Goal: Task Accomplishment & Management: Manage account settings

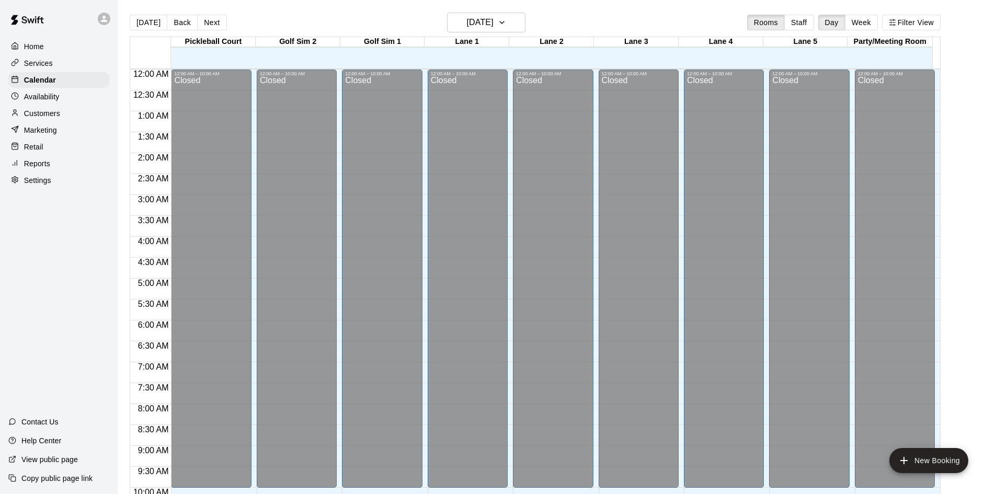
scroll to position [359, 0]
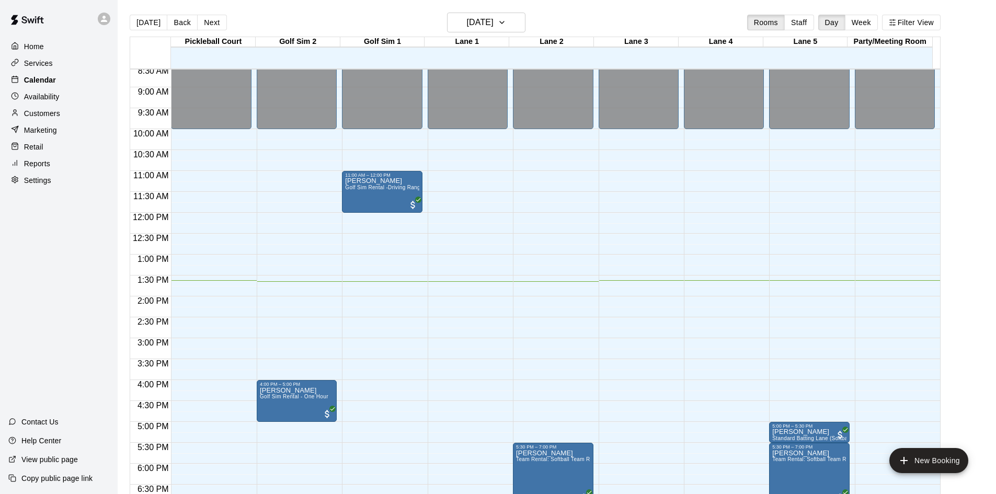
click at [43, 82] on p "Calendar" at bounding box center [40, 80] width 32 height 10
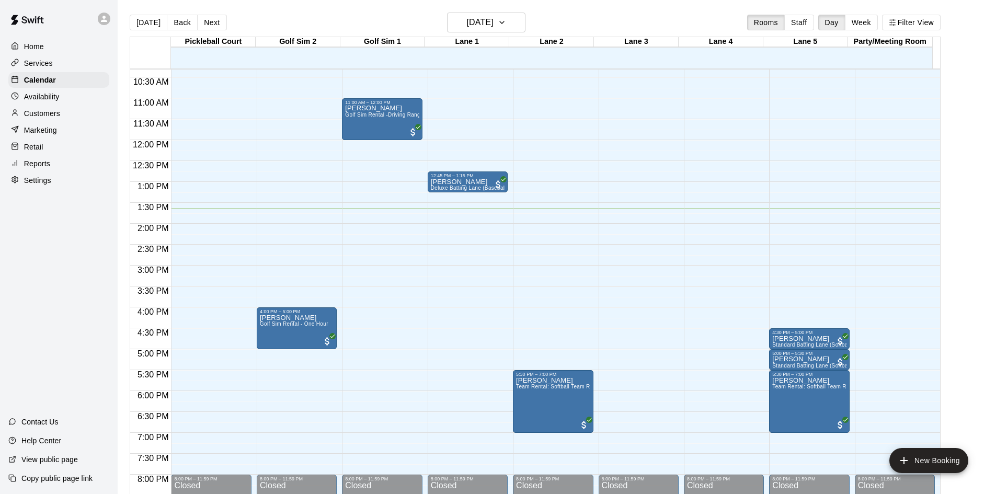
scroll to position [379, 0]
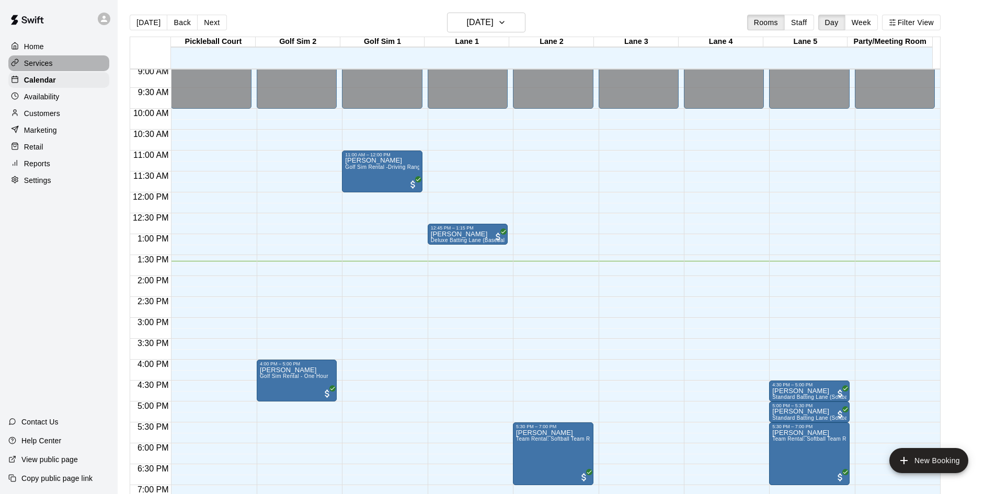
click at [39, 67] on p "Services" at bounding box center [38, 63] width 29 height 10
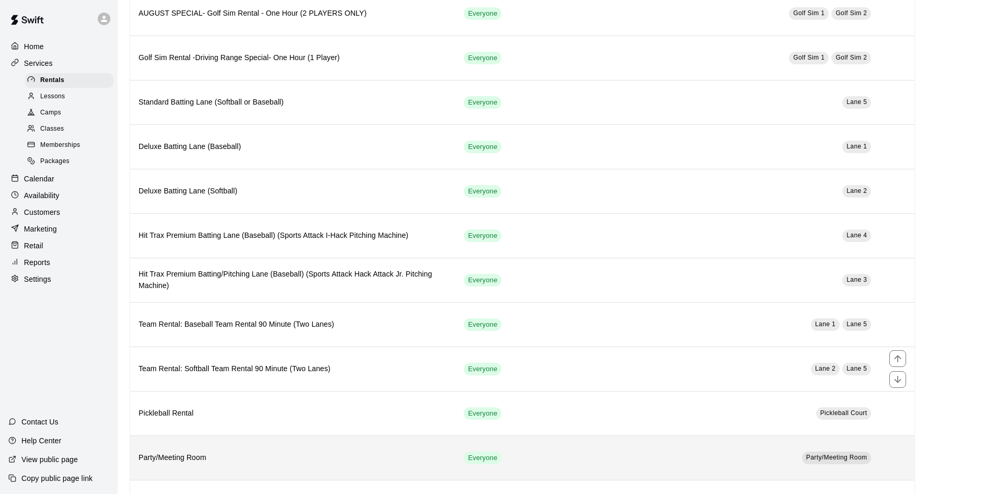
scroll to position [209, 0]
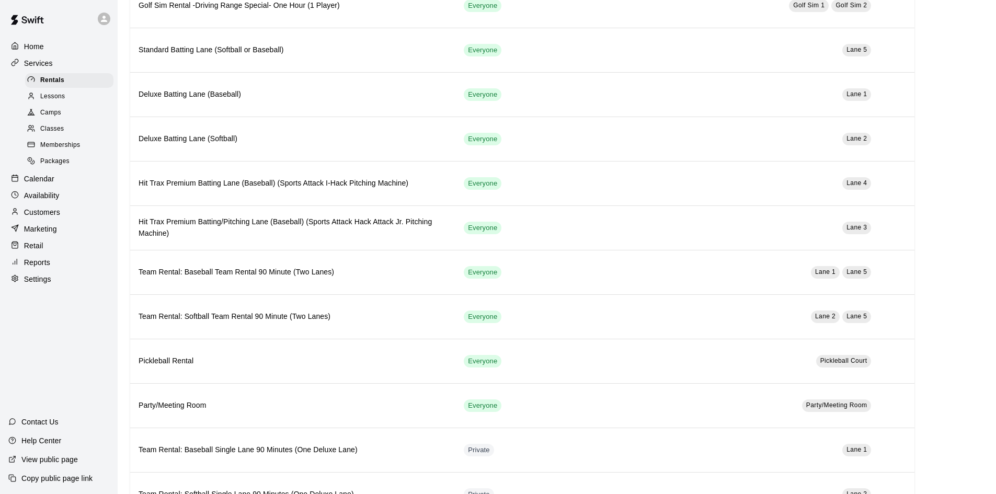
click at [50, 147] on span "Memberships" at bounding box center [60, 145] width 40 height 10
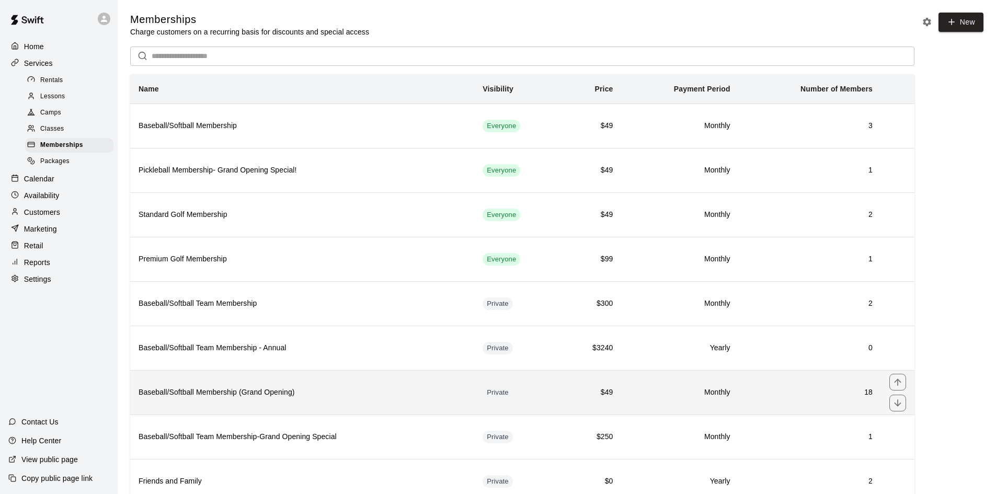
click at [277, 405] on th "Baseball/Softball Membership (Grand Opening)" at bounding box center [302, 392] width 344 height 44
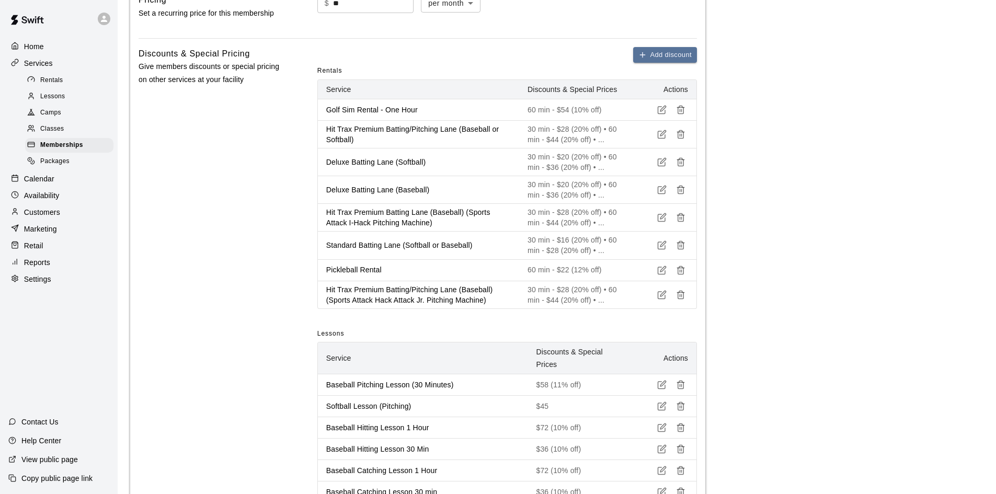
scroll to position [523, 0]
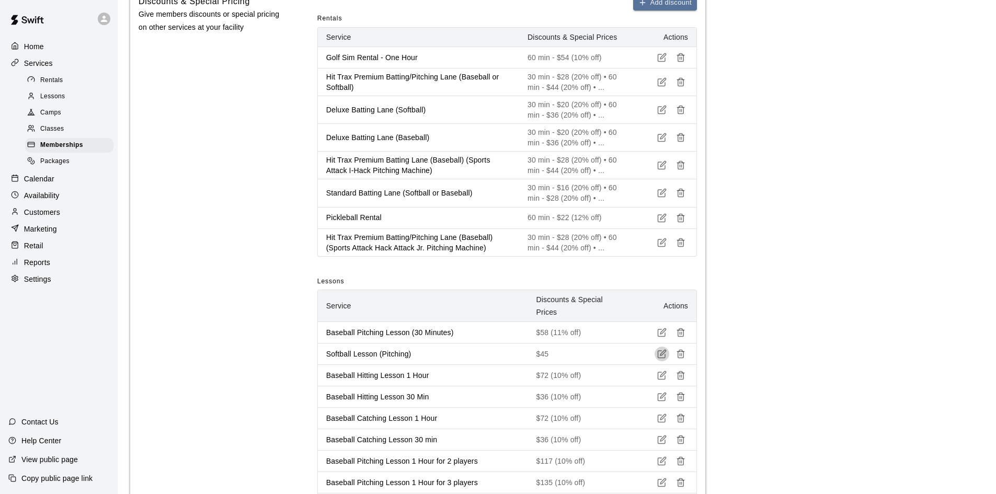
click at [663, 359] on icon "button" at bounding box center [661, 353] width 9 height 9
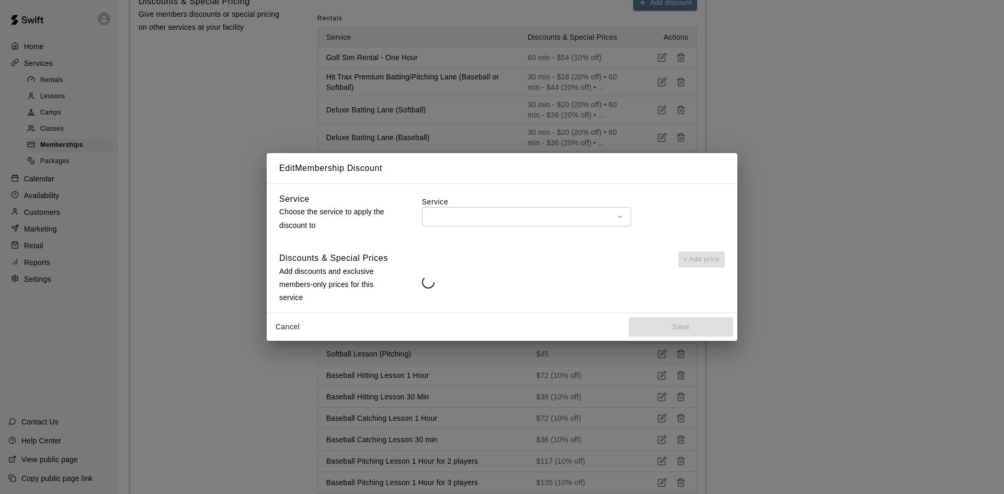
type input "**********"
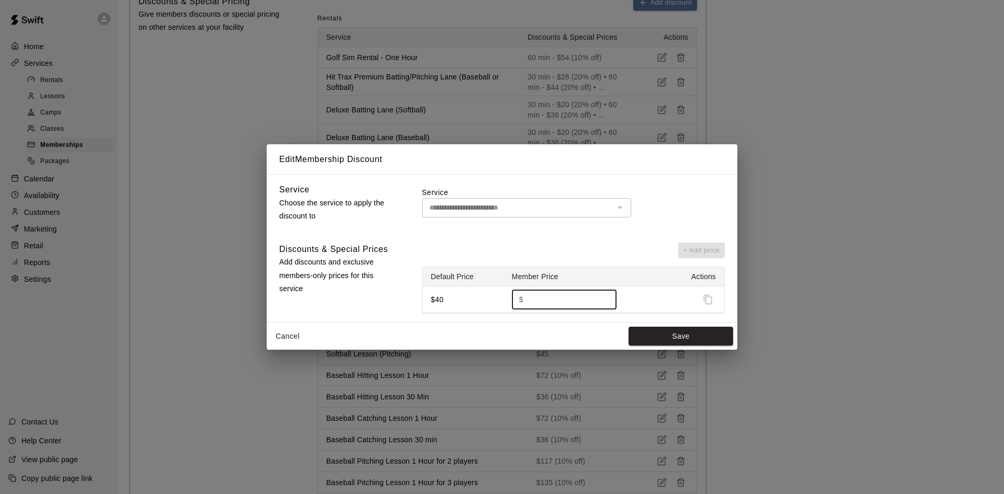
drag, startPoint x: 527, startPoint y: 302, endPoint x: 550, endPoint y: 301, distance: 23.5
click at [550, 301] on div "$ ** ​" at bounding box center [564, 299] width 105 height 19
type input "*"
type input "**"
click at [674, 337] on button "Save" at bounding box center [681, 336] width 105 height 19
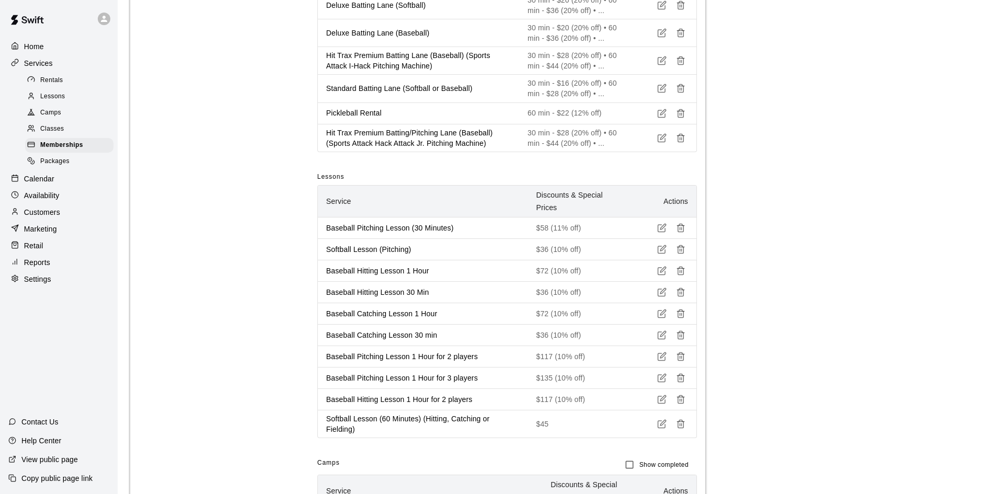
scroll to position [680, 0]
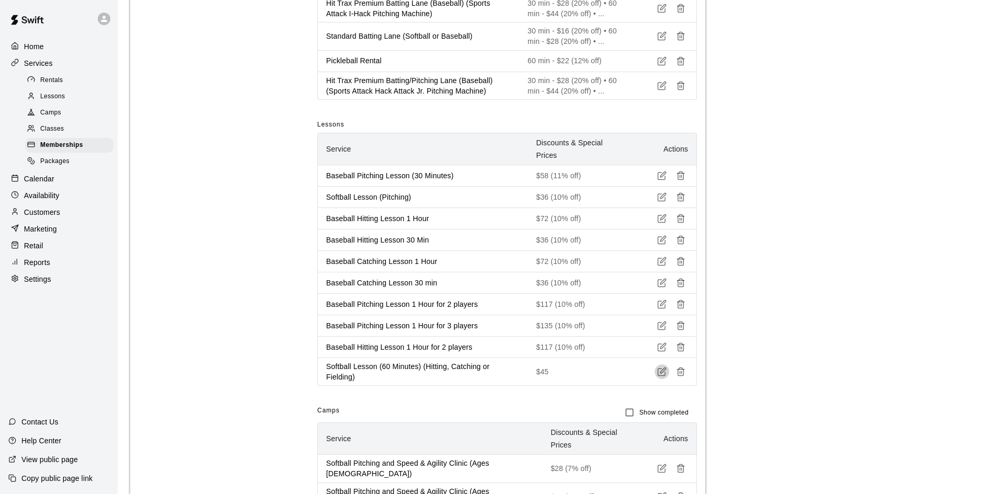
click at [663, 377] on icon "button" at bounding box center [661, 371] width 9 height 9
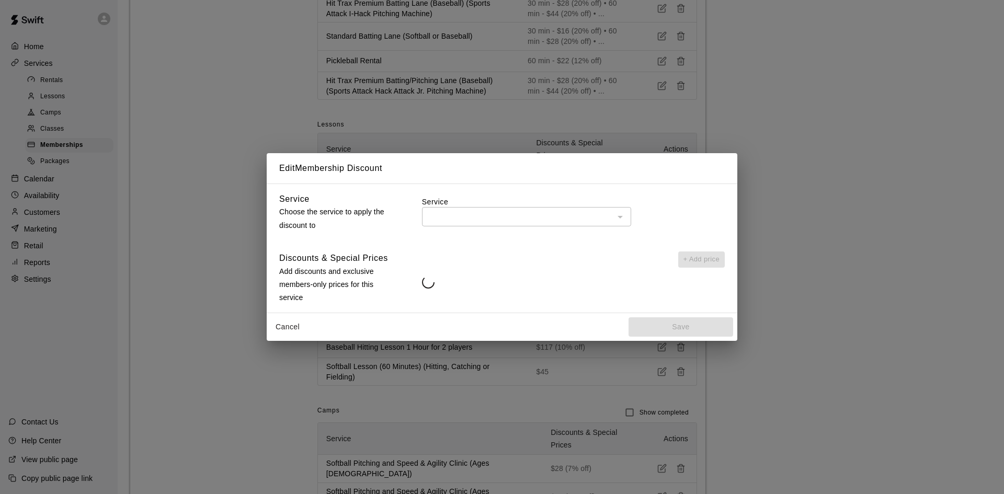
type input "**********"
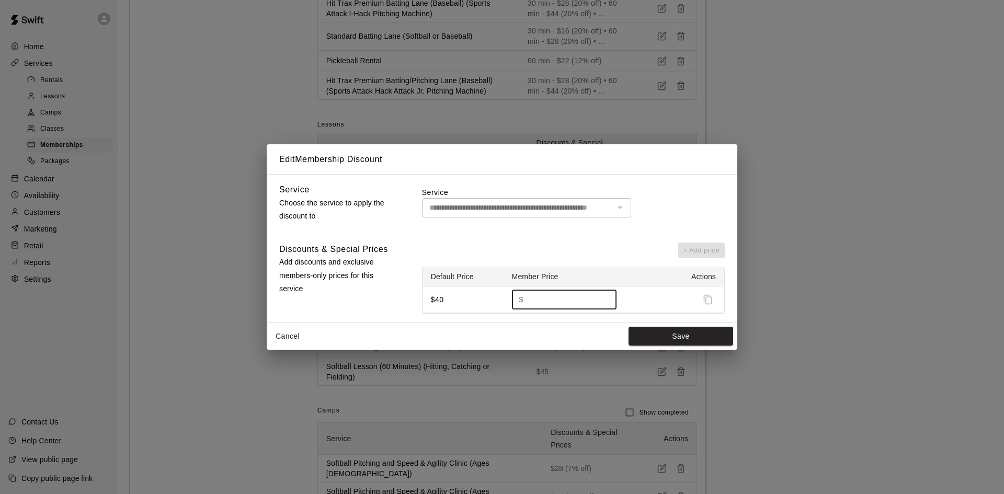
drag, startPoint x: 535, startPoint y: 301, endPoint x: 521, endPoint y: 300, distance: 13.6
click at [521, 300] on div "$ ** ​" at bounding box center [564, 299] width 105 height 19
type input "**"
click at [664, 343] on button "Save" at bounding box center [681, 336] width 105 height 19
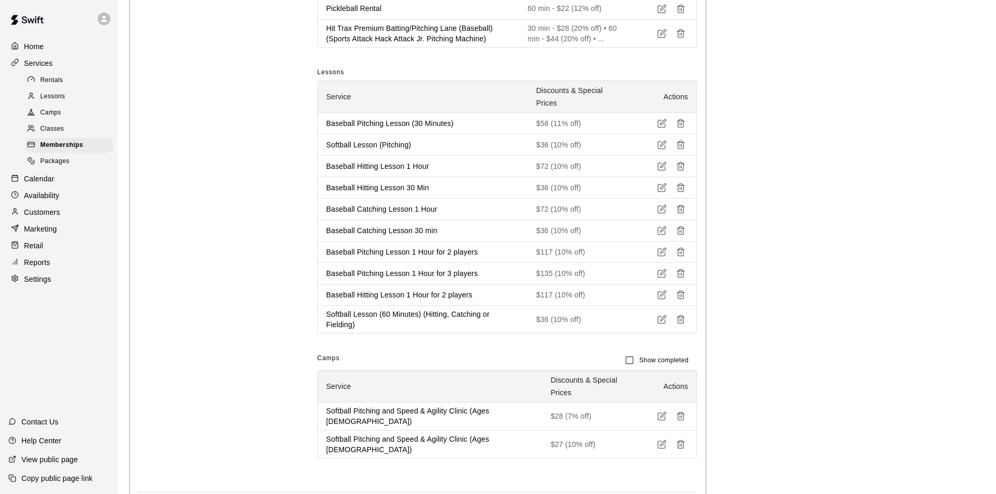
scroll to position [784, 0]
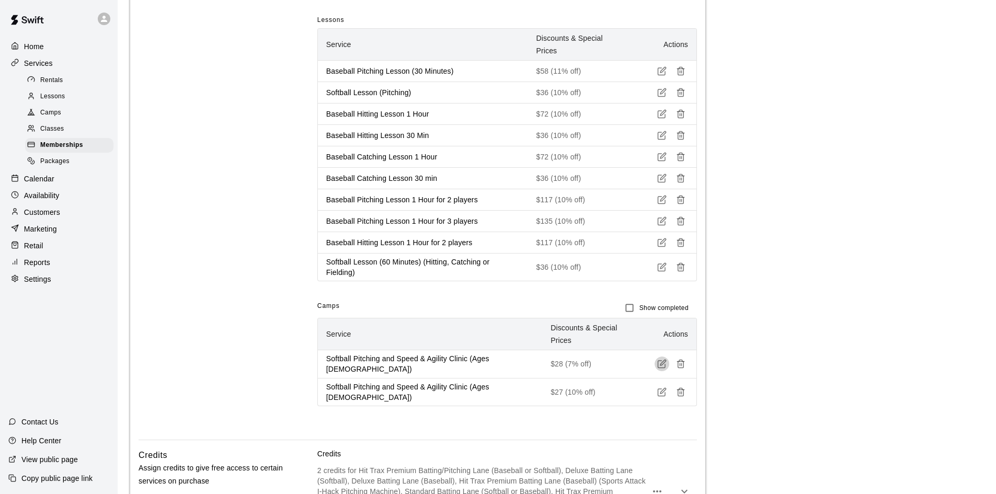
click at [659, 359] on icon "button" at bounding box center [661, 363] width 9 height 9
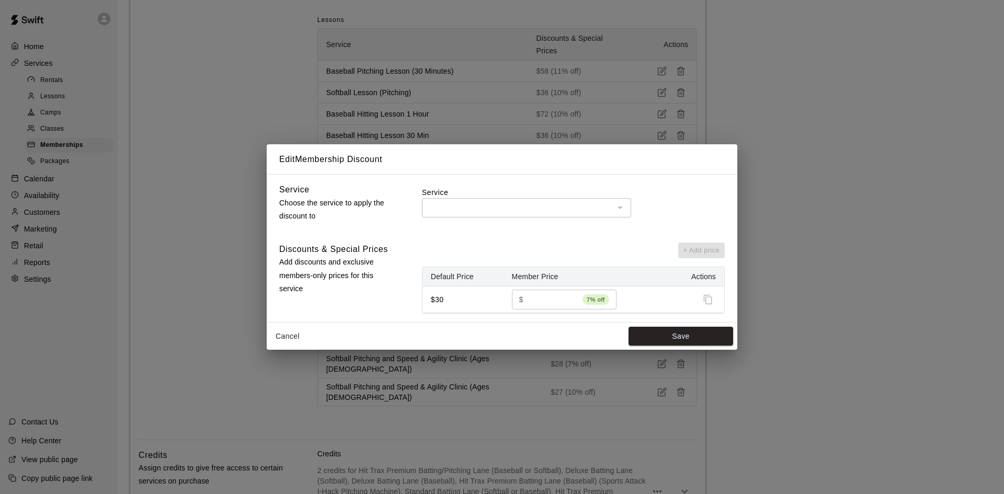
type input "**********"
click at [540, 299] on input "**" at bounding box center [553, 299] width 51 height 19
type input "**"
click at [670, 341] on button "Save" at bounding box center [681, 336] width 105 height 19
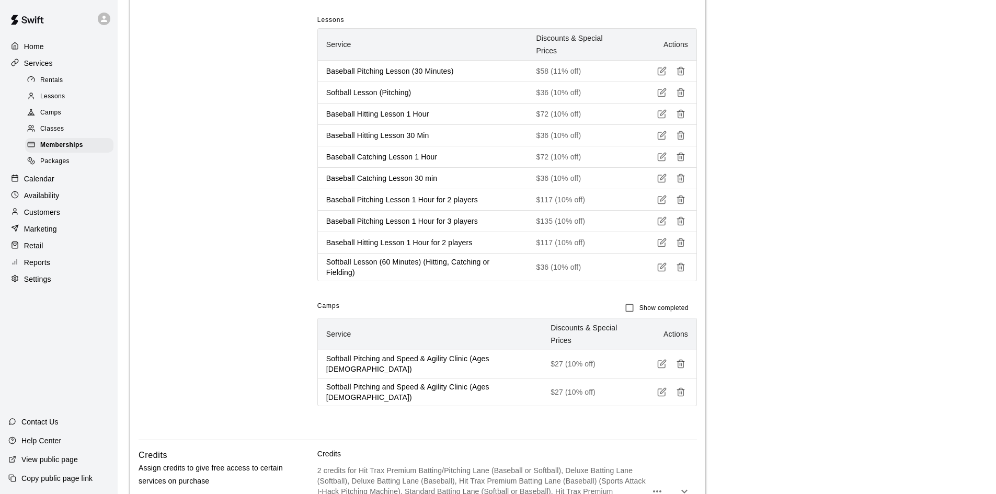
scroll to position [994, 0]
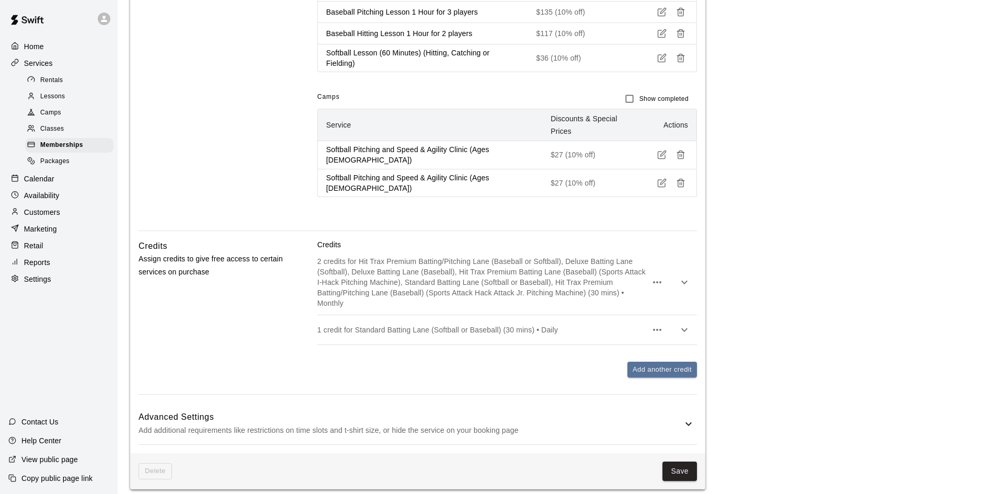
click at [629, 410] on h6 "Advanced Settings" at bounding box center [411, 417] width 544 height 14
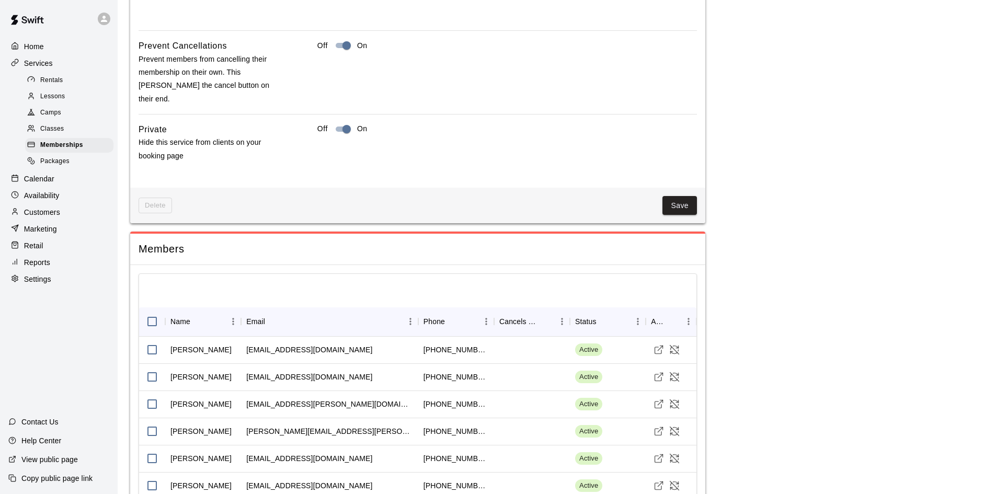
scroll to position [1686, 0]
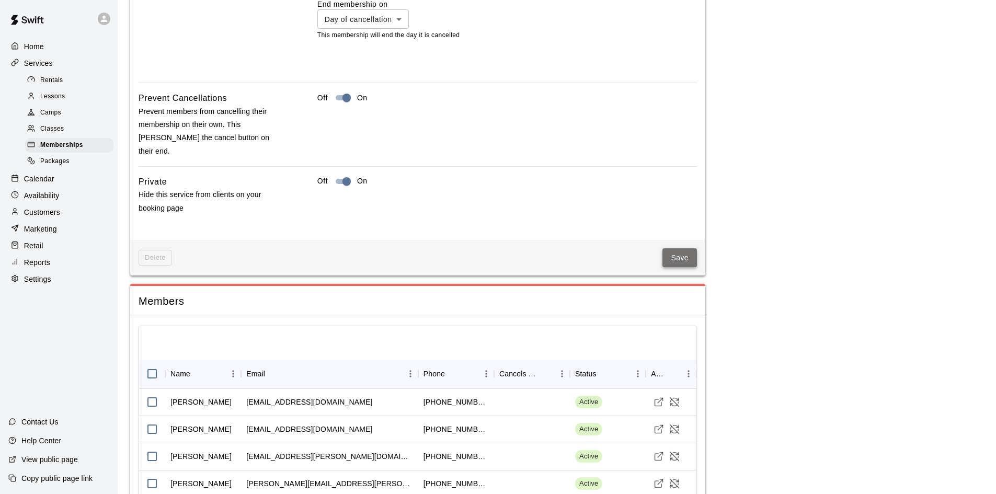
click at [673, 248] on button "Save" at bounding box center [680, 257] width 35 height 19
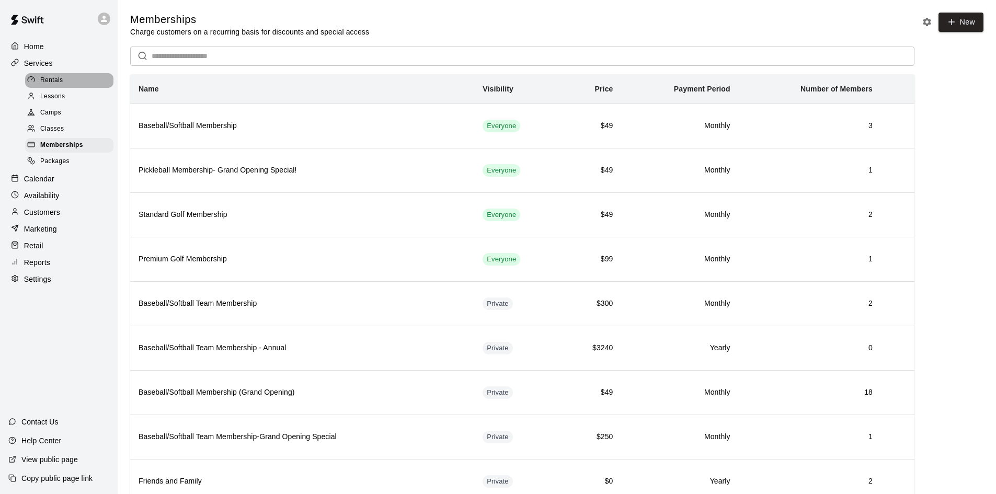
click at [67, 79] on div "Rentals" at bounding box center [69, 80] width 88 height 15
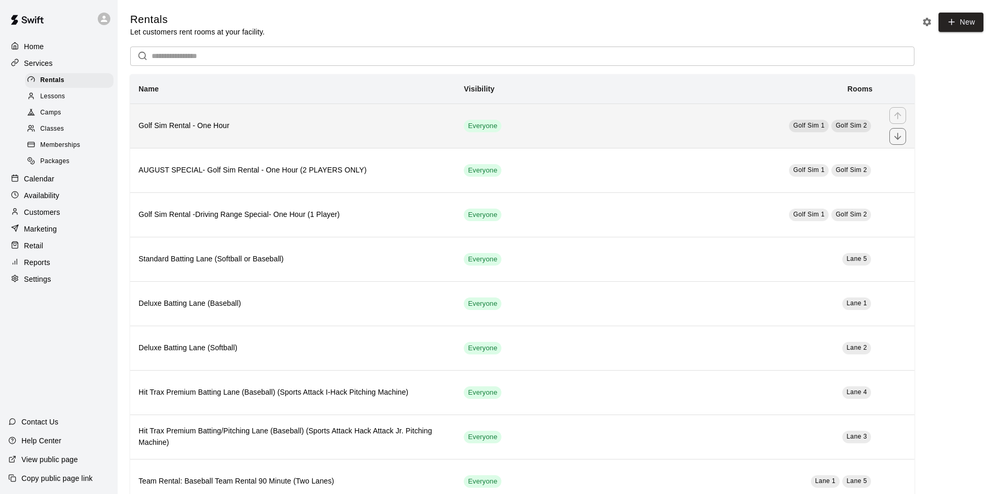
click at [318, 129] on h6 "Golf Sim Rental - One Hour" at bounding box center [293, 126] width 309 height 12
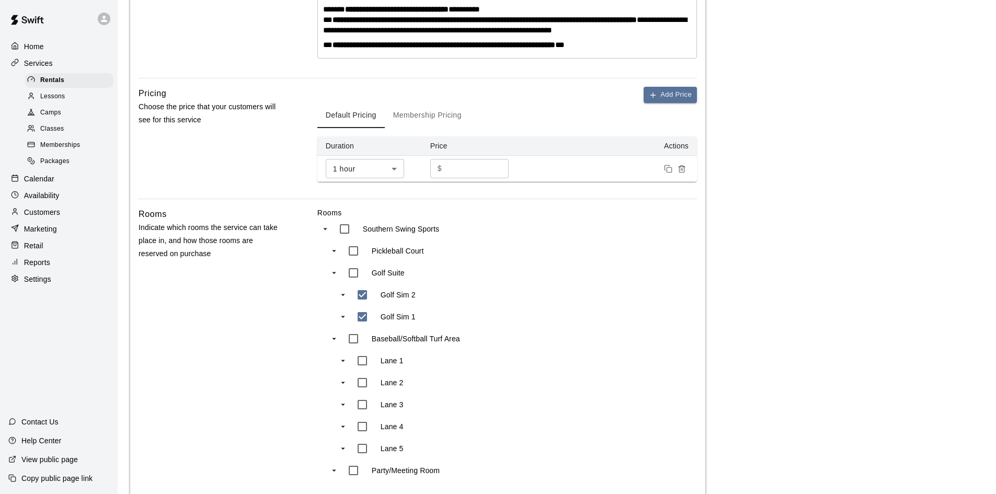
scroll to position [539, 0]
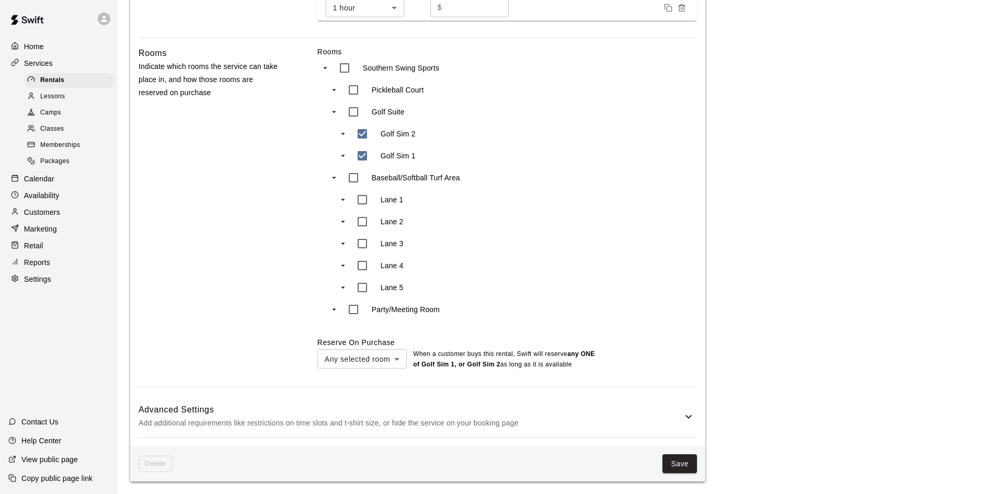
click at [686, 420] on icon at bounding box center [688, 416] width 13 height 13
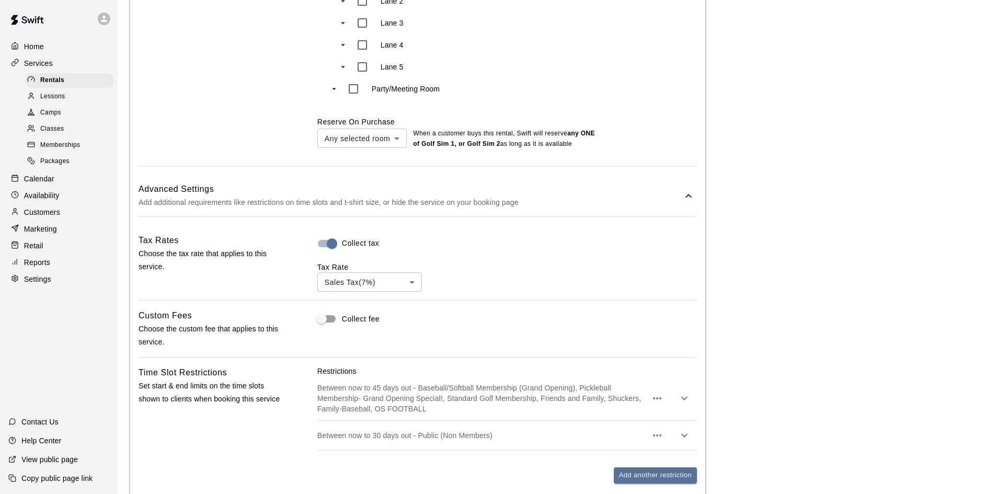
scroll to position [800, 0]
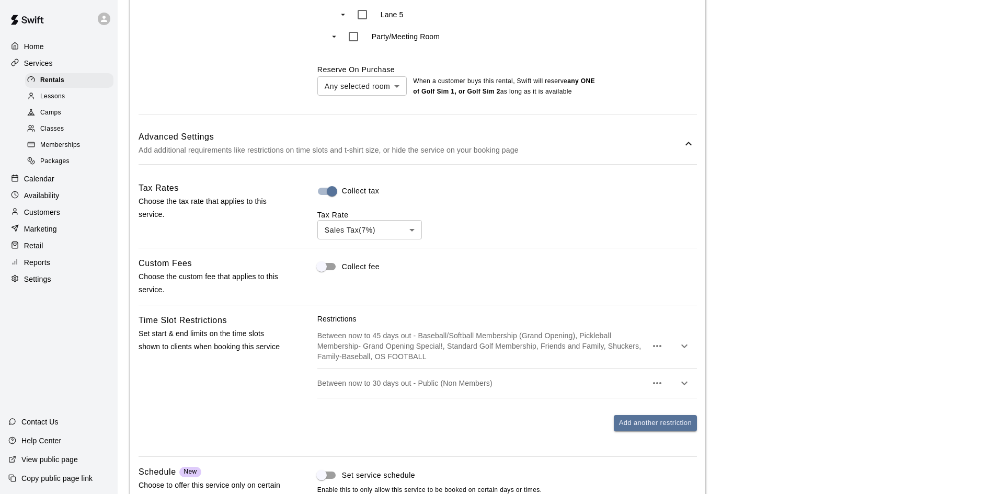
click at [482, 362] on p "Between now to 45 days out - Baseball/Softball Membership (Grand Opening), Pick…" at bounding box center [481, 345] width 329 height 31
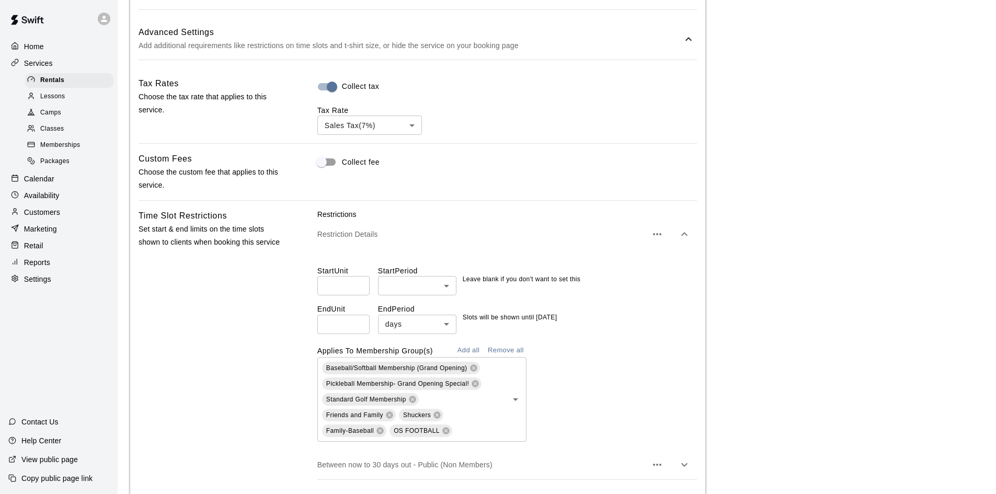
scroll to position [957, 0]
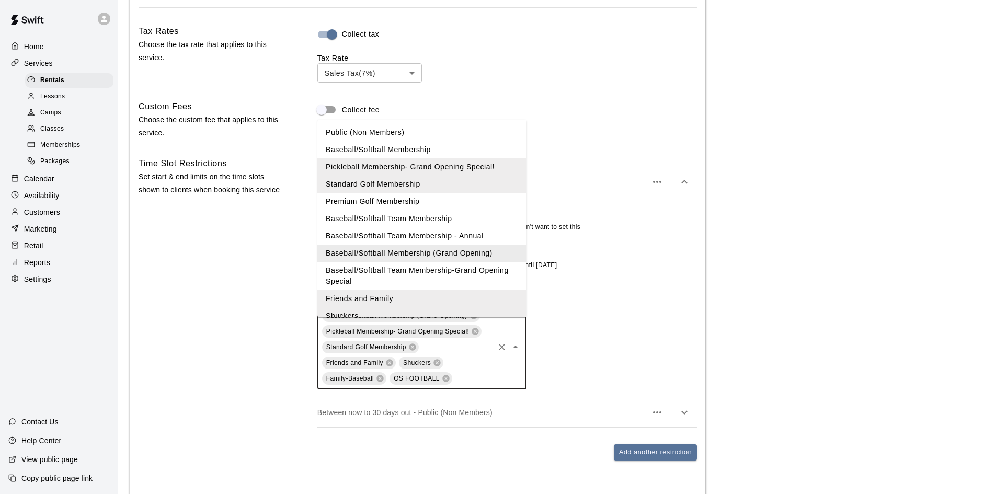
click at [473, 385] on input "text" at bounding box center [473, 378] width 39 height 13
click at [416, 152] on li "Baseball/Softball Membership" at bounding box center [421, 149] width 209 height 17
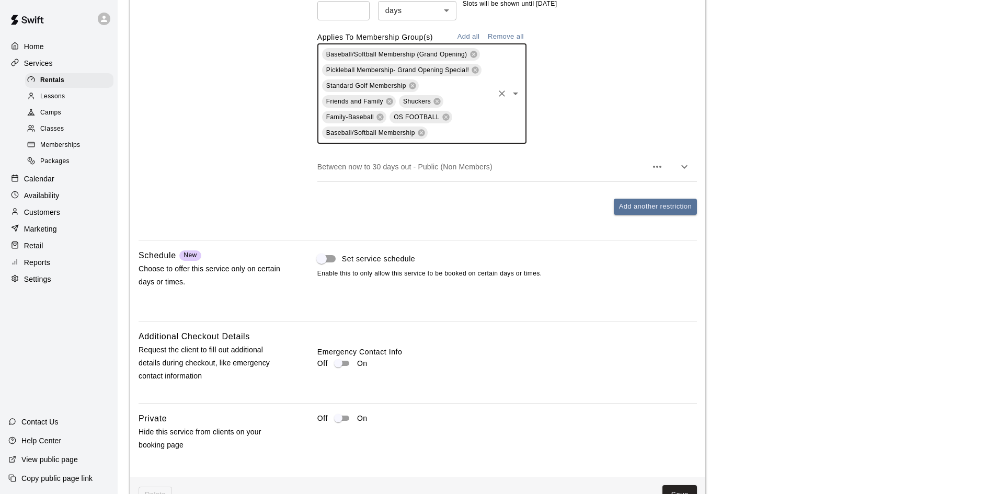
scroll to position [1262, 0]
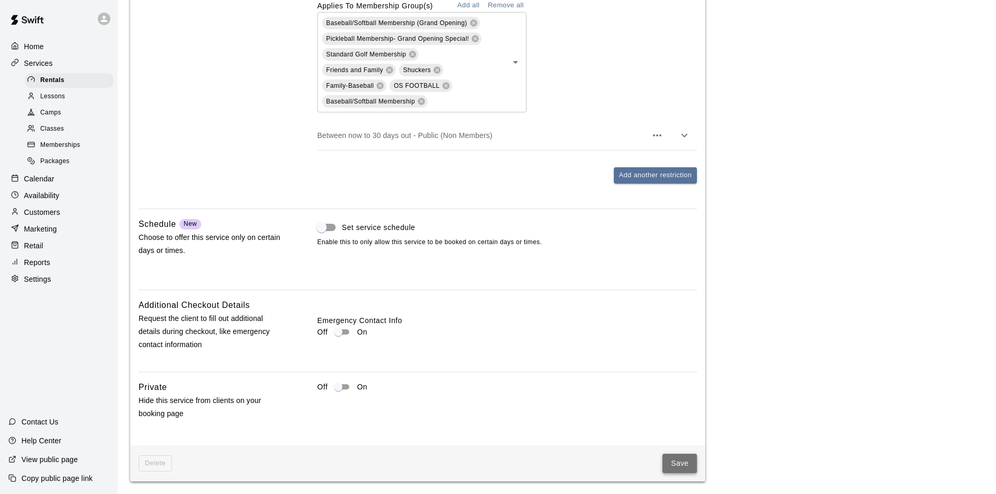
click at [667, 463] on button "Save" at bounding box center [680, 463] width 35 height 19
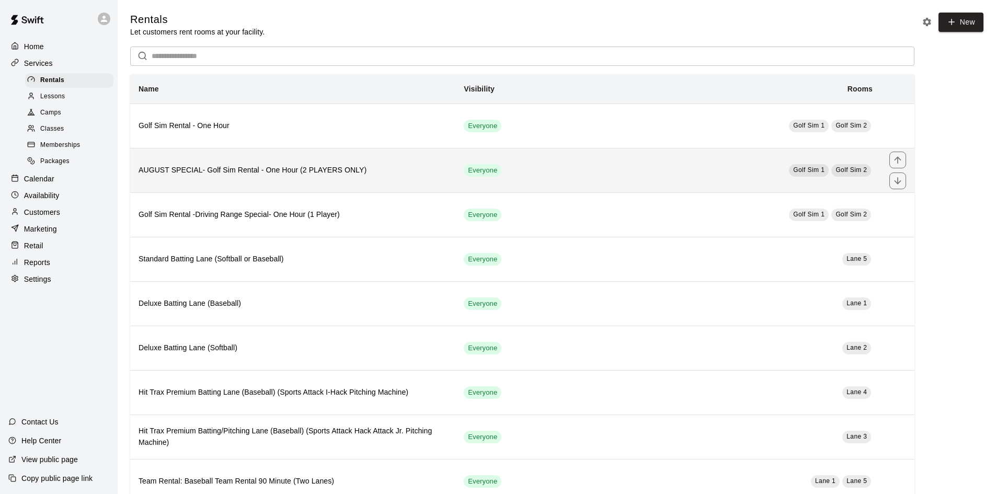
click at [384, 185] on th "AUGUST SPECIAL- Golf Sim Rental - One Hour (2 PLAYERS ONLY)" at bounding box center [292, 170] width 325 height 44
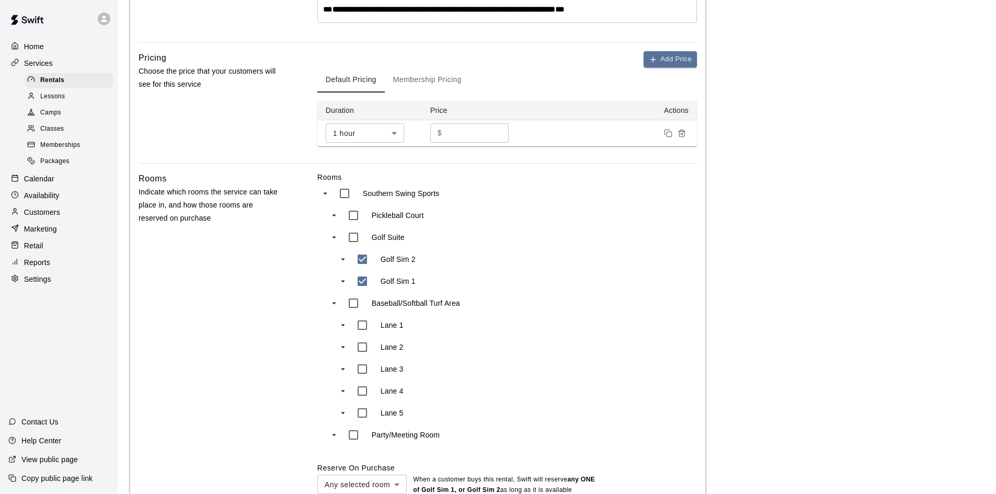
scroll to position [555, 0]
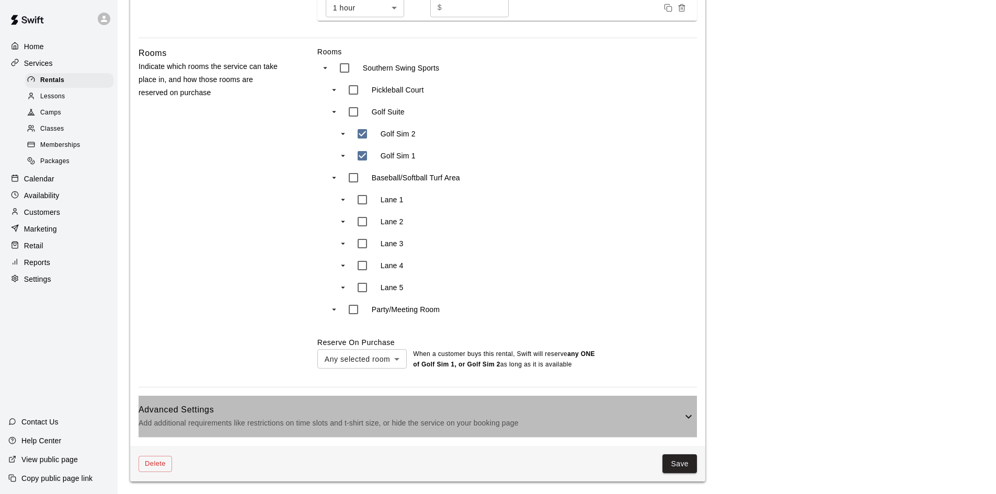
click at [641, 413] on h6 "Advanced Settings" at bounding box center [411, 410] width 544 height 14
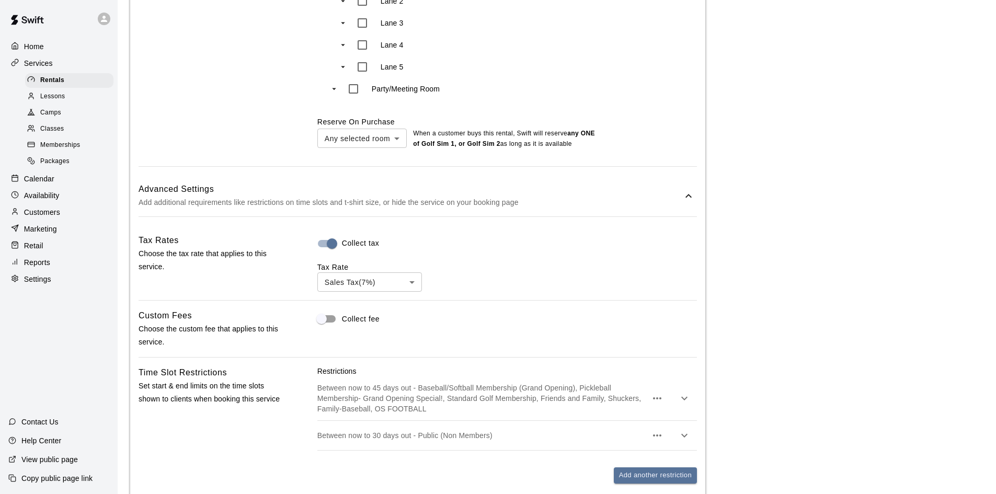
scroll to position [869, 0]
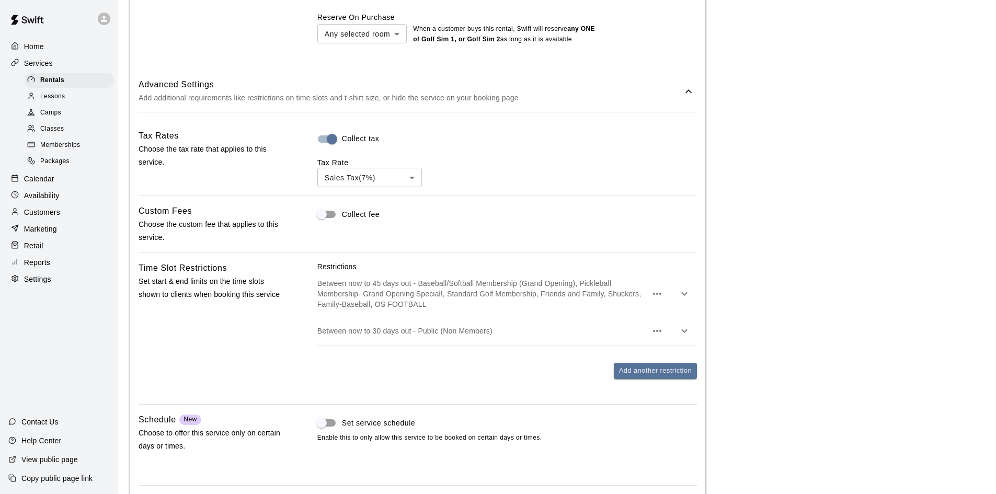
click at [477, 302] on p "Between now to 45 days out - Baseball/Softball Membership (Grand Opening), Pick…" at bounding box center [481, 293] width 329 height 31
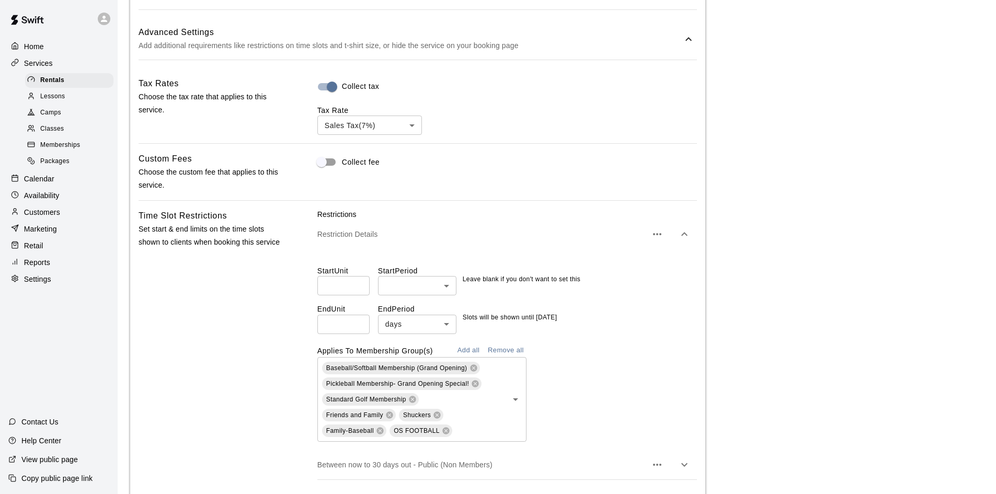
scroll to position [1026, 0]
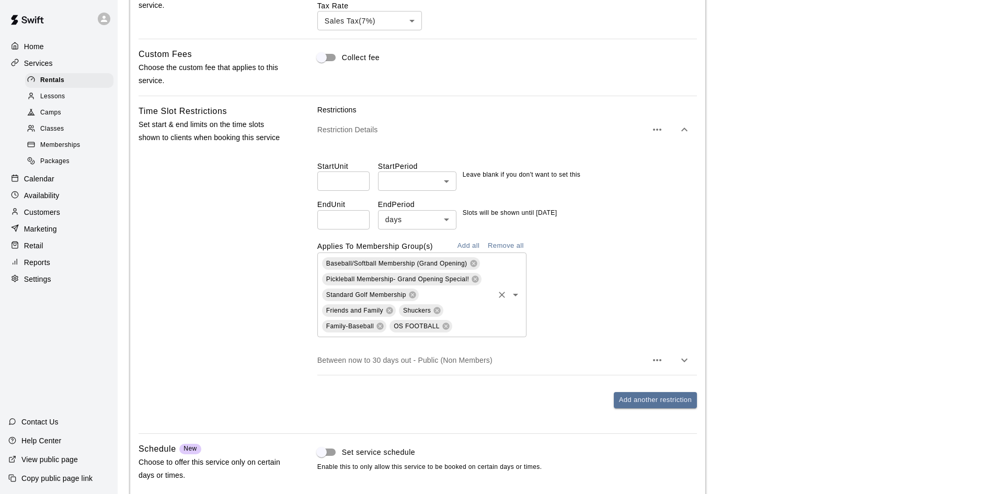
click at [484, 333] on input "text" at bounding box center [473, 326] width 39 height 13
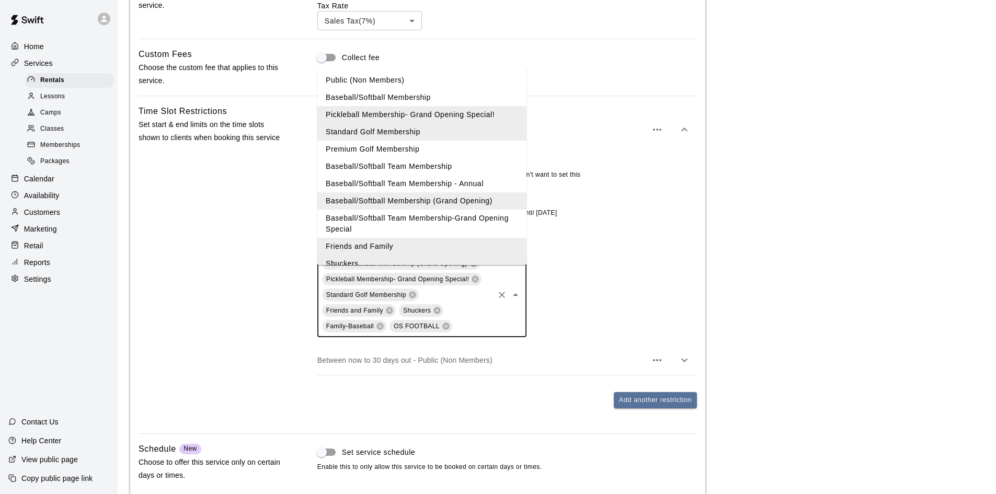
click at [402, 96] on li "Baseball/Softball Membership" at bounding box center [421, 97] width 209 height 17
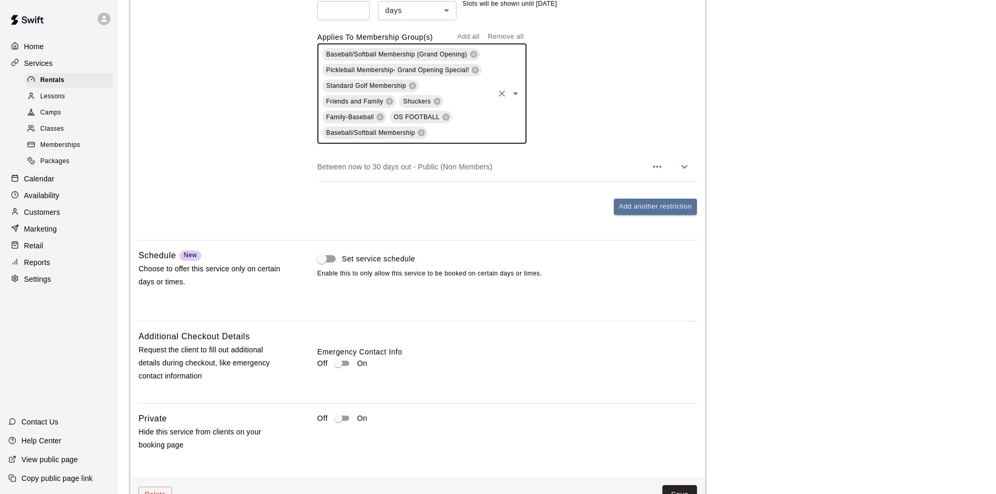
scroll to position [1279, 0]
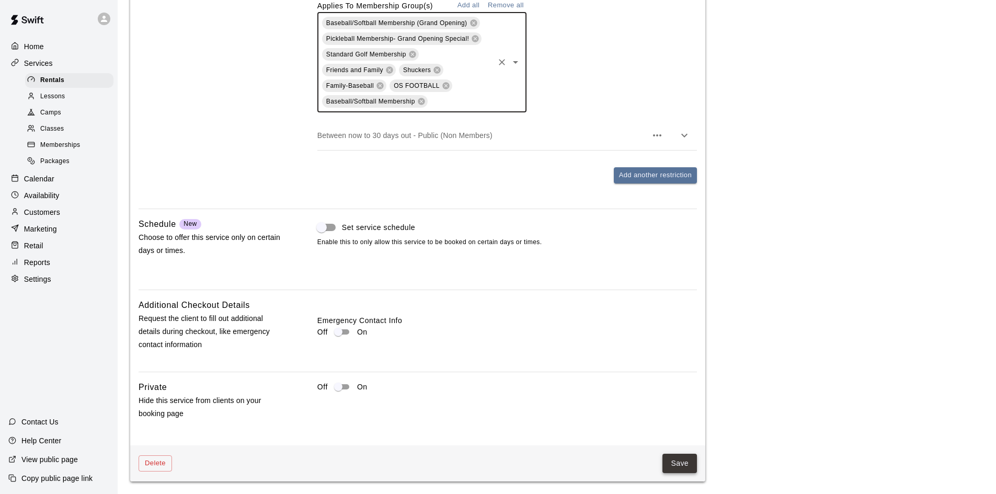
click at [675, 467] on button "Save" at bounding box center [680, 463] width 35 height 19
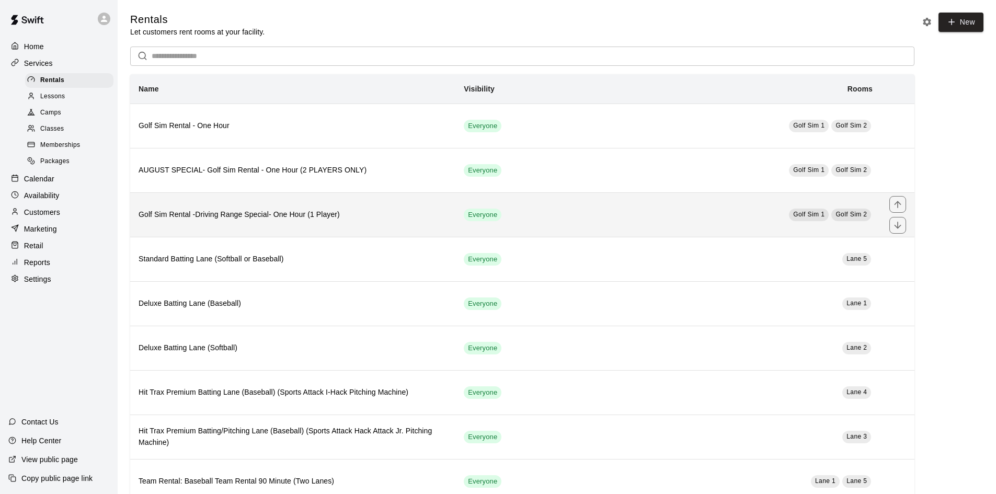
click at [289, 212] on h6 "Golf Sim Rental -Driving Range Special- One Hour (1 Player)" at bounding box center [293, 215] width 309 height 12
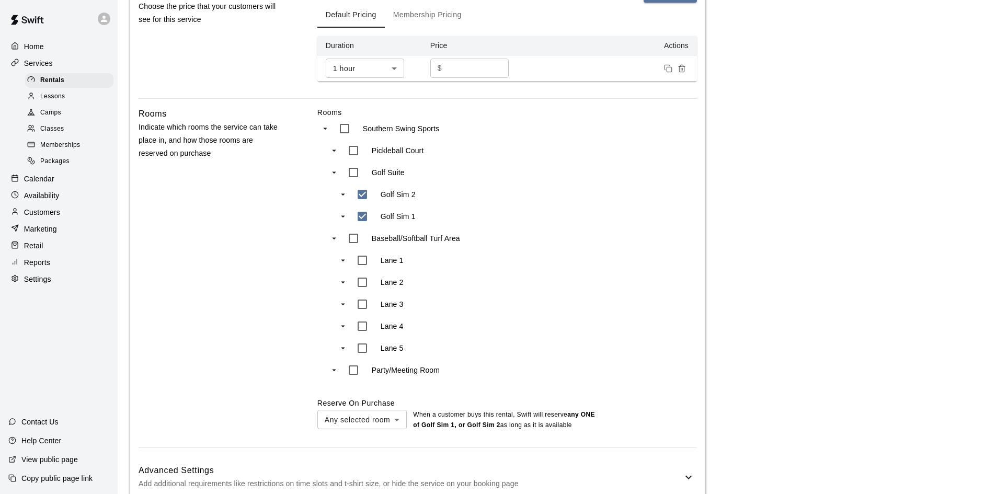
scroll to position [585, 0]
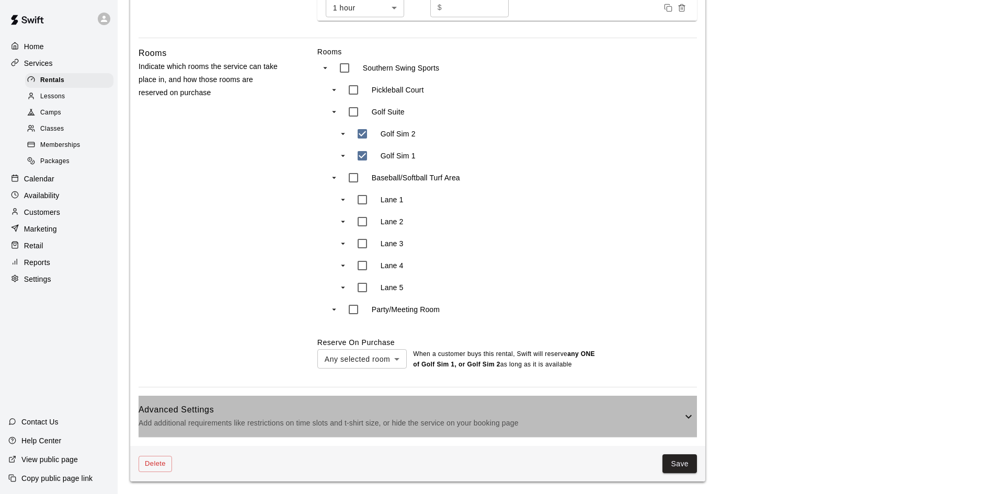
click at [425, 419] on p "Add additional requirements like restrictions on time slots and t-shirt size, o…" at bounding box center [411, 423] width 544 height 13
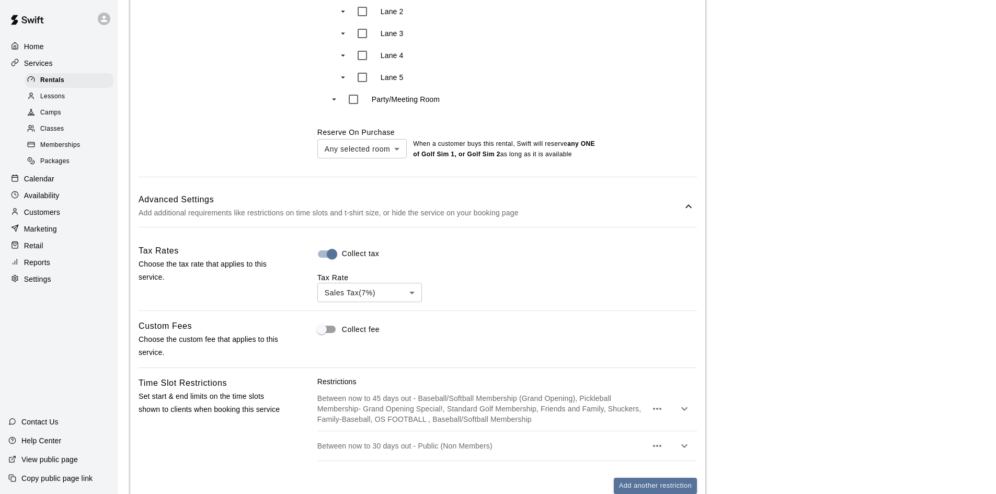
scroll to position [1003, 0]
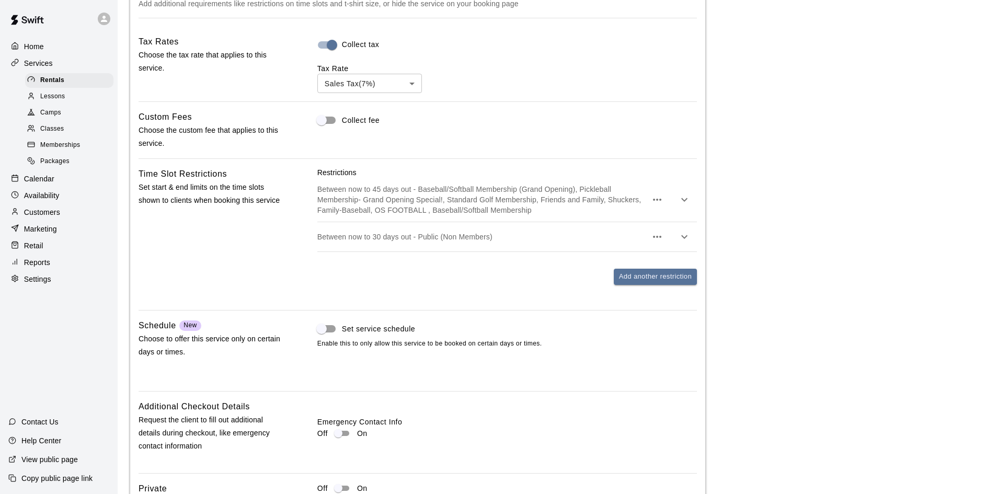
click at [543, 206] on p "Between now to 45 days out - Baseball/Softball Membership (Grand Opening), Pick…" at bounding box center [481, 199] width 329 height 31
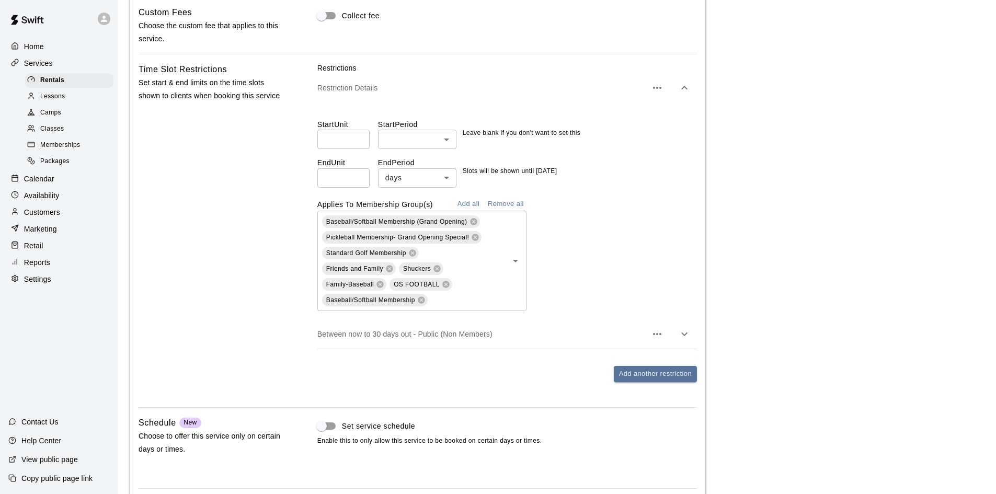
scroll to position [1308, 0]
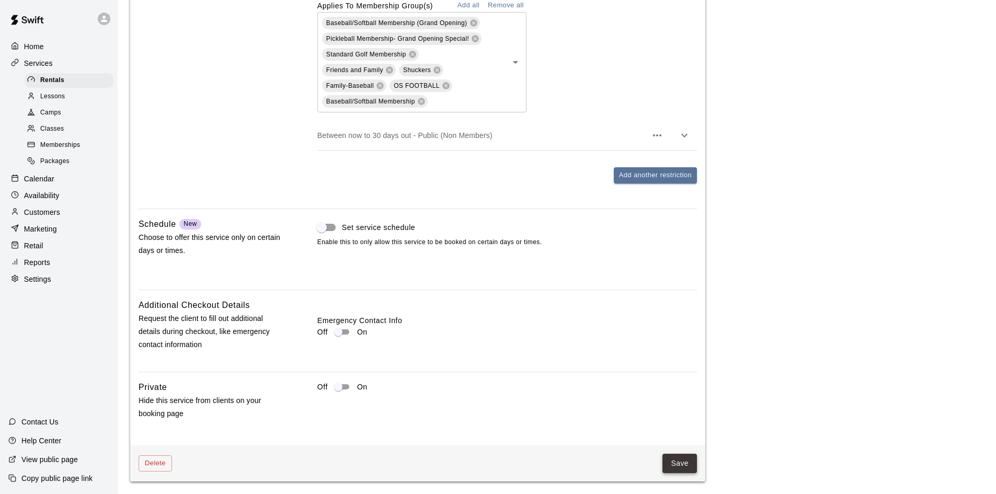
click at [668, 464] on button "Save" at bounding box center [680, 463] width 35 height 19
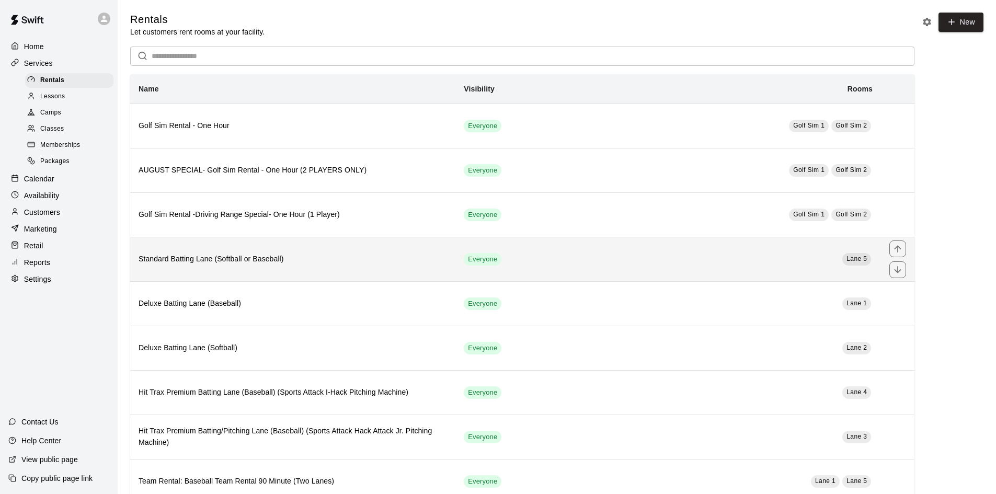
click at [314, 274] on th "Standard Batting Lane (Softball or Baseball)" at bounding box center [292, 259] width 325 height 44
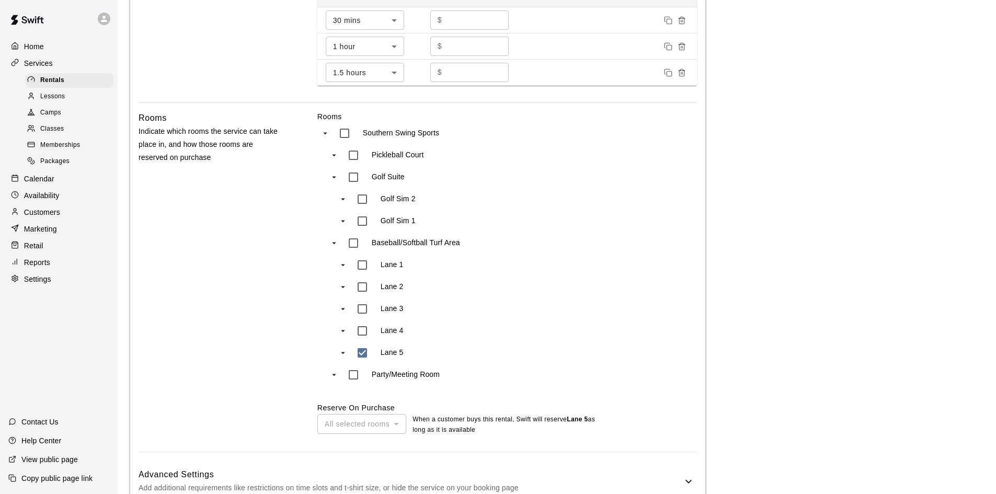
scroll to position [589, 0]
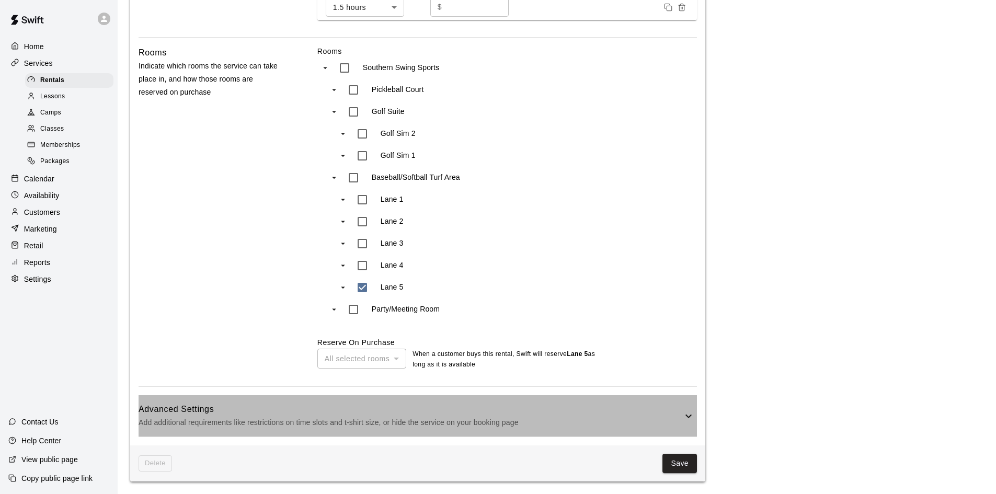
click at [649, 412] on h6 "Advanced Settings" at bounding box center [411, 410] width 544 height 14
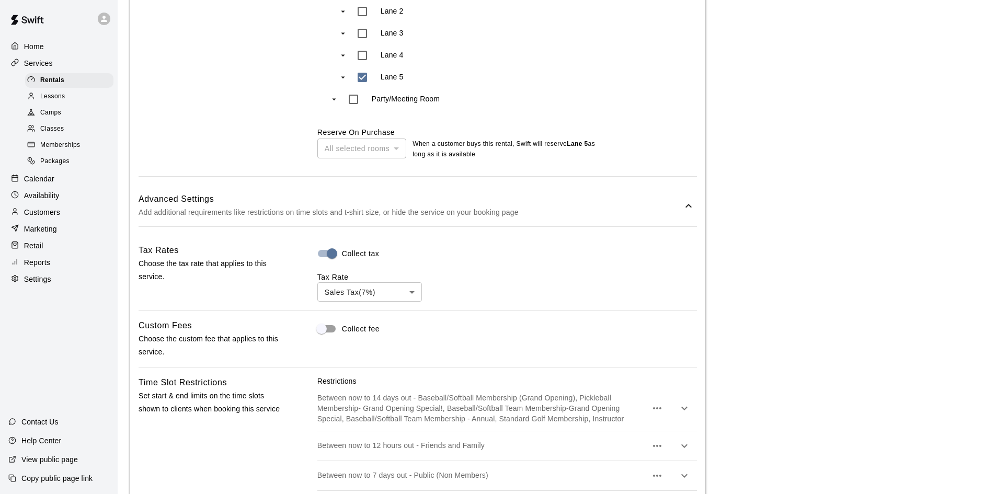
scroll to position [903, 0]
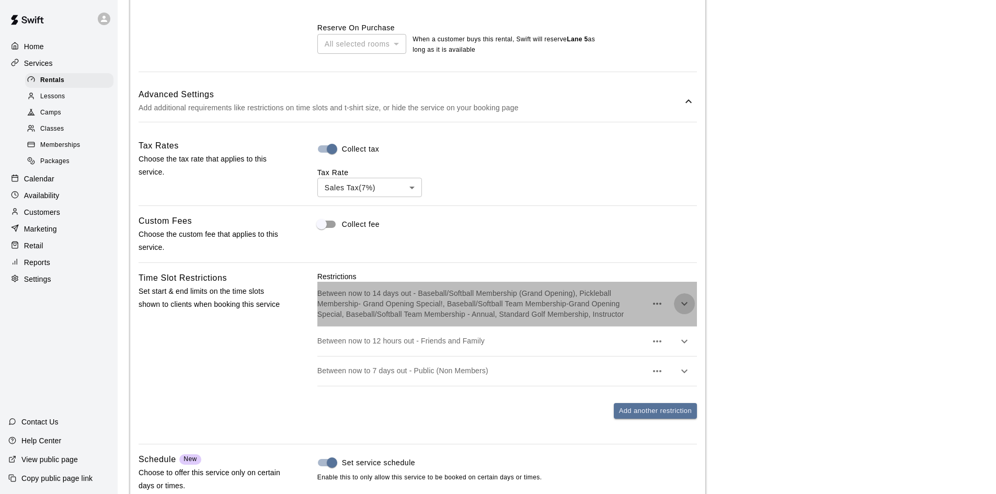
click at [685, 314] on button "button" at bounding box center [684, 303] width 21 height 21
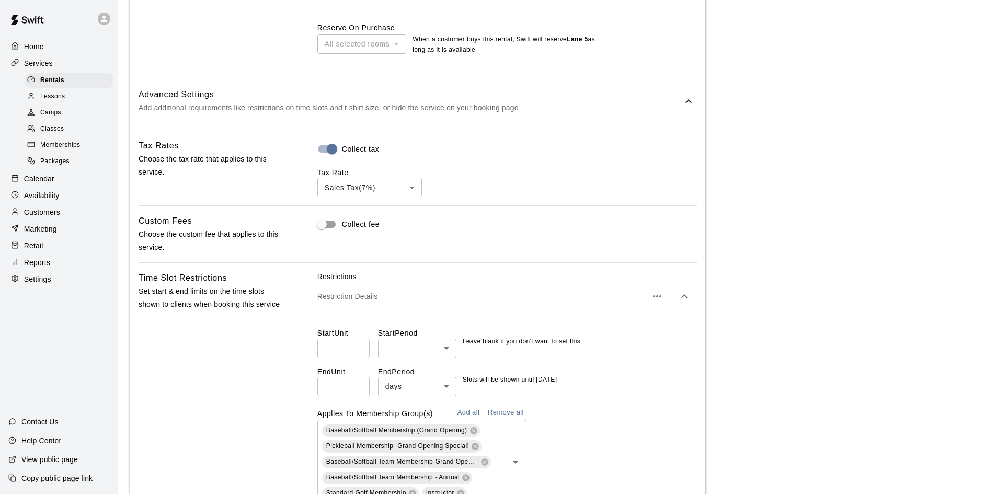
scroll to position [1008, 0]
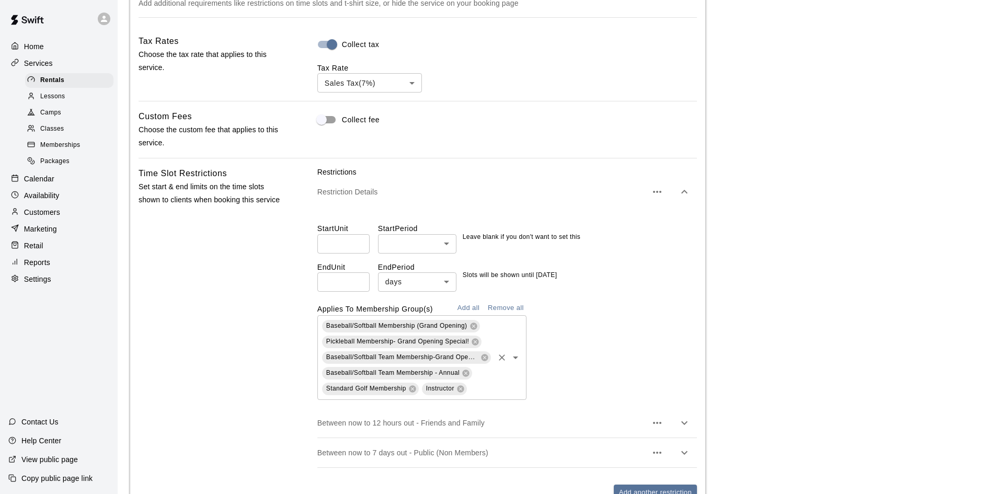
click at [493, 396] on div "Baseball/Softball Membership (Grand Opening) Pickleball Membership- Grand Openi…" at bounding box center [421, 357] width 209 height 85
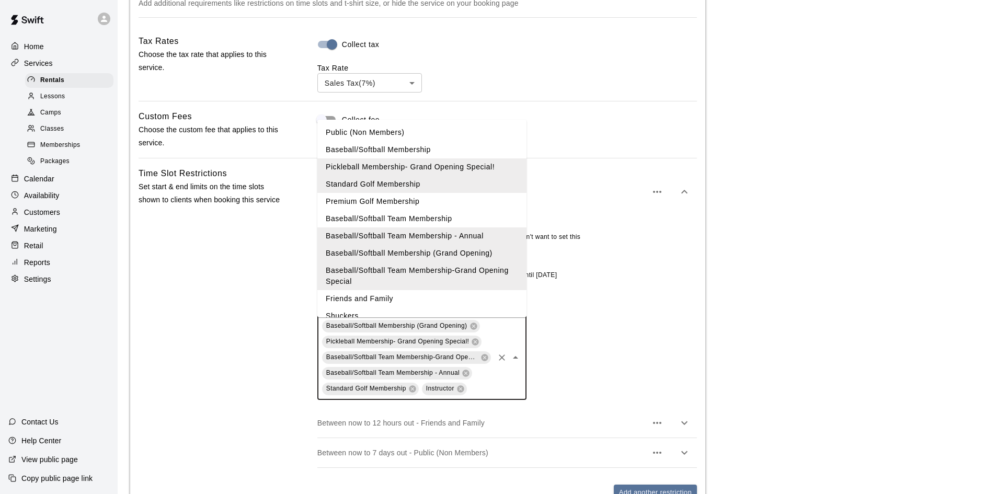
click at [359, 153] on li "Baseball/Softball Membership" at bounding box center [421, 149] width 209 height 17
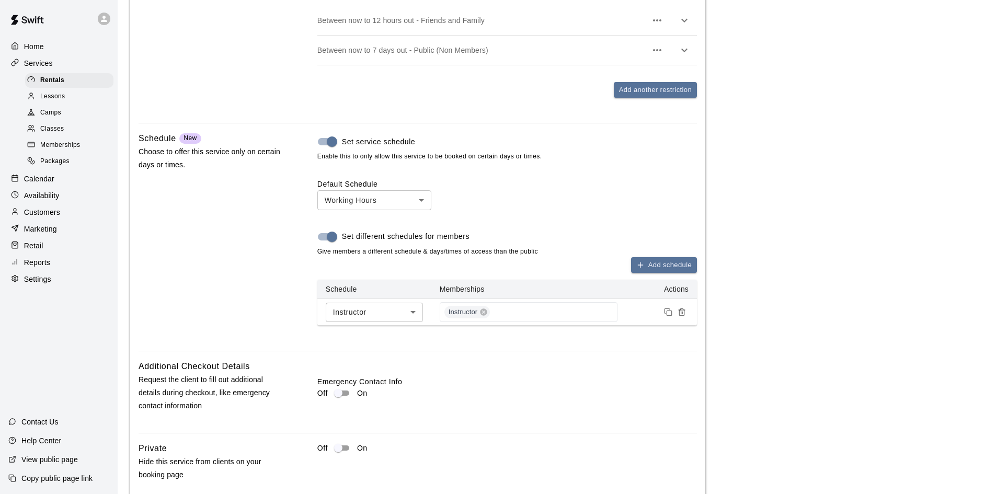
scroll to position [1490, 0]
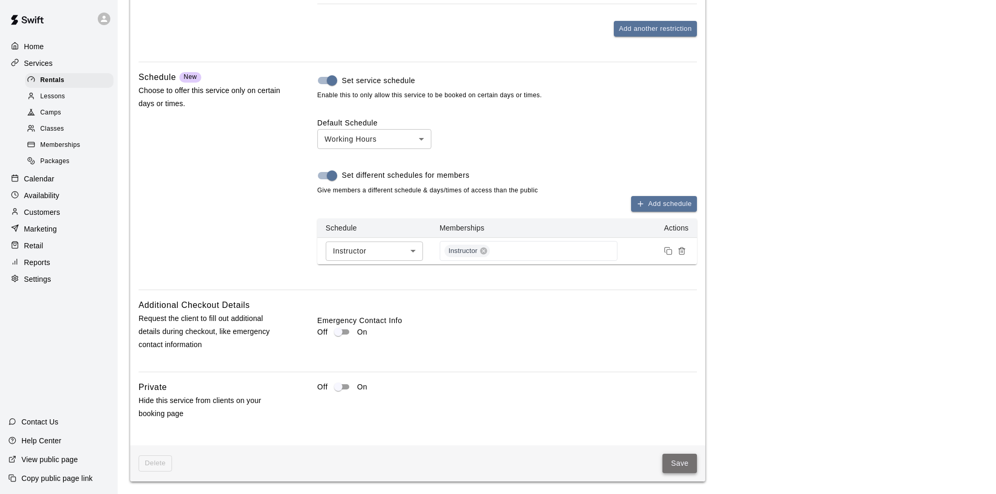
click at [682, 467] on button "Save" at bounding box center [680, 463] width 35 height 19
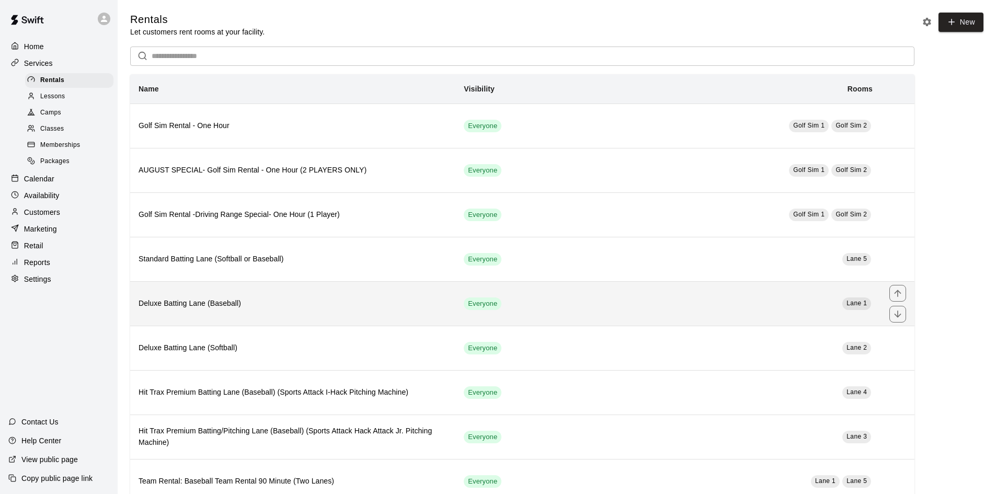
click at [338, 306] on h6 "Deluxe Batting Lane (Baseball)" at bounding box center [293, 304] width 309 height 12
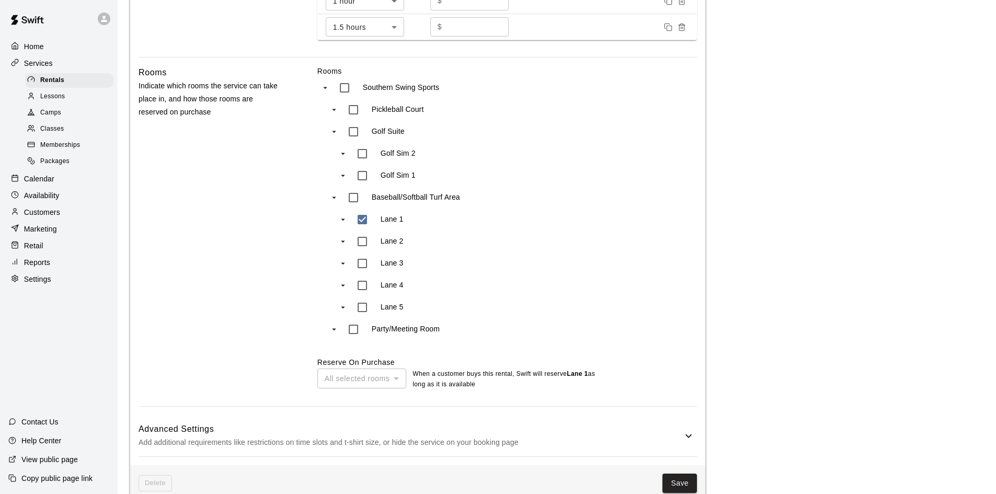
scroll to position [698, 0]
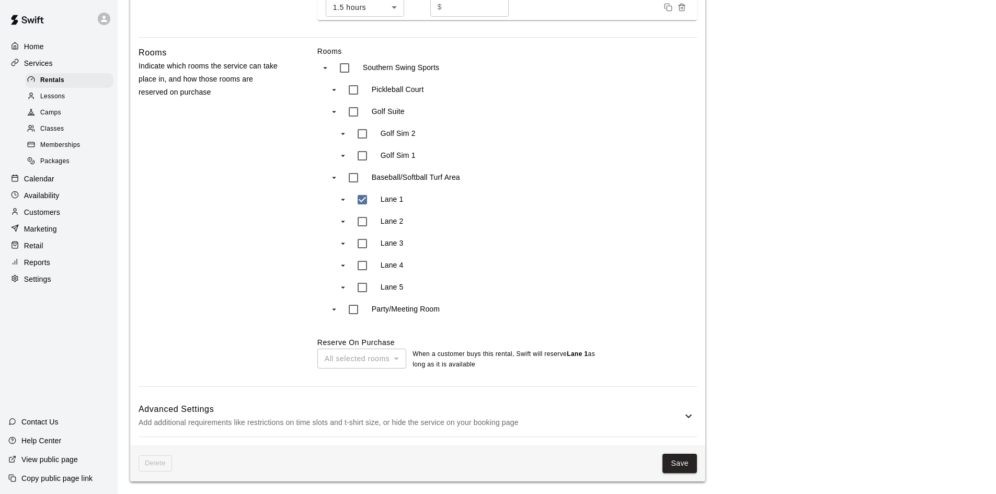
click at [496, 419] on p "Add additional requirements like restrictions on time slots and t-shirt size, o…" at bounding box center [411, 422] width 544 height 13
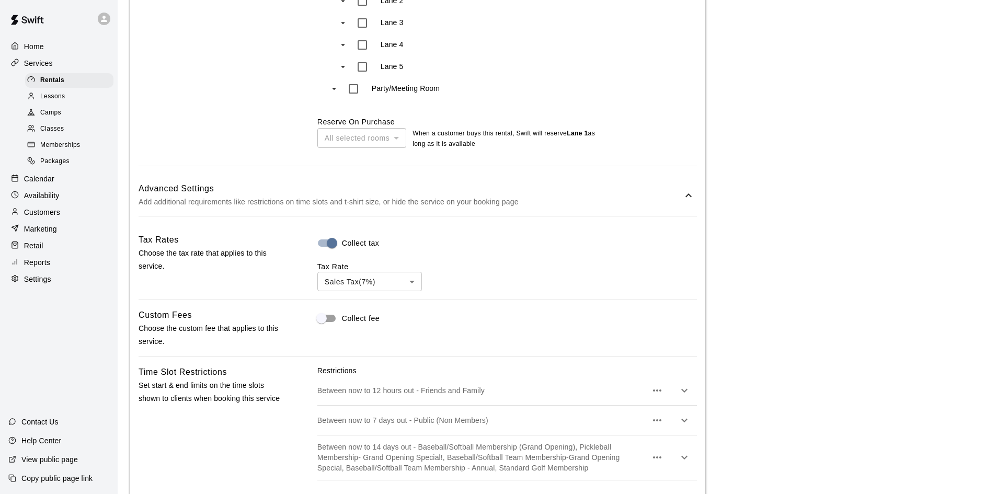
scroll to position [960, 0]
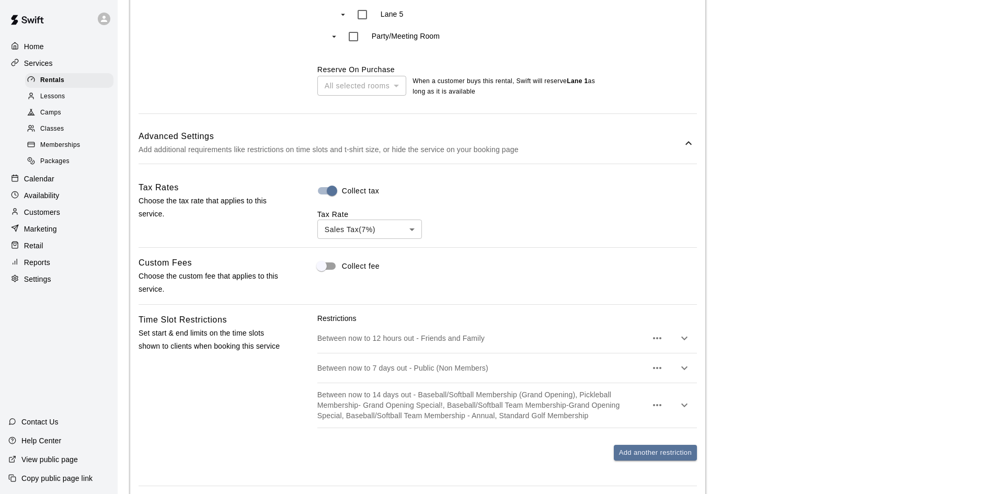
click at [592, 427] on div "Between now to 14 days out - Baseball/Softball Membership (Grand Opening), Pick…" at bounding box center [507, 405] width 380 height 44
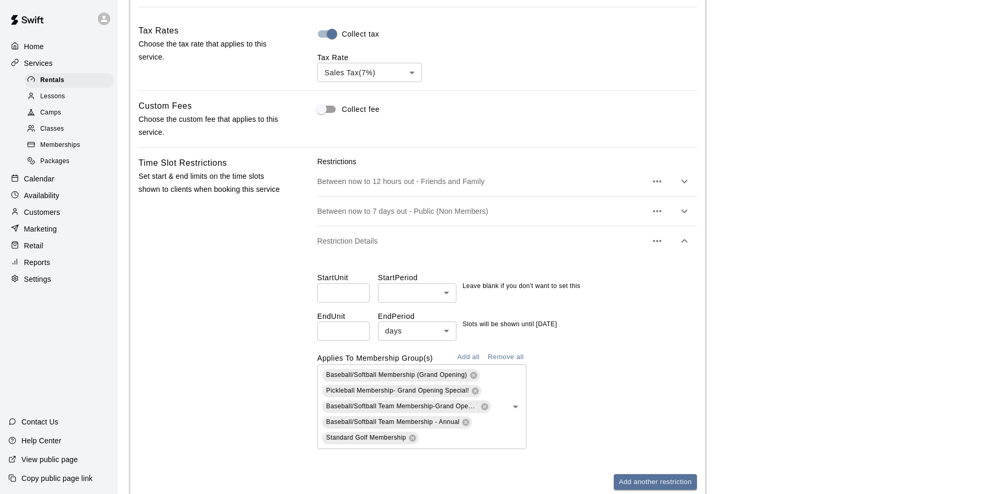
scroll to position [1169, 0]
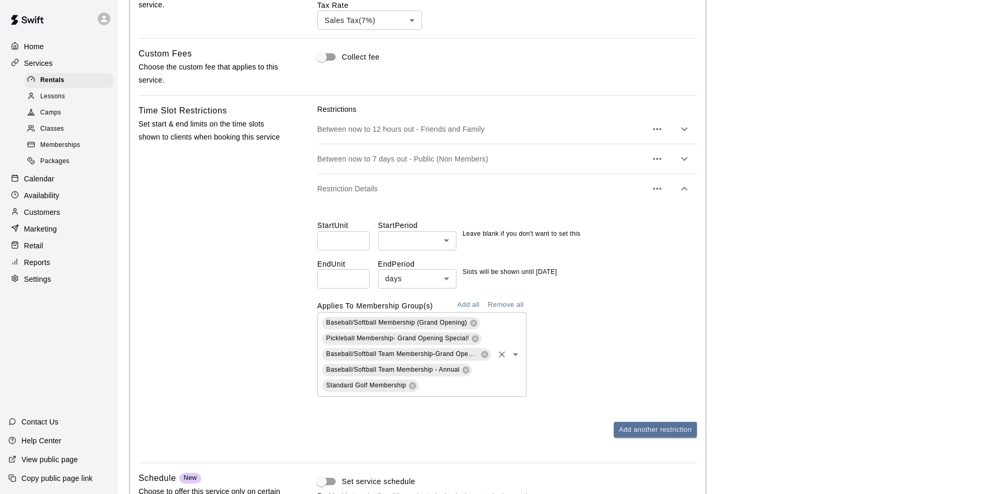
click at [457, 392] on input "text" at bounding box center [456, 385] width 72 height 13
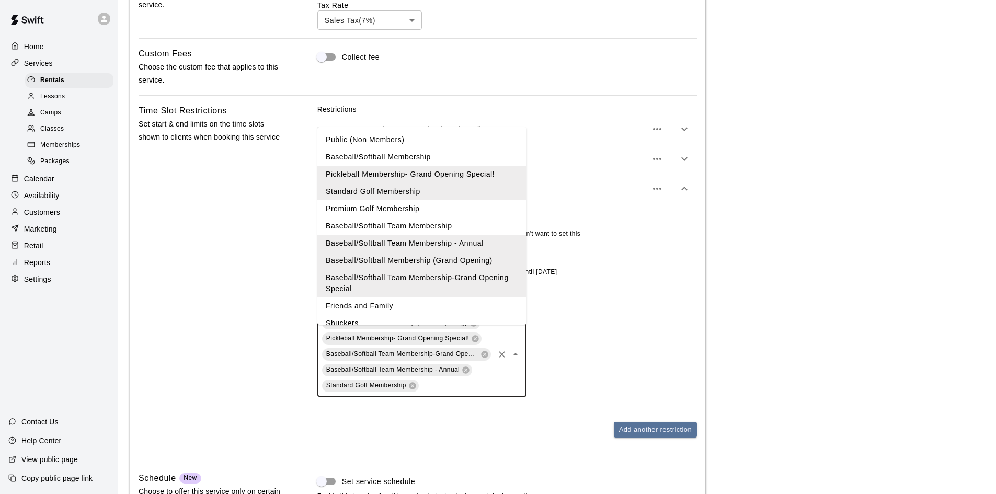
click at [406, 152] on li "Baseball/Softball Membership" at bounding box center [421, 157] width 209 height 17
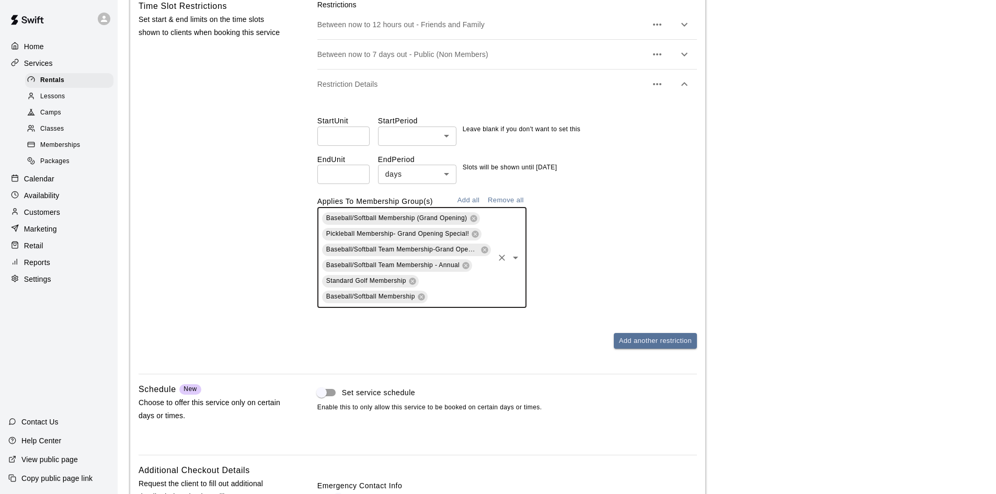
scroll to position [1451, 0]
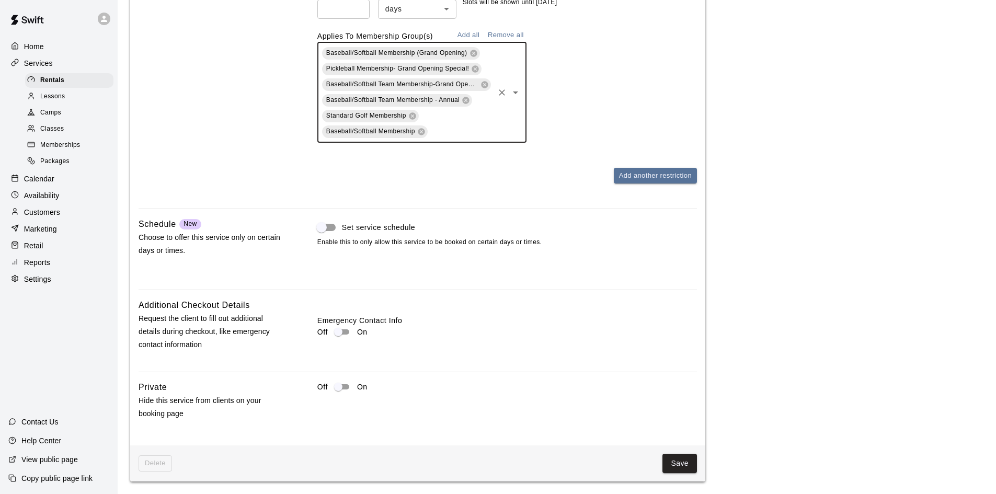
click at [679, 466] on button "Save" at bounding box center [680, 463] width 35 height 19
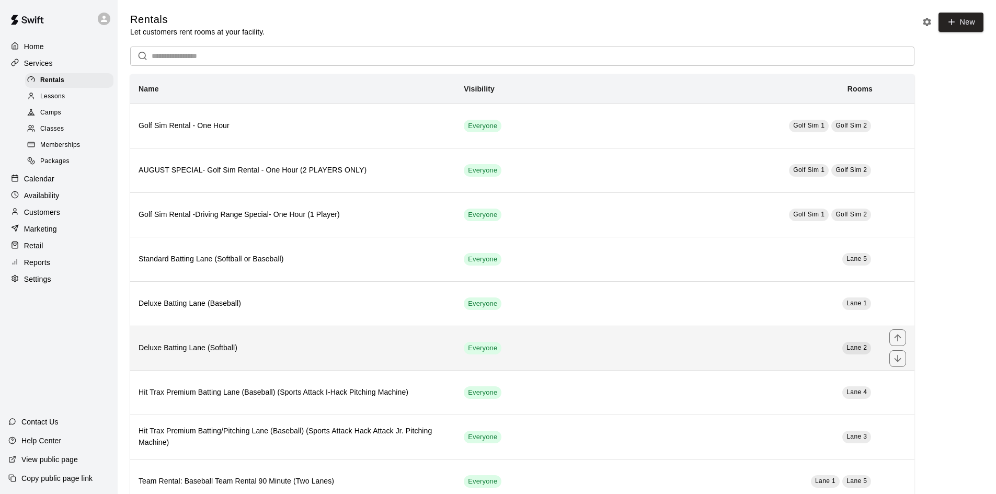
click at [206, 358] on th "Deluxe Batting Lane (Softball)" at bounding box center [292, 348] width 325 height 44
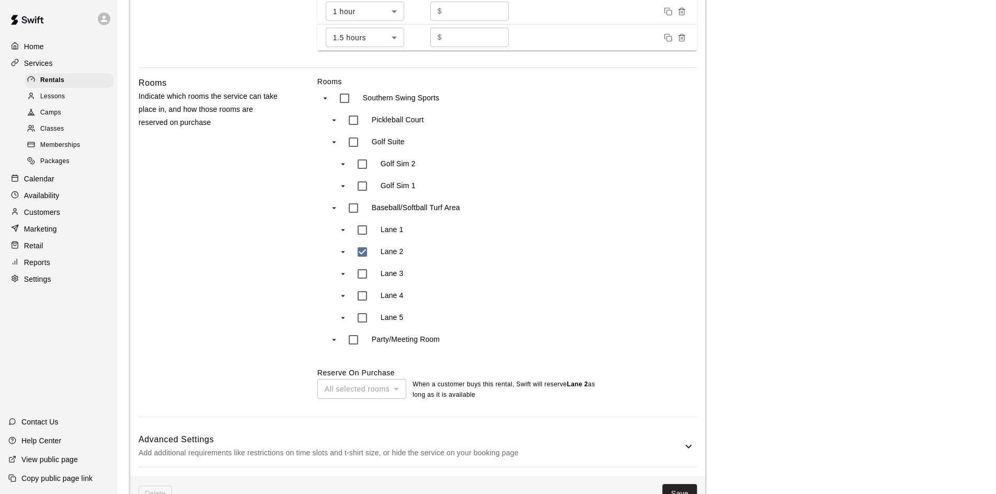
scroll to position [688, 0]
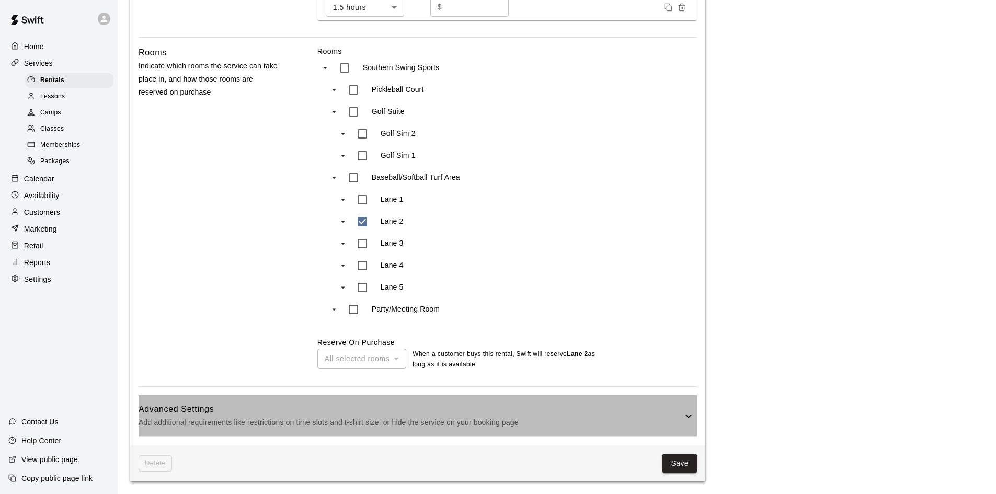
click at [491, 406] on h6 "Advanced Settings" at bounding box center [411, 410] width 544 height 14
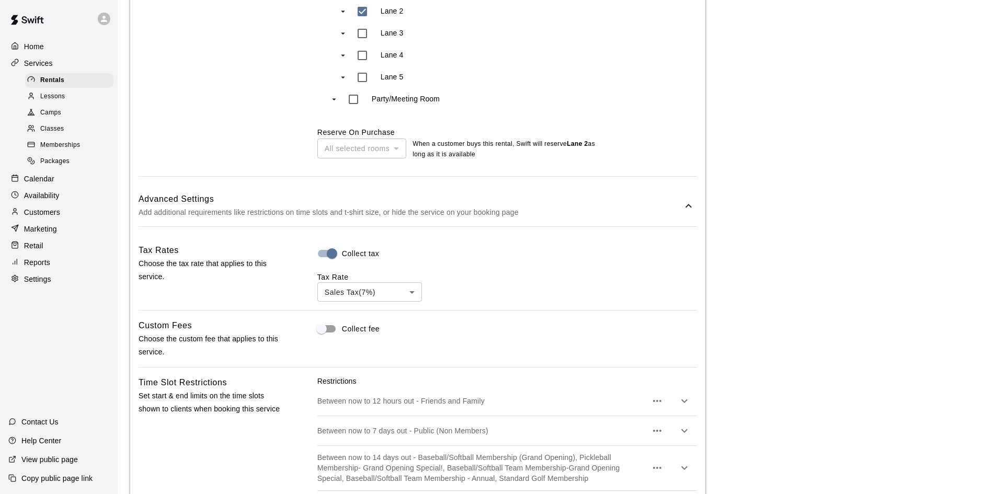
scroll to position [949, 0]
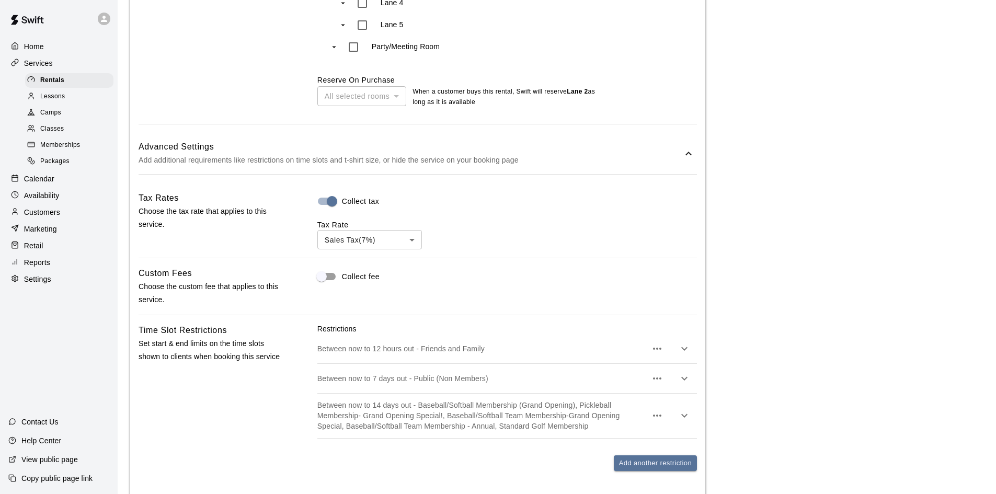
click at [548, 430] on p "Between now to 14 days out - Baseball/Softball Membership (Grand Opening), Pick…" at bounding box center [481, 415] width 329 height 31
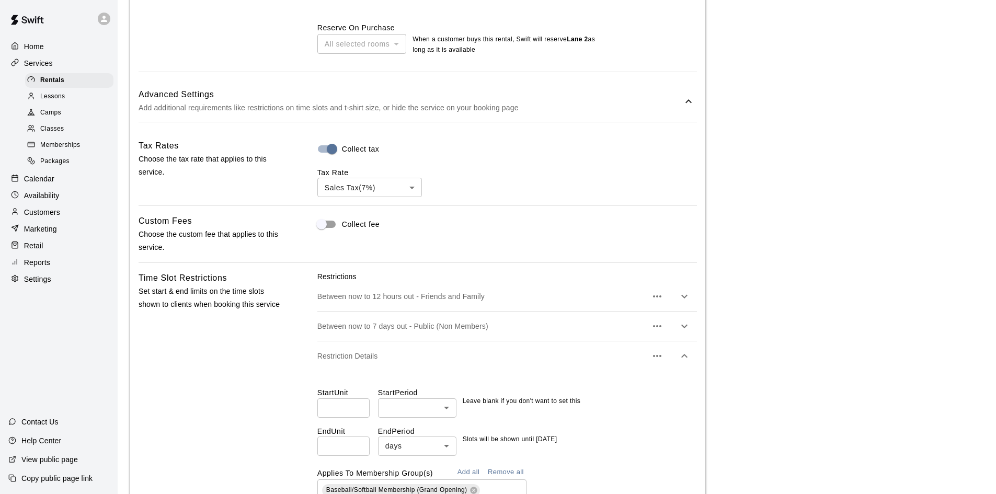
scroll to position [1106, 0]
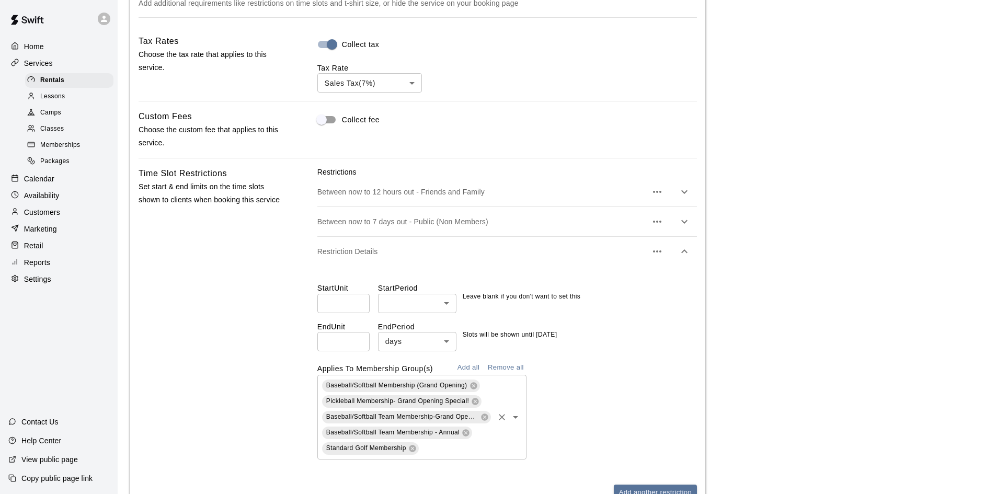
click at [471, 454] on input "text" at bounding box center [456, 448] width 72 height 13
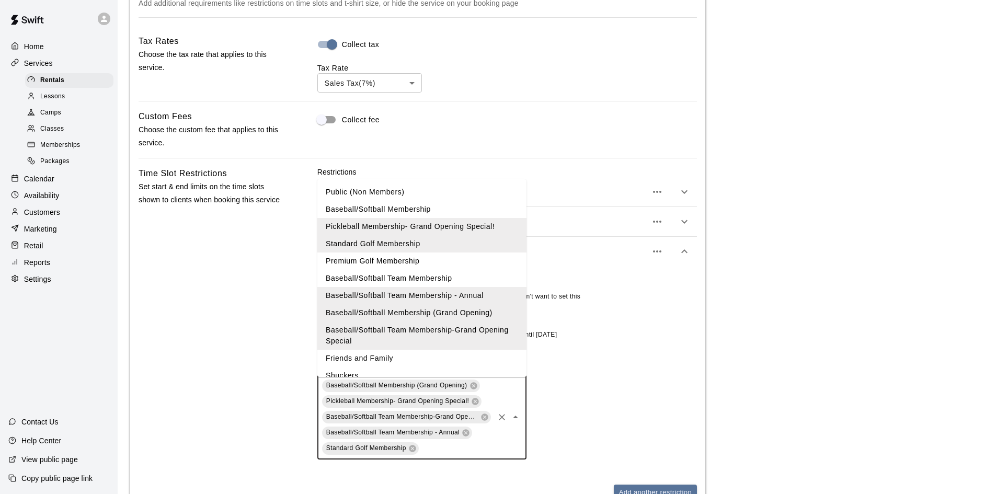
click at [381, 209] on li "Baseball/Softball Membership" at bounding box center [421, 209] width 209 height 17
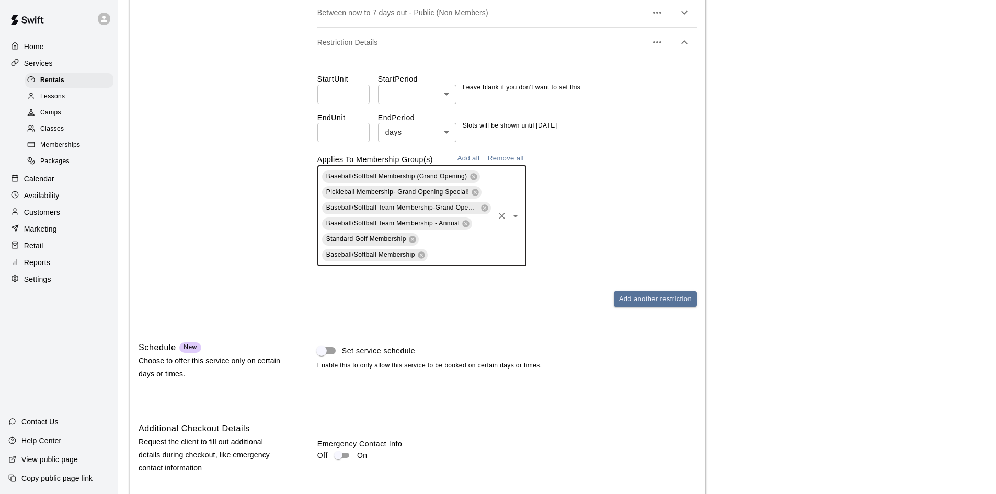
scroll to position [1441, 0]
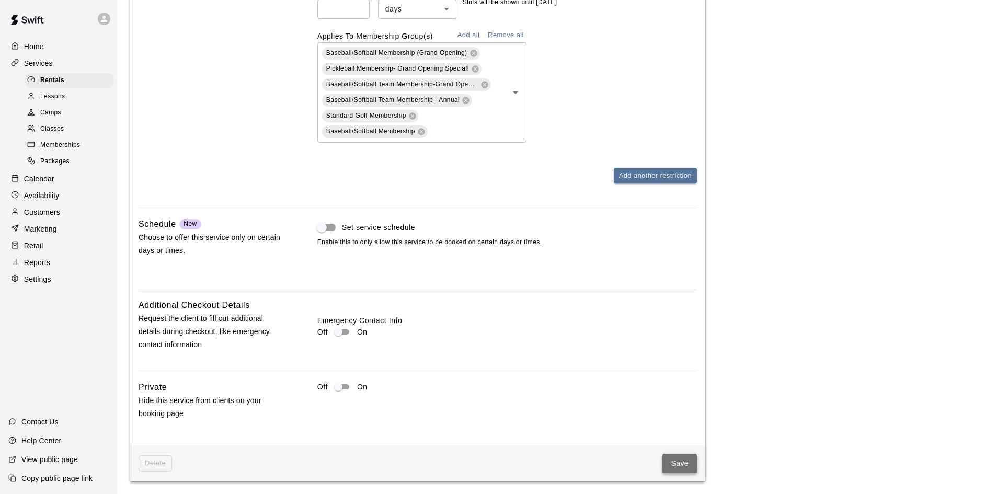
click at [678, 466] on button "Save" at bounding box center [680, 463] width 35 height 19
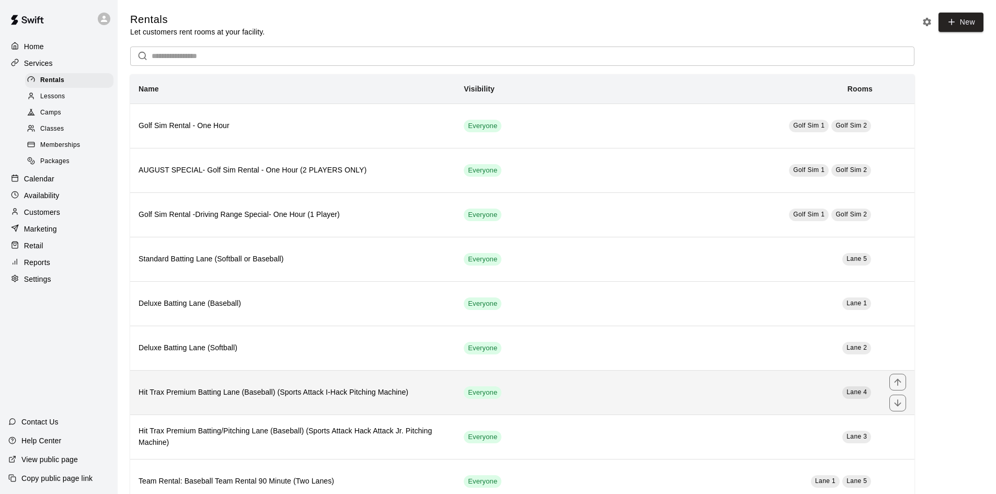
click at [326, 398] on h6 "Hit Trax Premium Batting Lane (Baseball) (Sports Attack I-Hack Pitching Machine)" at bounding box center [293, 393] width 309 height 12
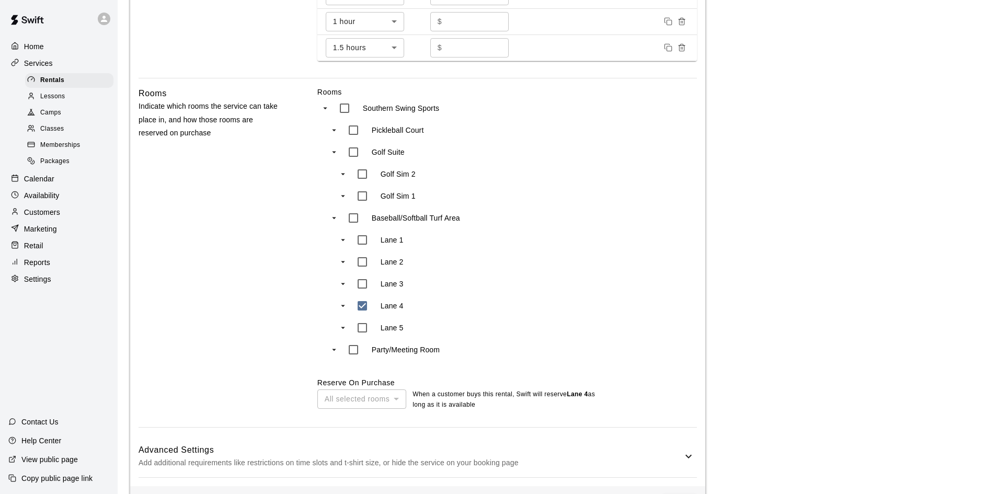
scroll to position [1039, 0]
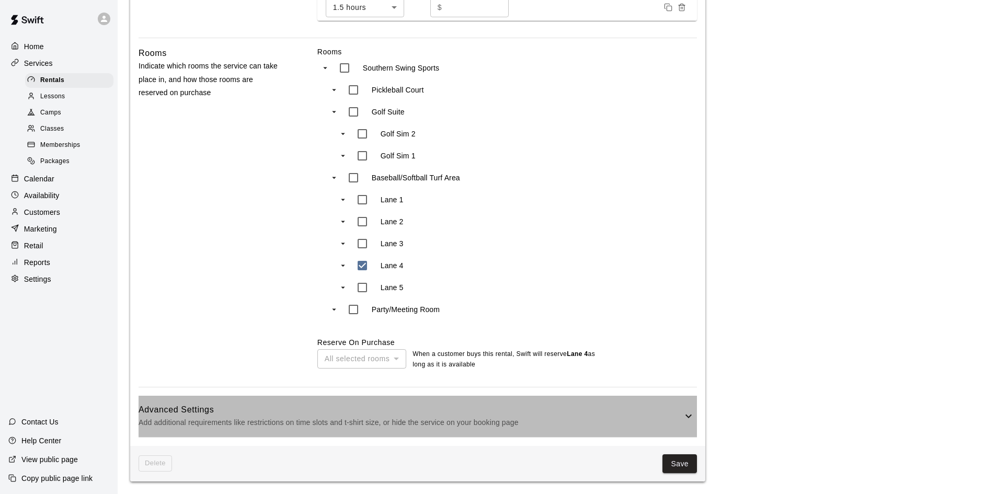
click at [537, 419] on p "Add additional requirements like restrictions on time slots and t-shirt size, o…" at bounding box center [411, 422] width 544 height 13
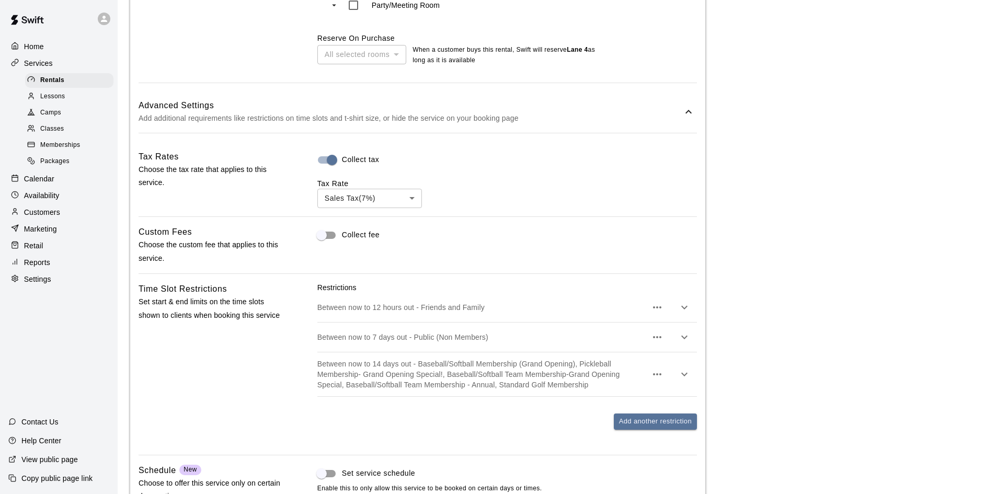
scroll to position [1353, 0]
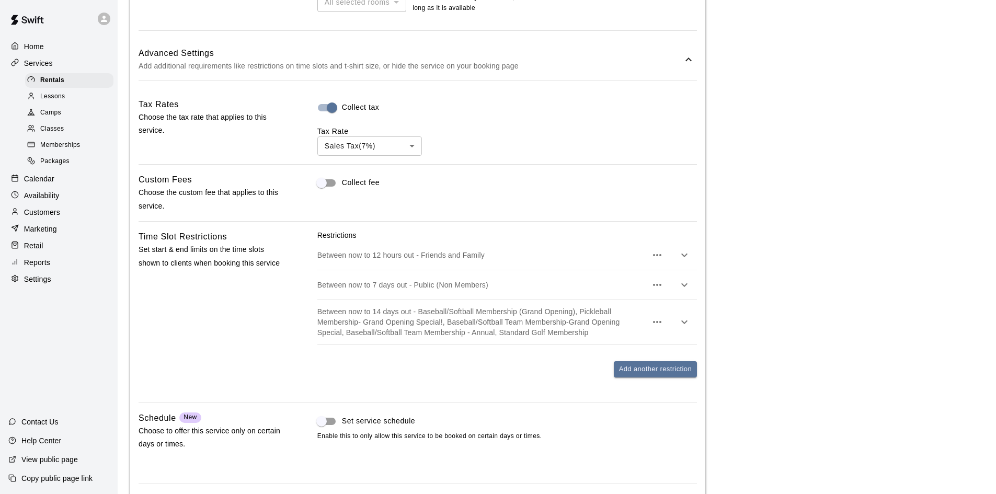
click at [552, 338] on p "Between now to 14 days out - Baseball/Softball Membership (Grand Opening), Pick…" at bounding box center [481, 321] width 329 height 31
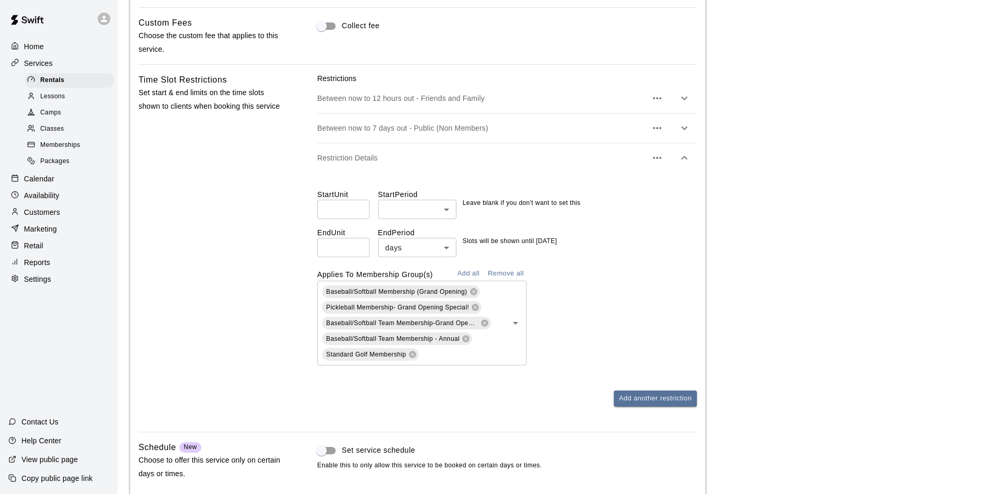
scroll to position [1562, 0]
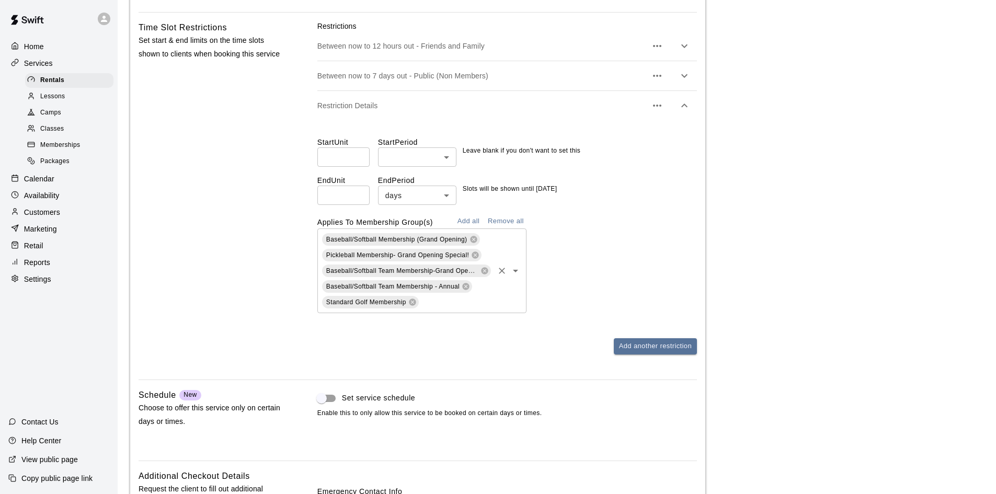
click at [470, 313] on div "Baseball/Softball Membership (Grand Opening) Pickleball Membership- Grand Openi…" at bounding box center [421, 271] width 209 height 85
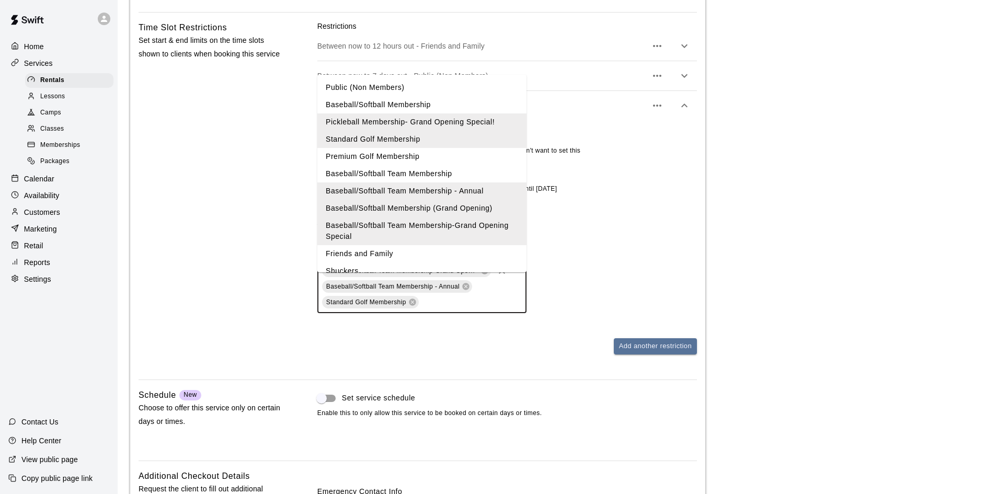
click at [398, 107] on li "Baseball/Softball Membership" at bounding box center [421, 104] width 209 height 17
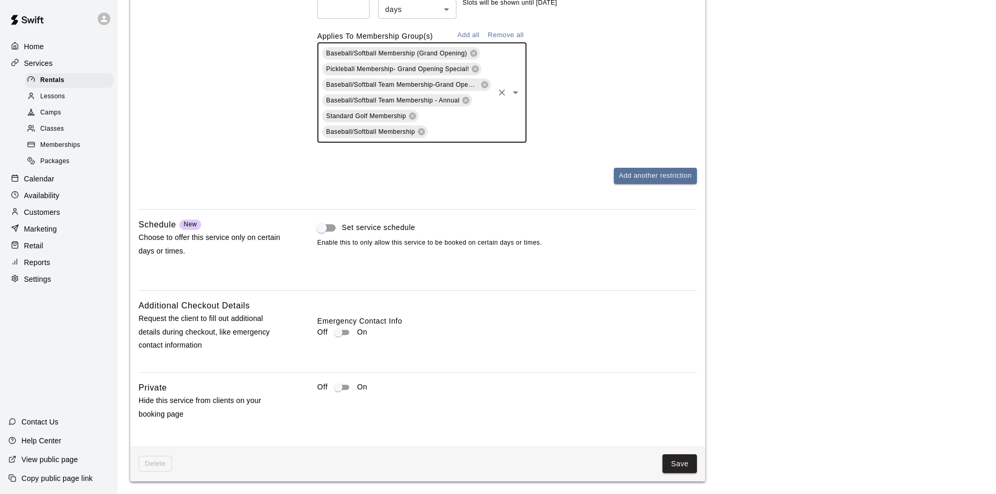
scroll to position [1792, 0]
click at [681, 460] on button "Save" at bounding box center [680, 463] width 35 height 19
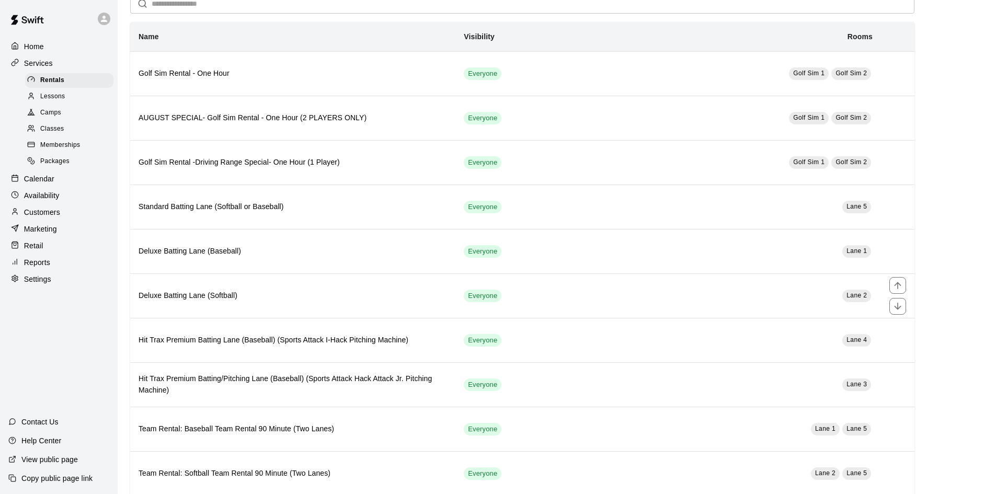
scroll to position [105, 0]
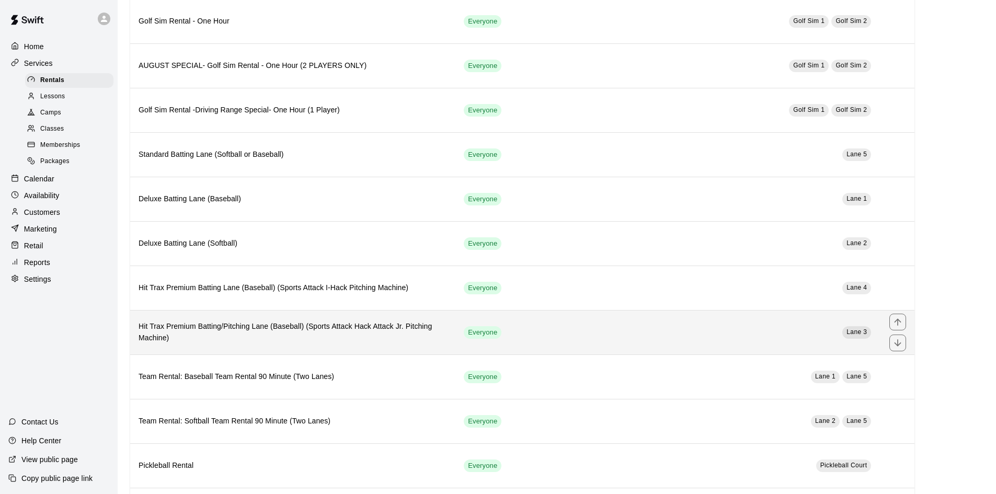
click at [385, 332] on h6 "Hit Trax Premium Batting/Pitching Lane (Baseball) (Sports Attack Hack Attack Jr…" at bounding box center [293, 332] width 309 height 23
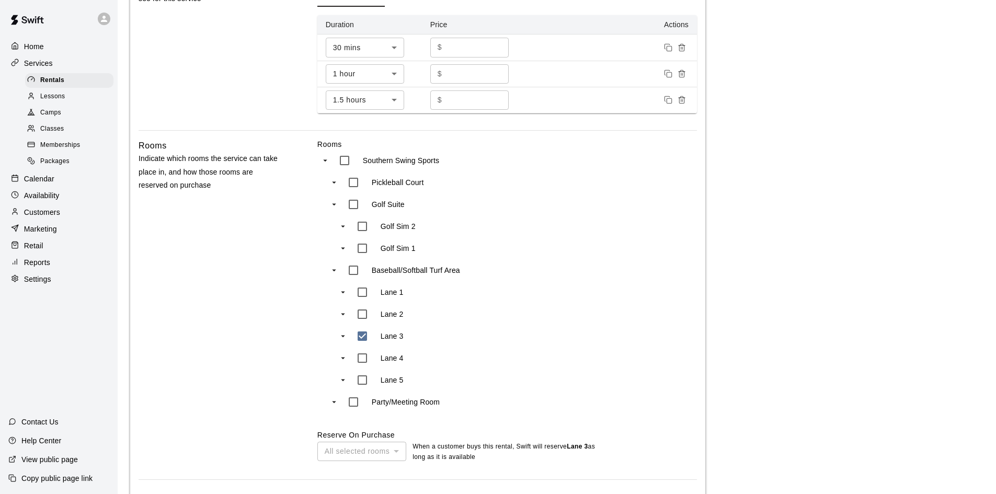
scroll to position [1003, 0]
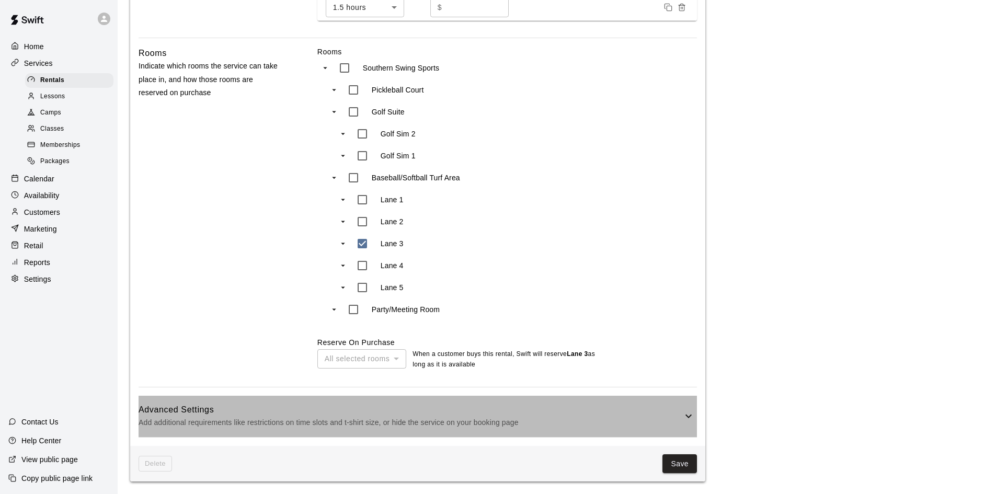
click at [452, 423] on p "Add additional requirements like restrictions on time slots and t-shirt size, o…" at bounding box center [411, 422] width 544 height 13
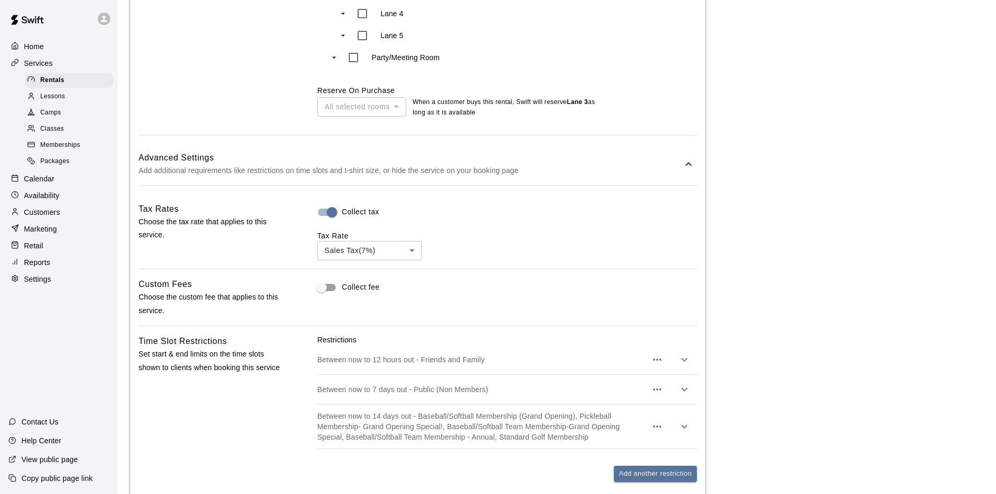
scroll to position [1422, 0]
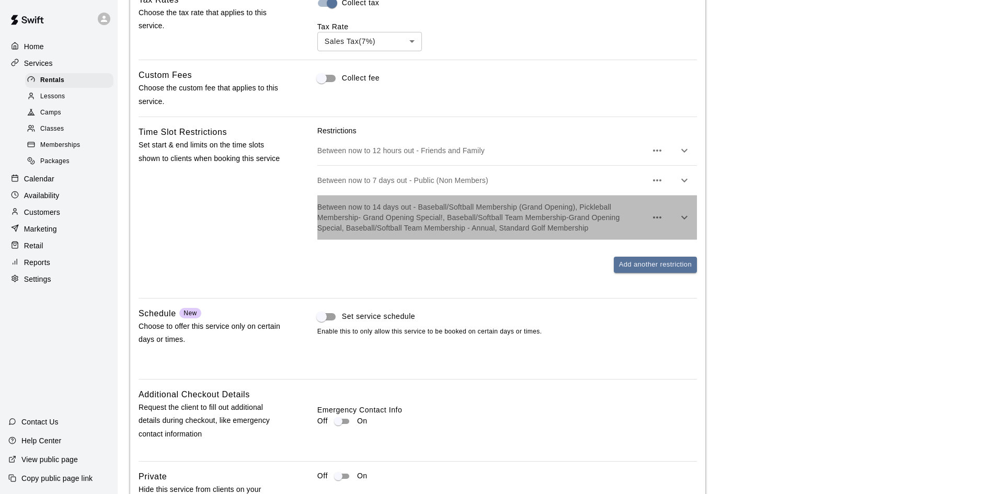
click at [436, 233] on p "Between now to 14 days out - Baseball/Softball Membership (Grand Opening), Pick…" at bounding box center [481, 217] width 329 height 31
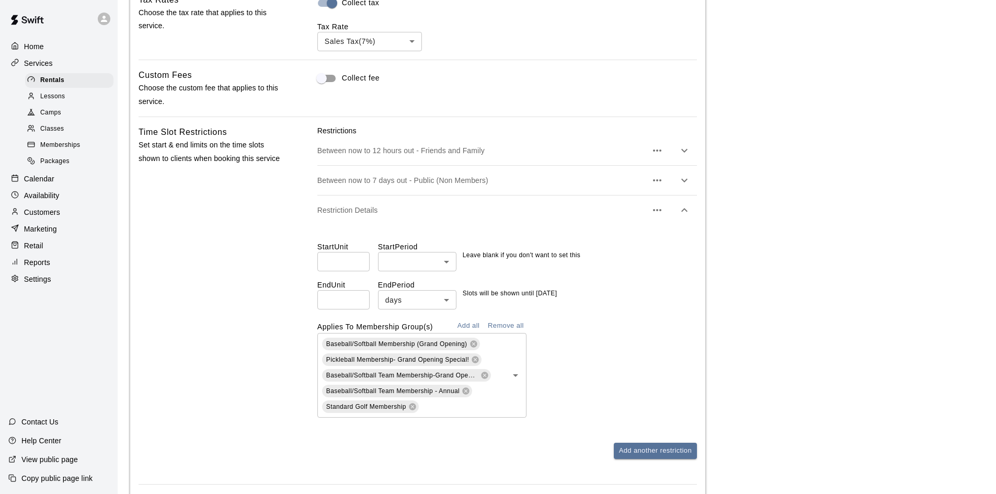
click at [464, 334] on button "Add all" at bounding box center [468, 326] width 33 height 16
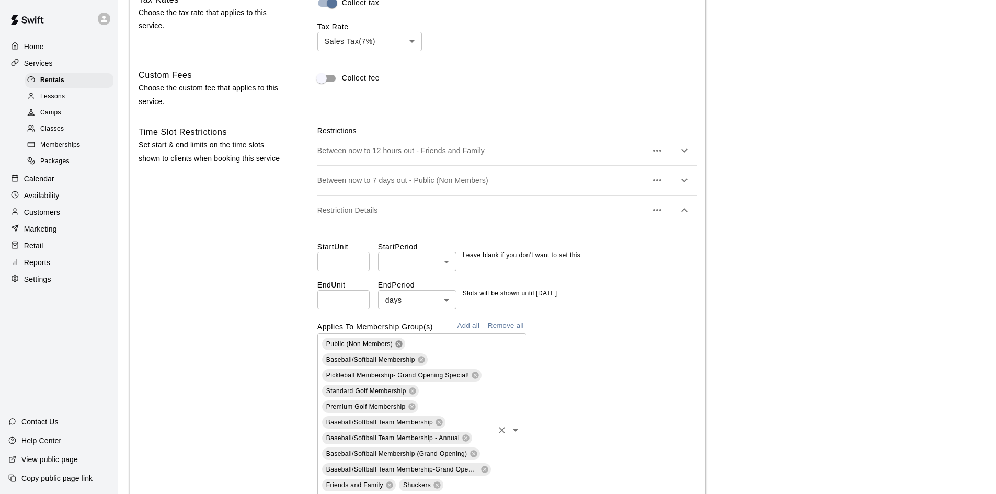
click at [398, 348] on icon at bounding box center [399, 344] width 8 height 8
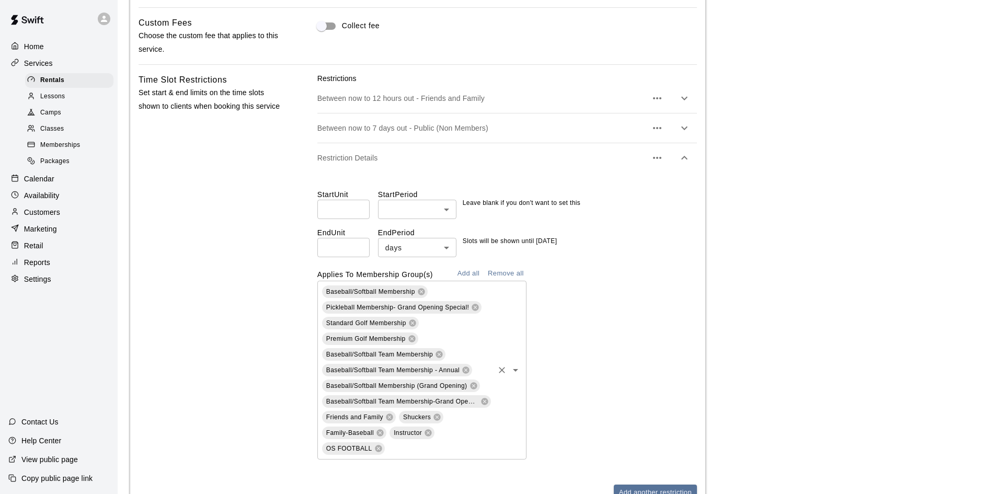
scroll to position [1526, 0]
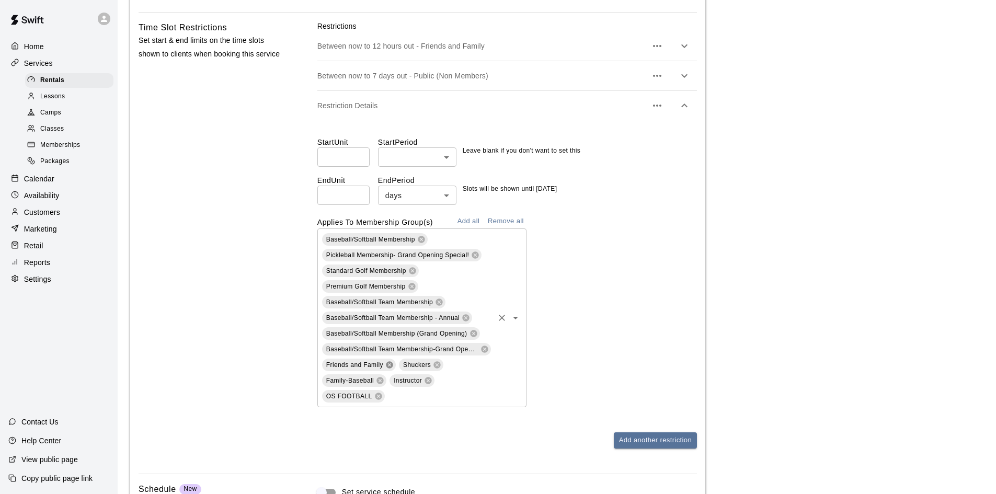
click at [389, 368] on icon at bounding box center [389, 364] width 7 height 7
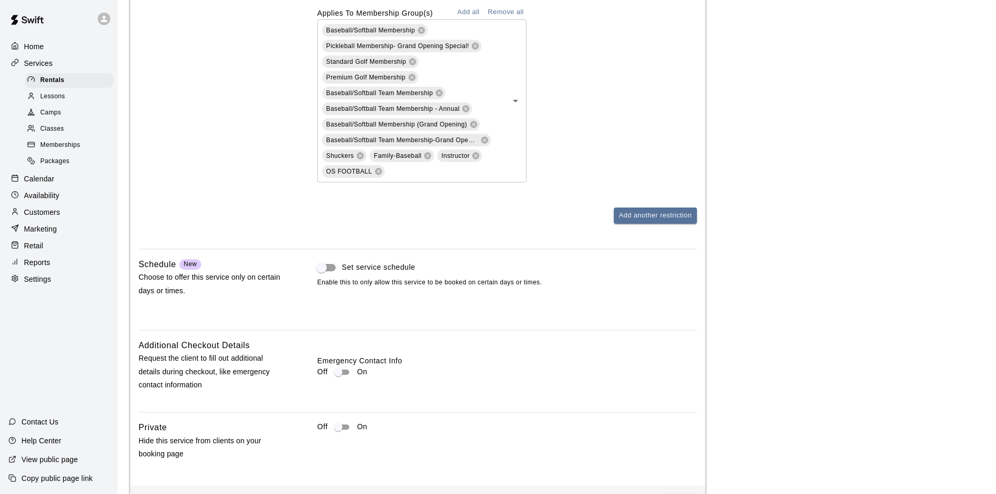
scroll to position [1819, 0]
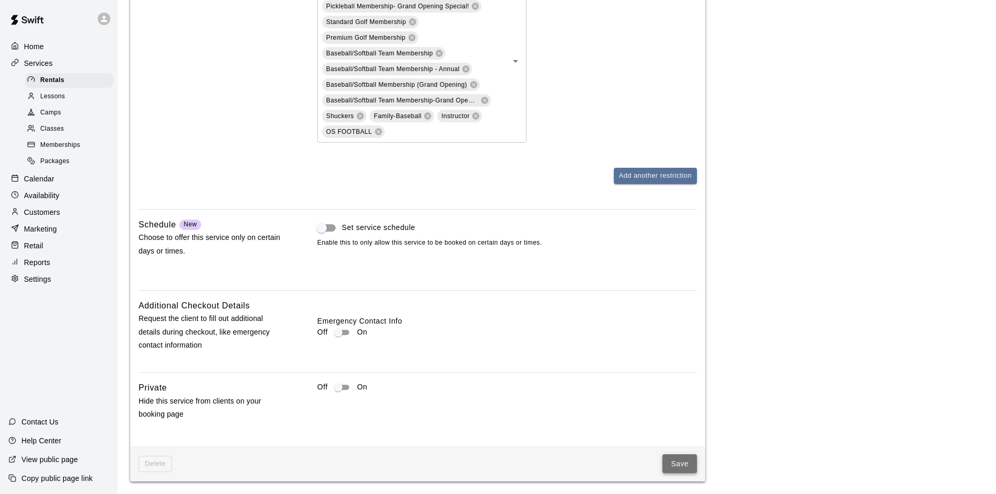
click at [666, 461] on button "Save" at bounding box center [680, 463] width 35 height 19
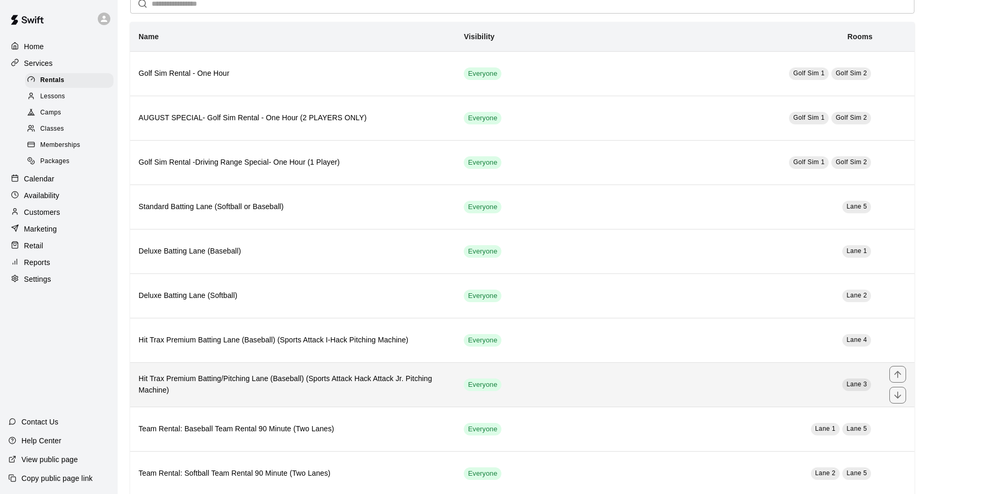
scroll to position [105, 0]
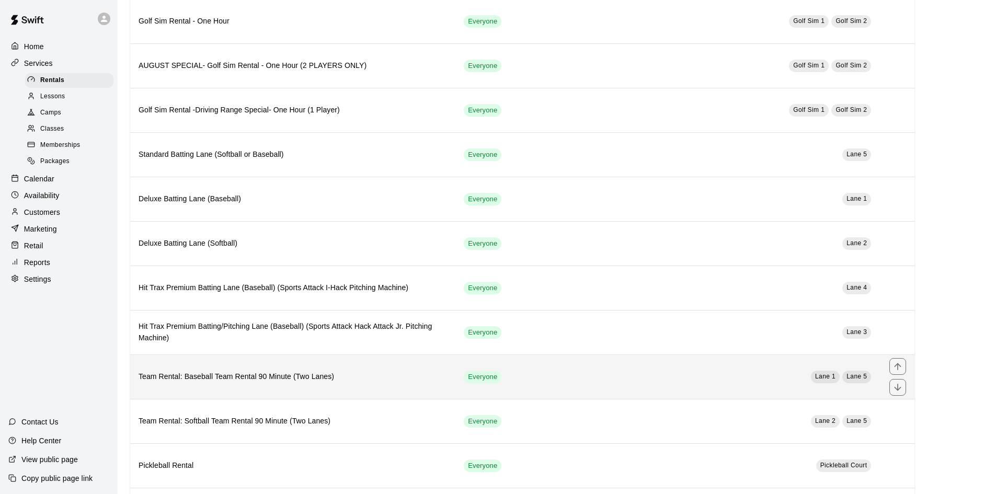
click at [261, 387] on th "Team Rental: Baseball Team Rental 90 Minute (Two Lanes)" at bounding box center [292, 377] width 325 height 44
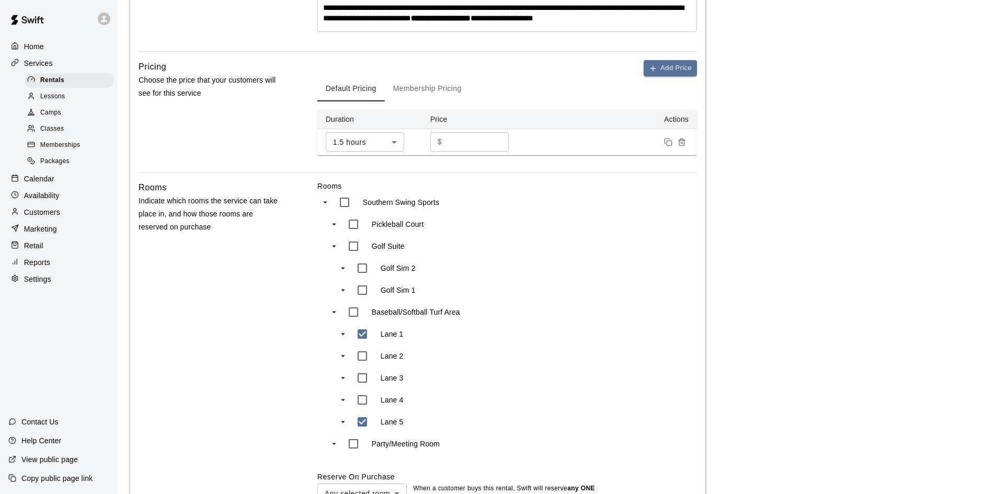
scroll to position [675, 0]
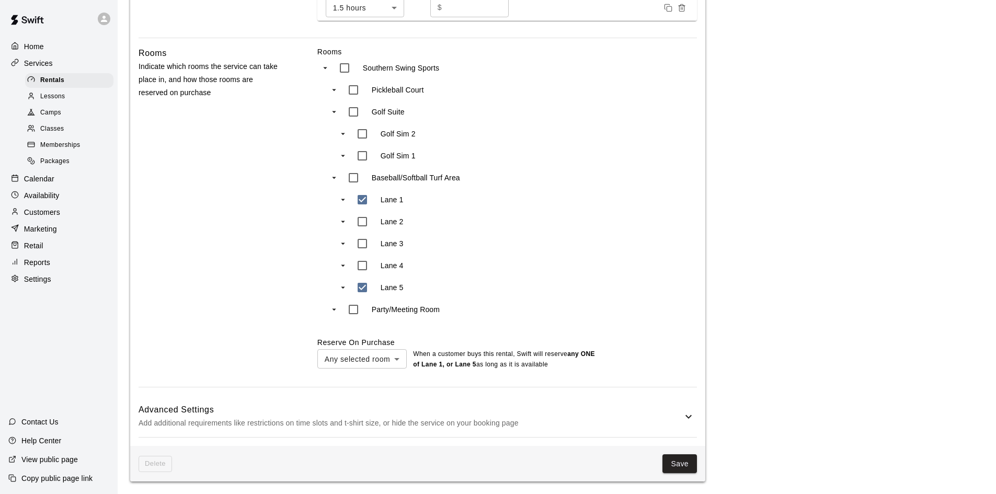
click at [646, 420] on p "Add additional requirements like restrictions on time slots and t-shirt size, o…" at bounding box center [411, 423] width 544 height 13
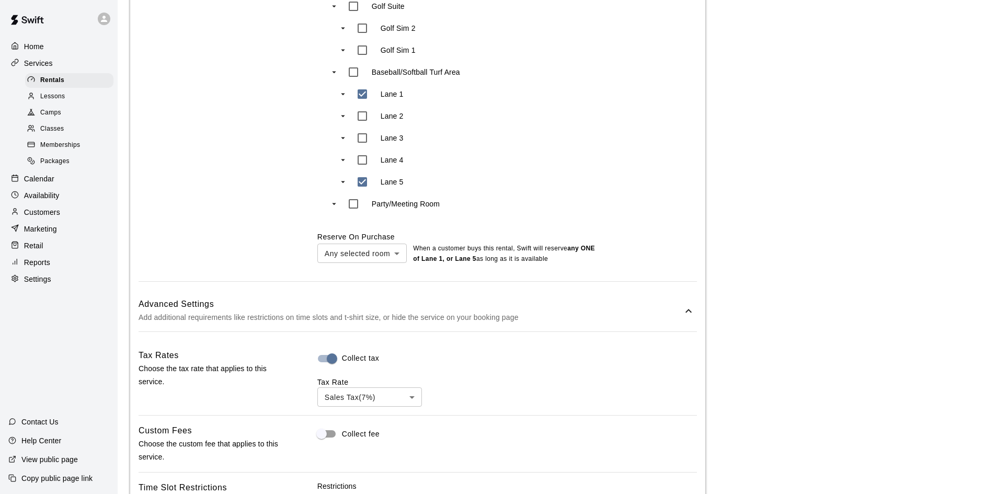
scroll to position [884, 0]
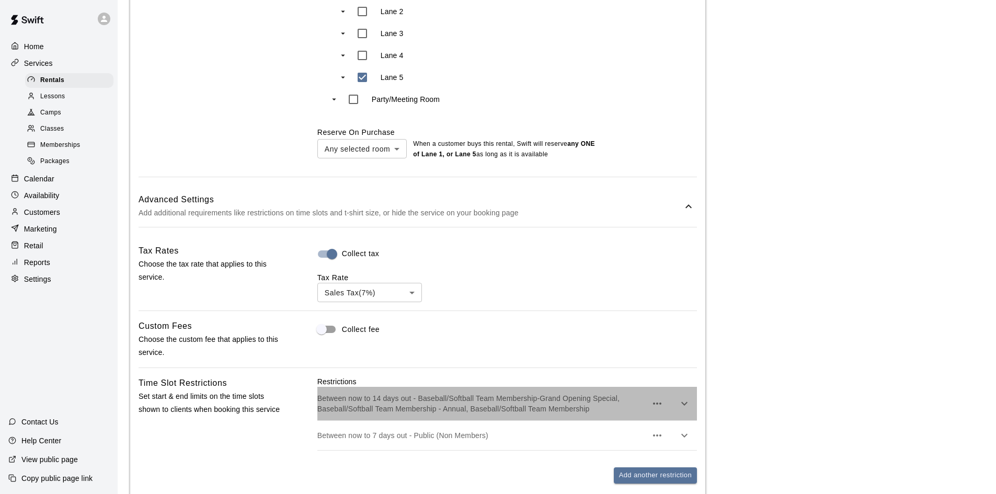
click at [589, 414] on p "Between now to 14 days out - Baseball/Softball Team Membership-Grand Opening Sp…" at bounding box center [481, 403] width 329 height 21
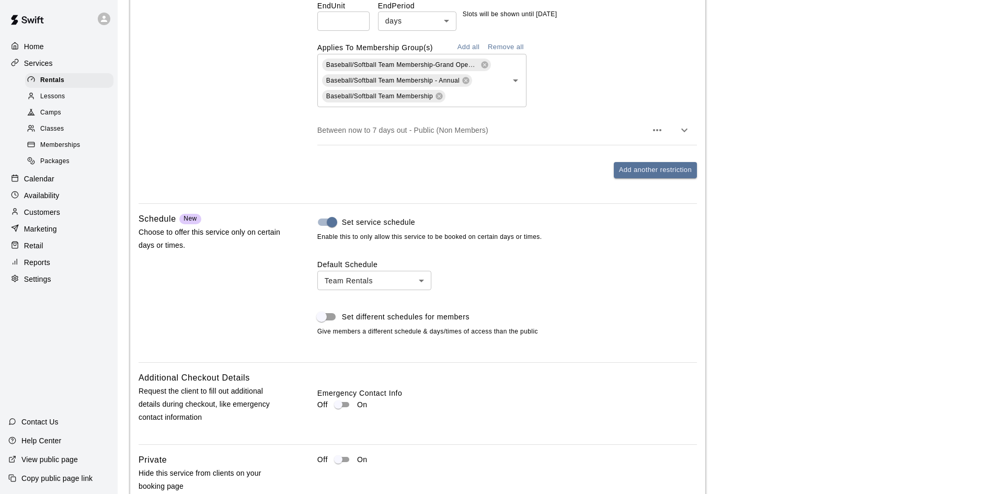
scroll to position [1430, 0]
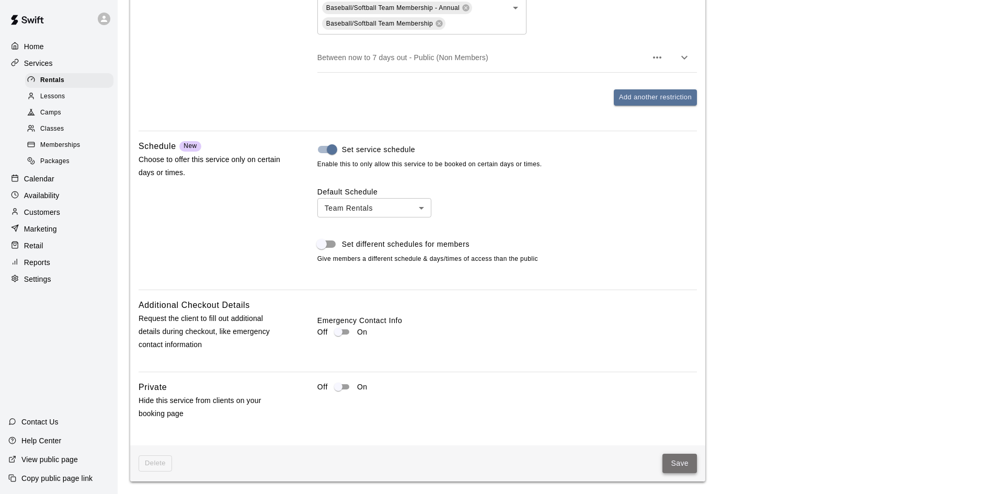
click at [669, 462] on button "Save" at bounding box center [680, 463] width 35 height 19
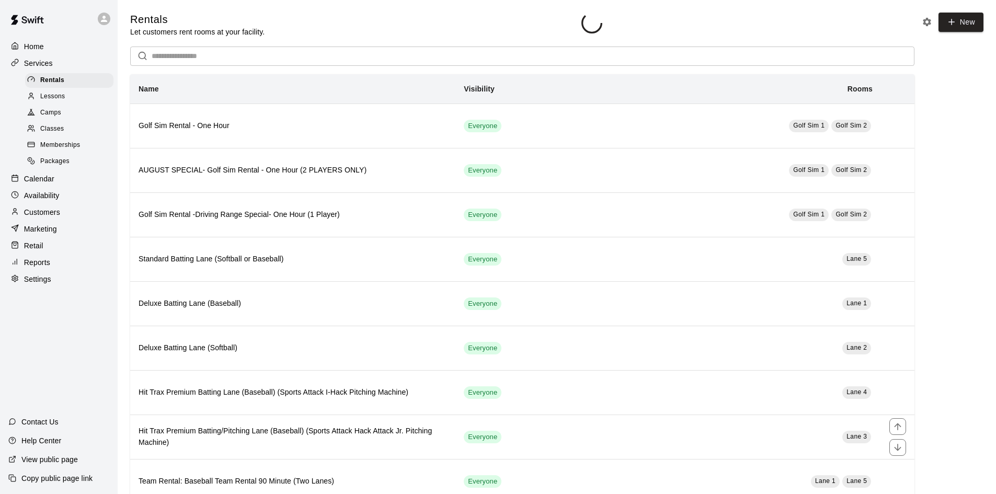
scroll to position [209, 0]
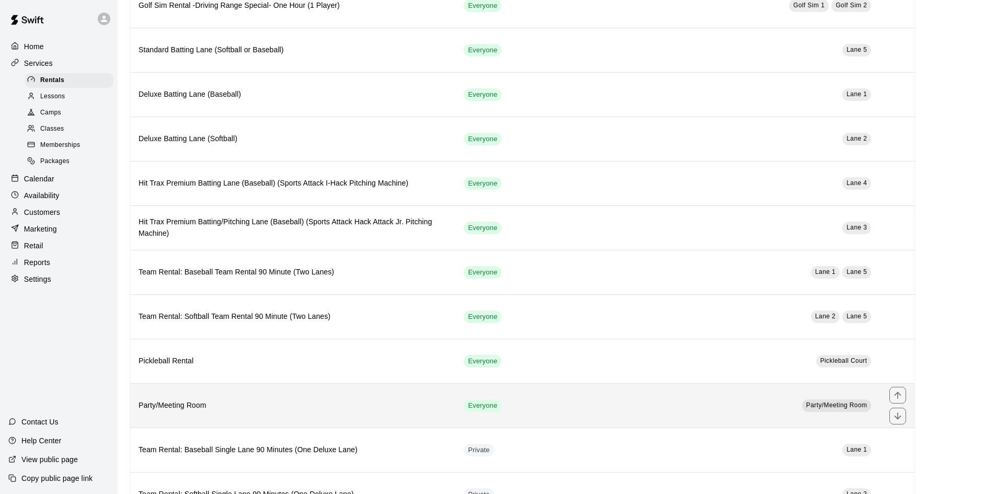
click at [170, 406] on h6 "Party/Meeting Room" at bounding box center [293, 406] width 309 height 12
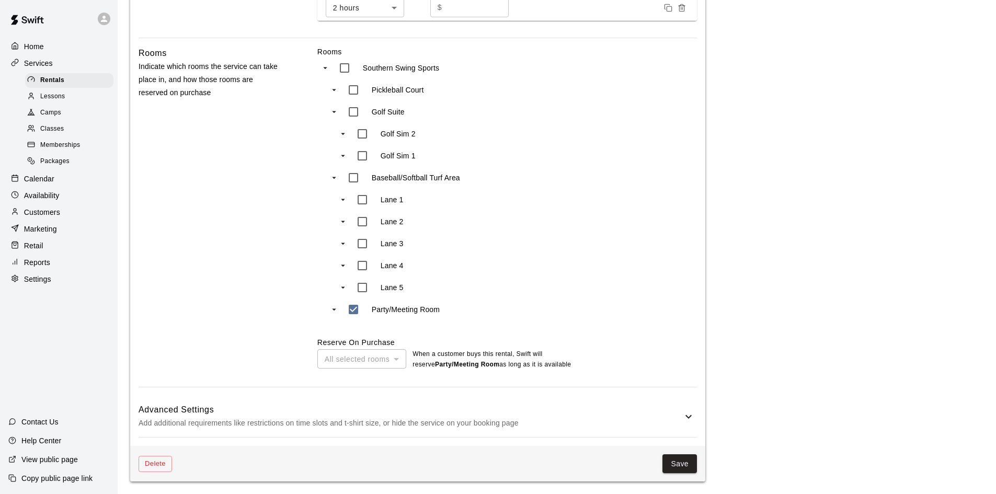
scroll to position [534, 0]
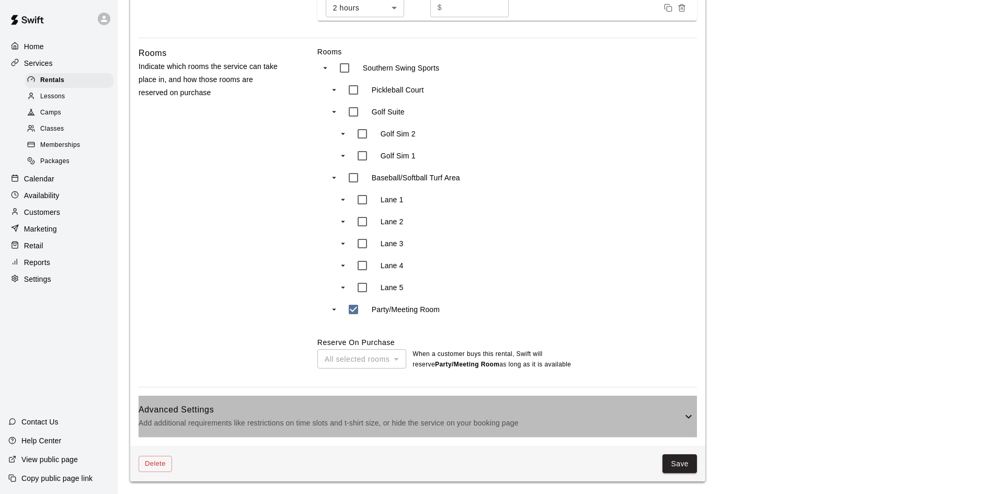
click at [458, 410] on h6 "Advanced Settings" at bounding box center [411, 410] width 544 height 14
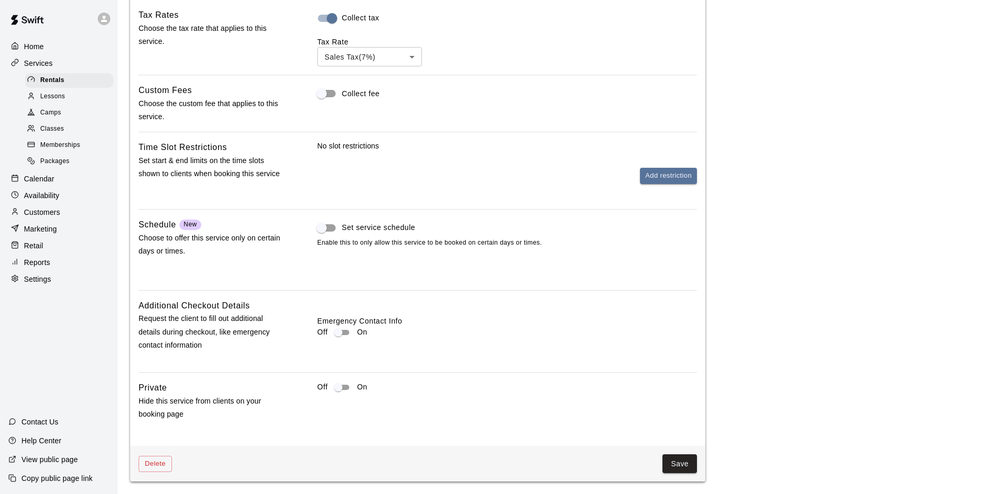
scroll to position [825, 0]
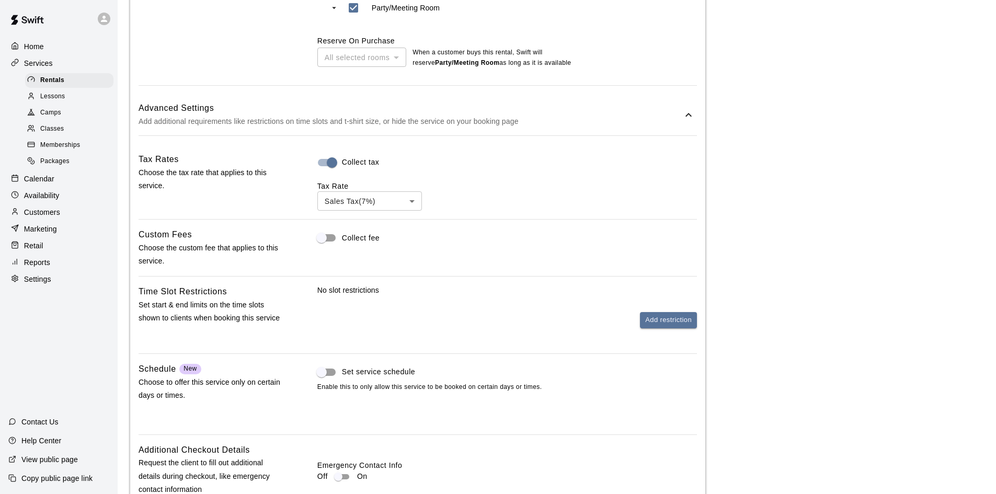
click at [496, 128] on p "Add additional requirements like restrictions on time slots and t-shirt size, o…" at bounding box center [411, 121] width 544 height 13
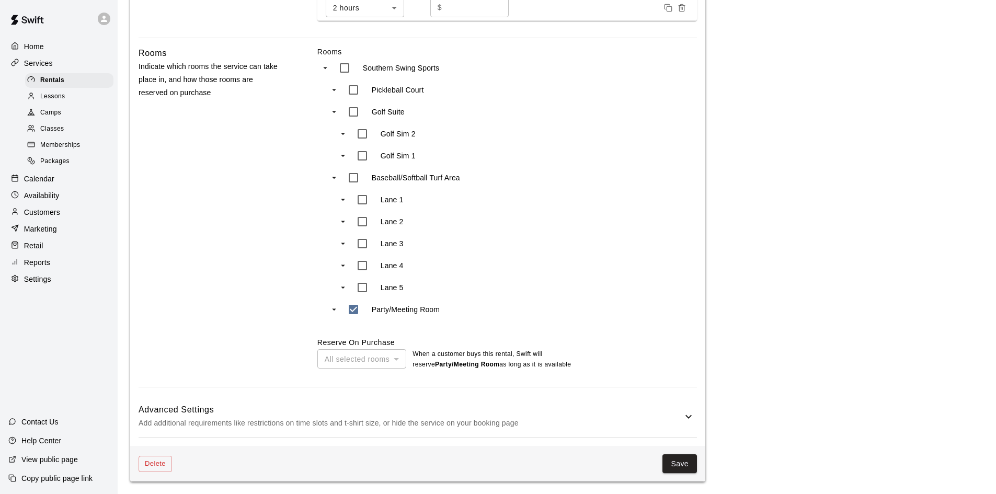
scroll to position [430, 0]
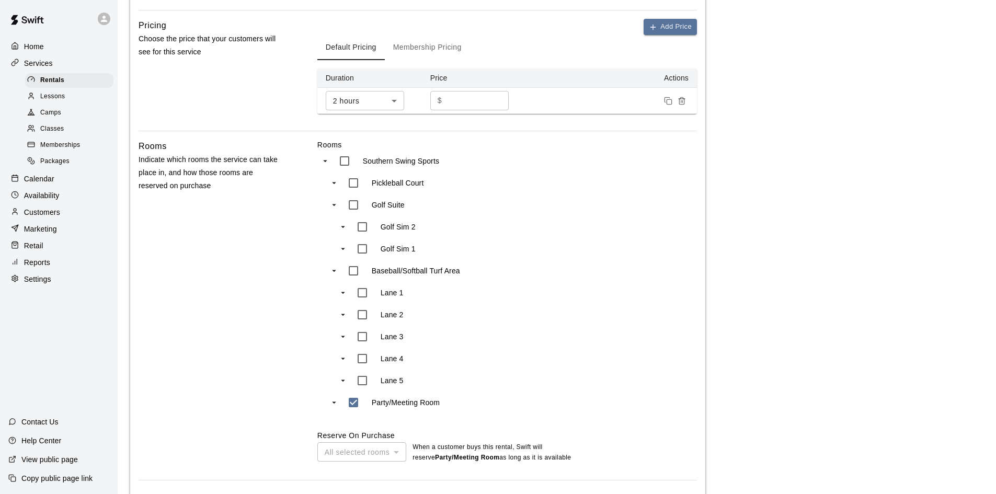
click at [452, 60] on button "Membership Pricing" at bounding box center [427, 47] width 85 height 25
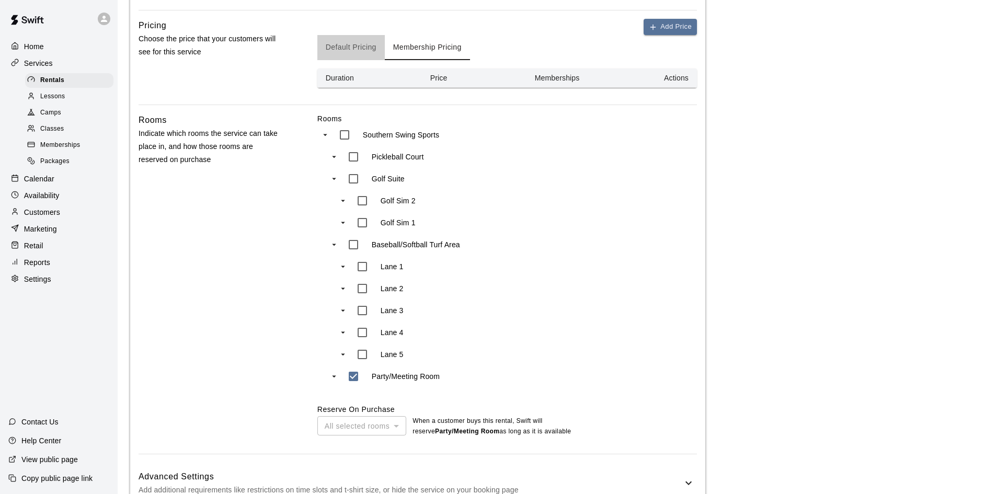
click at [367, 59] on button "Default Pricing" at bounding box center [350, 47] width 67 height 25
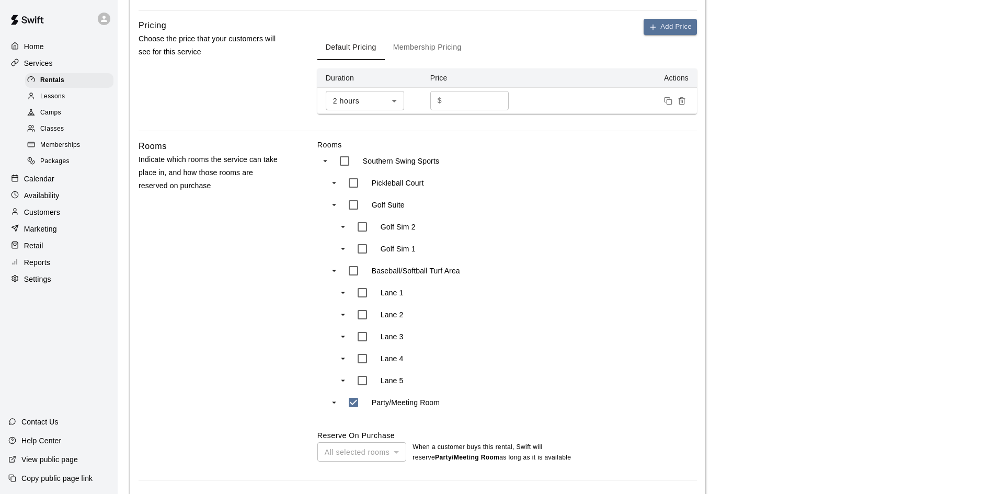
scroll to position [534, 0]
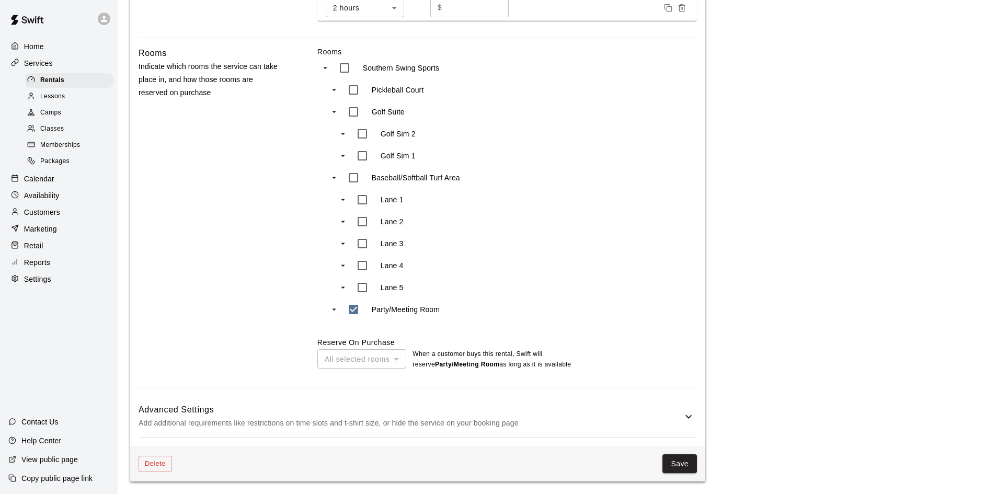
click at [683, 418] on icon at bounding box center [688, 416] width 13 height 13
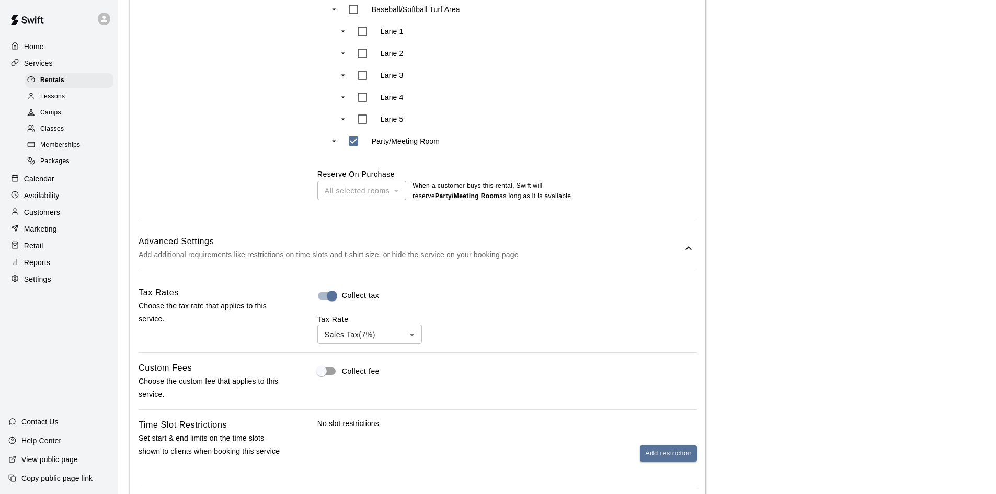
scroll to position [796, 0]
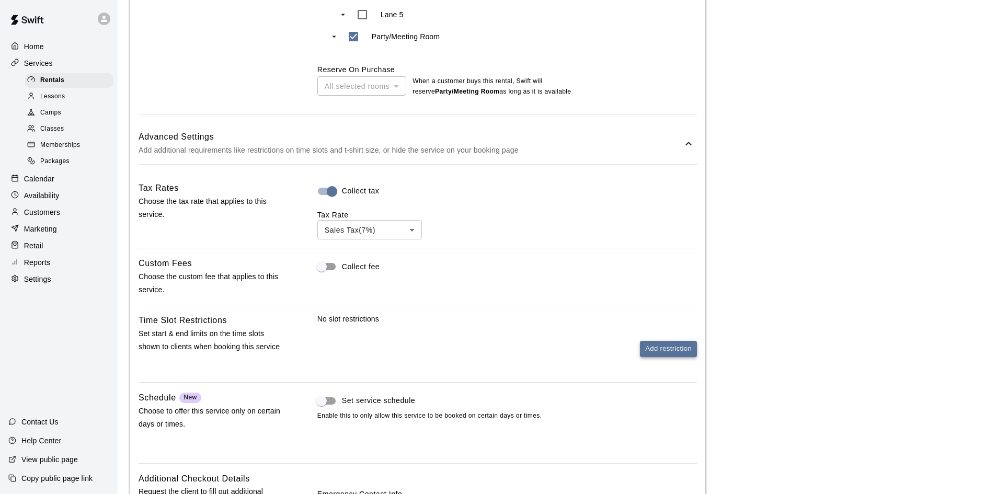
click at [668, 357] on button "Add restriction" at bounding box center [668, 349] width 57 height 16
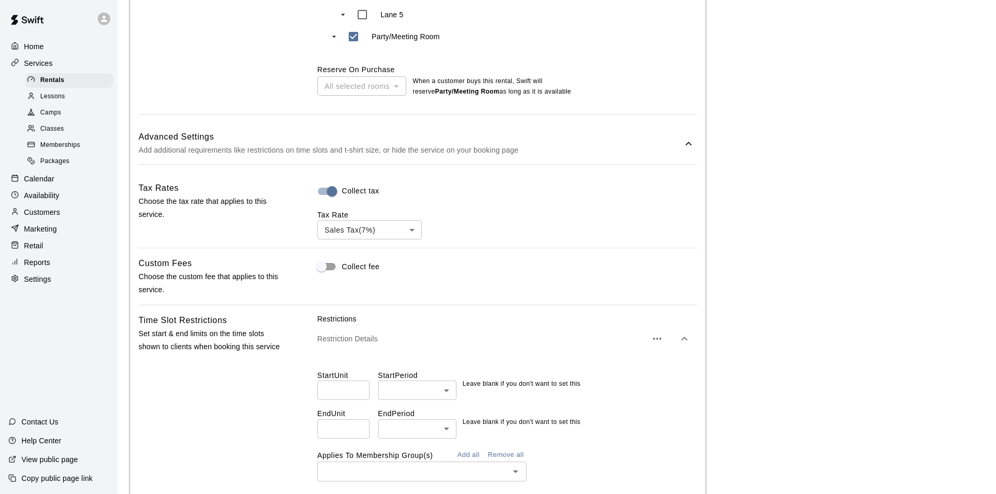
scroll to position [848, 0]
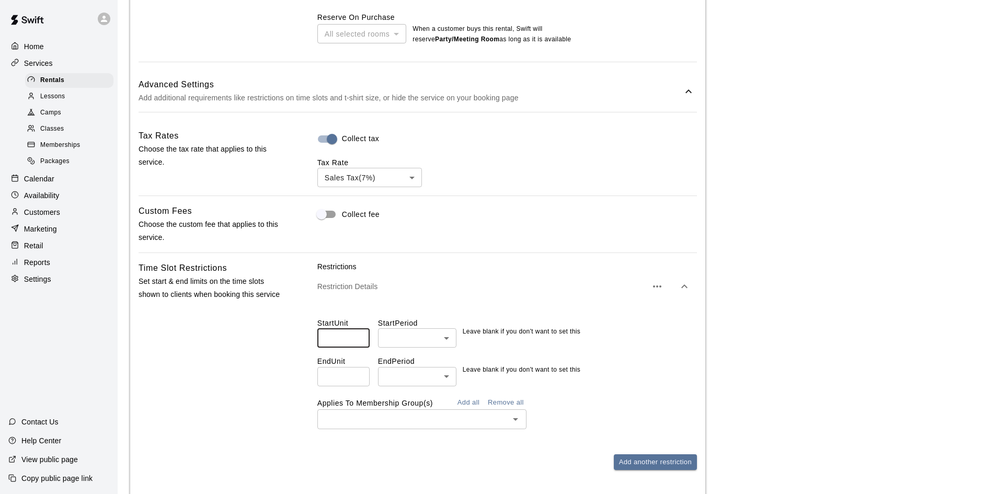
click at [349, 348] on input "number" at bounding box center [343, 337] width 52 height 19
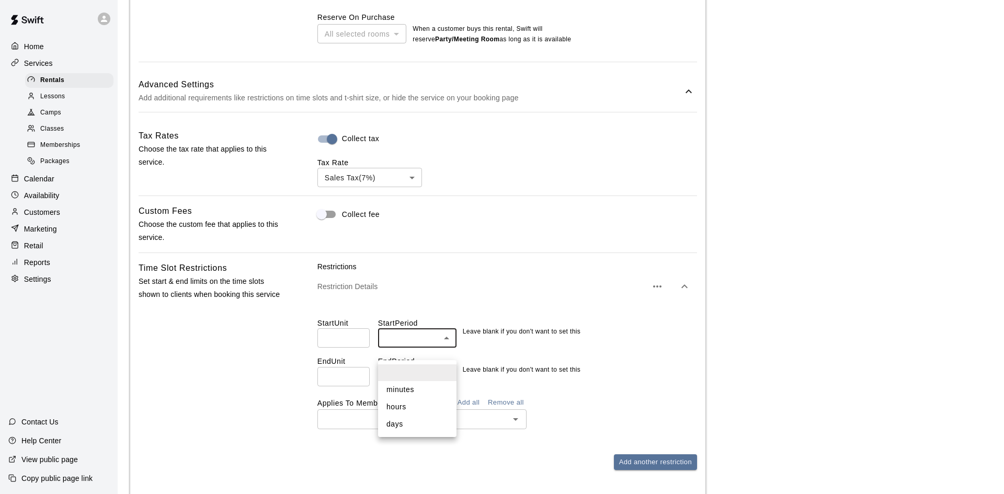
click at [498, 310] on div at bounding box center [502, 247] width 1004 height 494
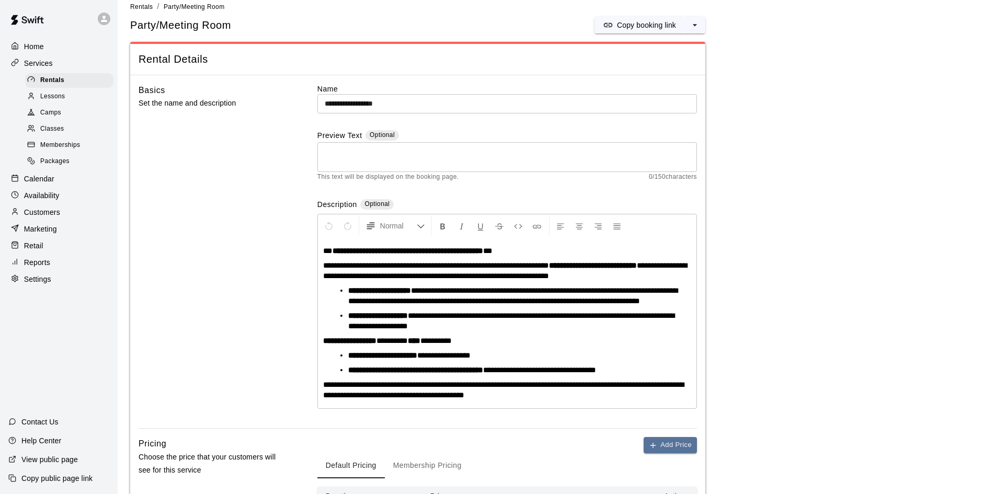
scroll to position [0, 0]
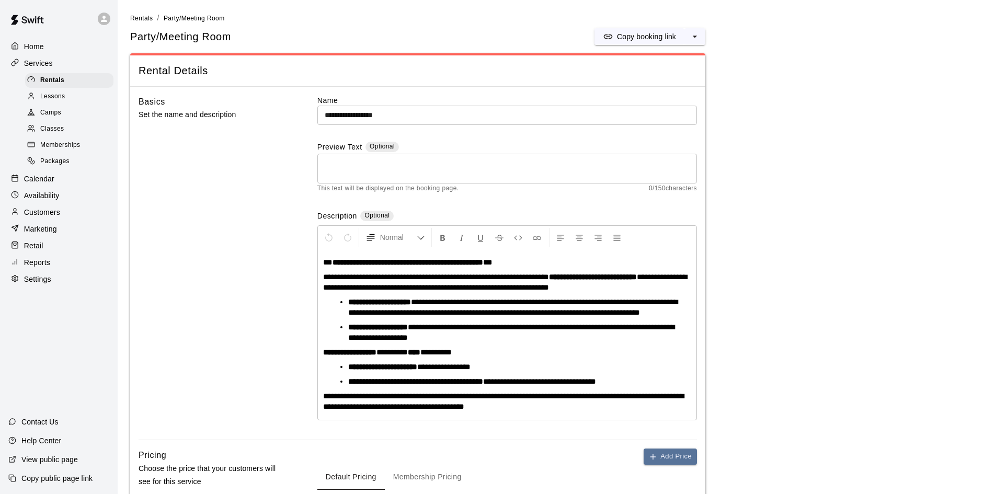
click at [60, 88] on link "Rentals" at bounding box center [71, 80] width 93 height 16
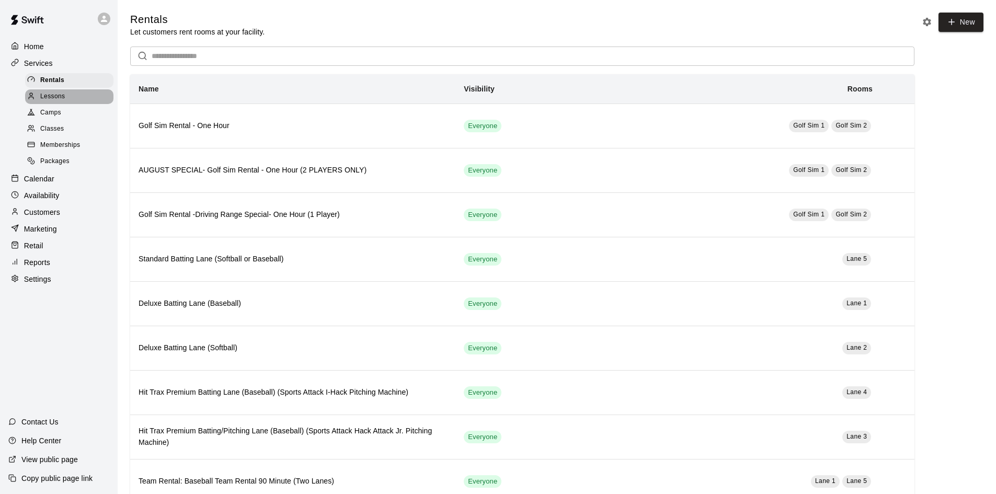
click at [57, 99] on span "Lessons" at bounding box center [52, 97] width 25 height 10
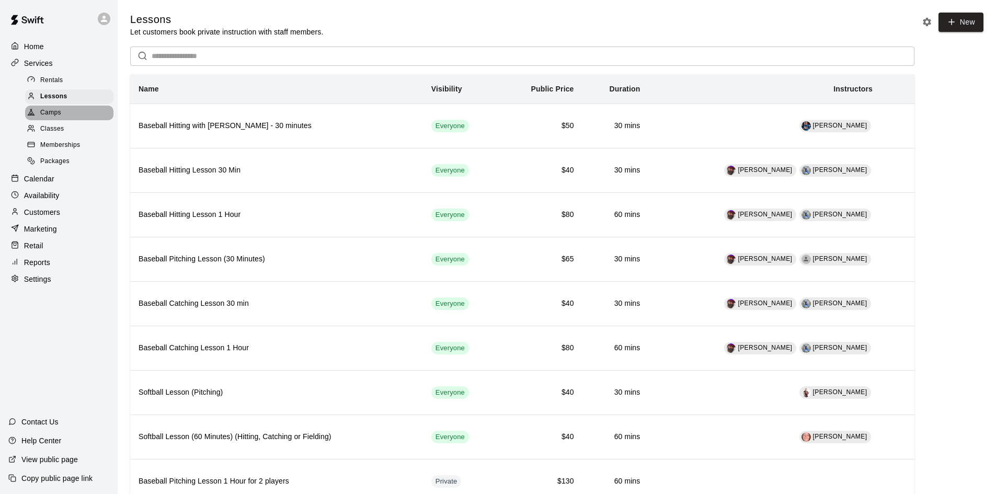
click at [59, 117] on span "Camps" at bounding box center [50, 113] width 21 height 10
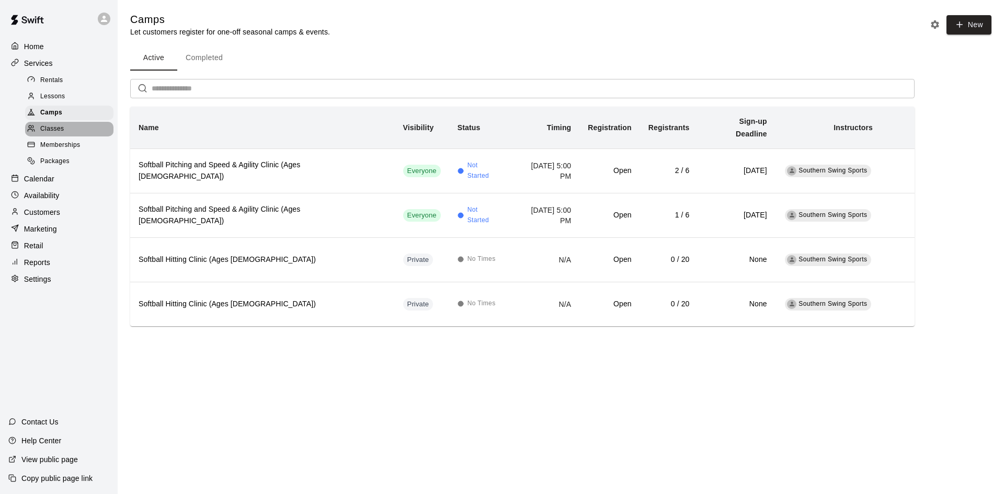
click at [62, 133] on span "Classes" at bounding box center [52, 129] width 24 height 10
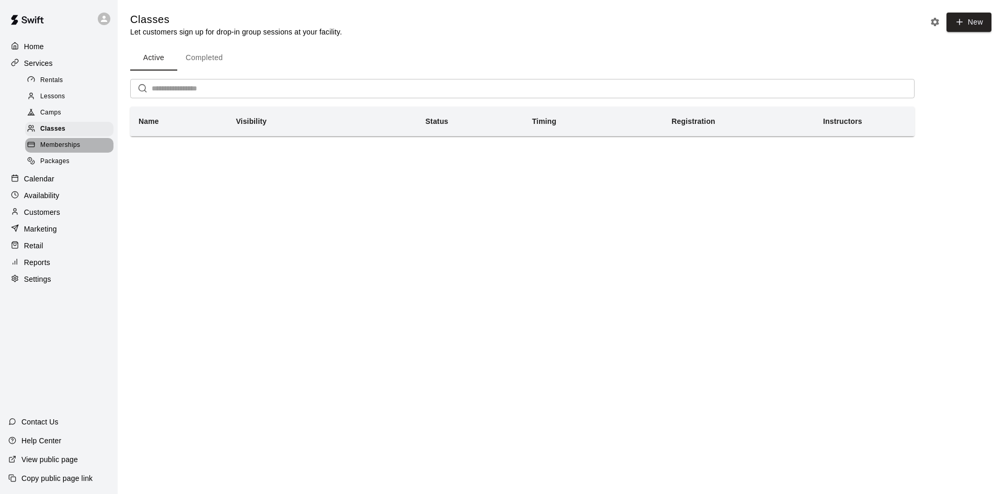
click at [52, 151] on span "Memberships" at bounding box center [60, 145] width 40 height 10
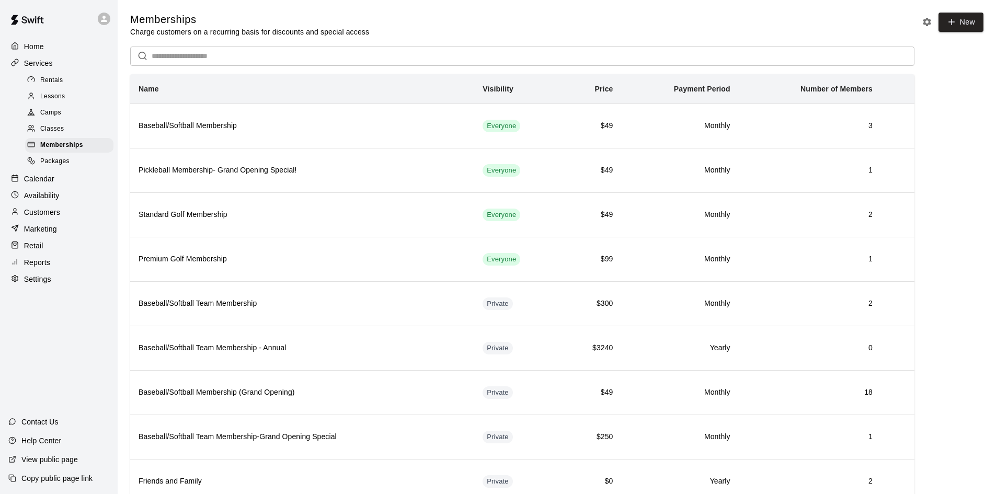
click at [67, 166] on span "Packages" at bounding box center [54, 161] width 29 height 10
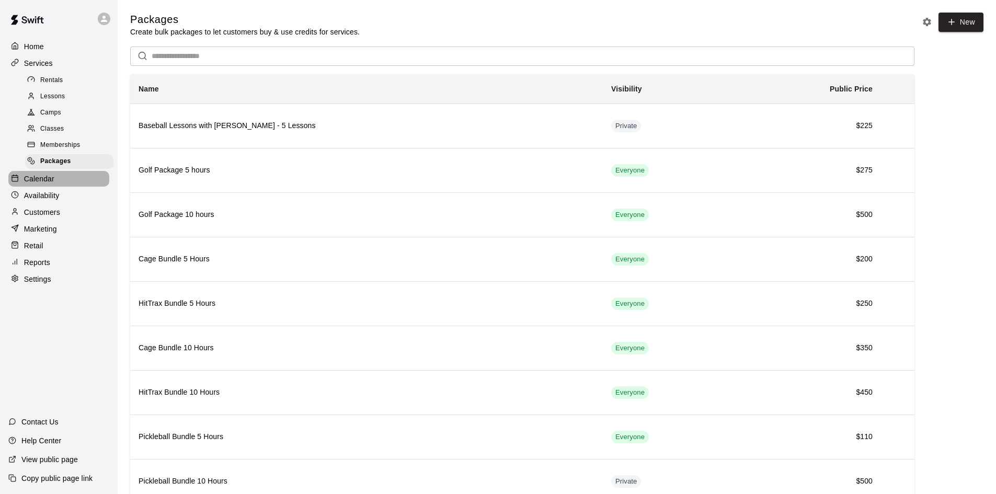
click at [45, 182] on p "Calendar" at bounding box center [39, 179] width 30 height 10
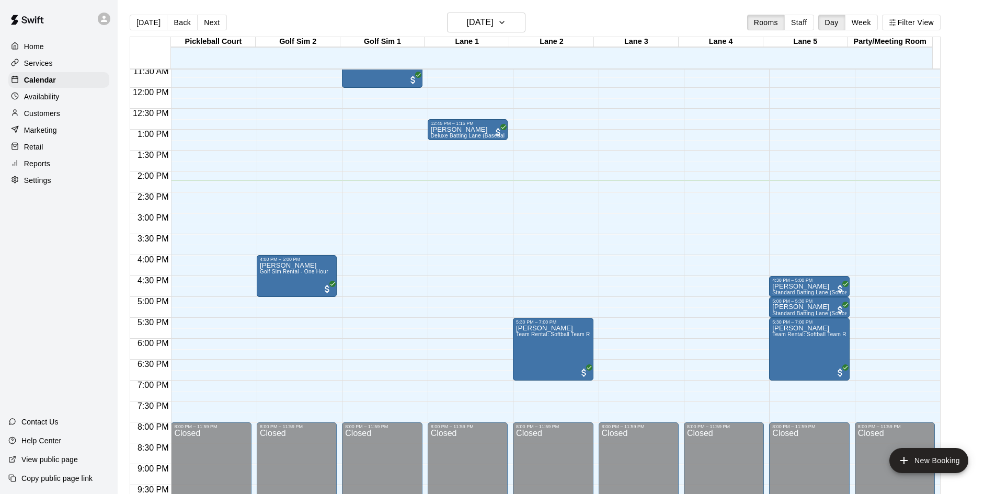
scroll to position [431, 0]
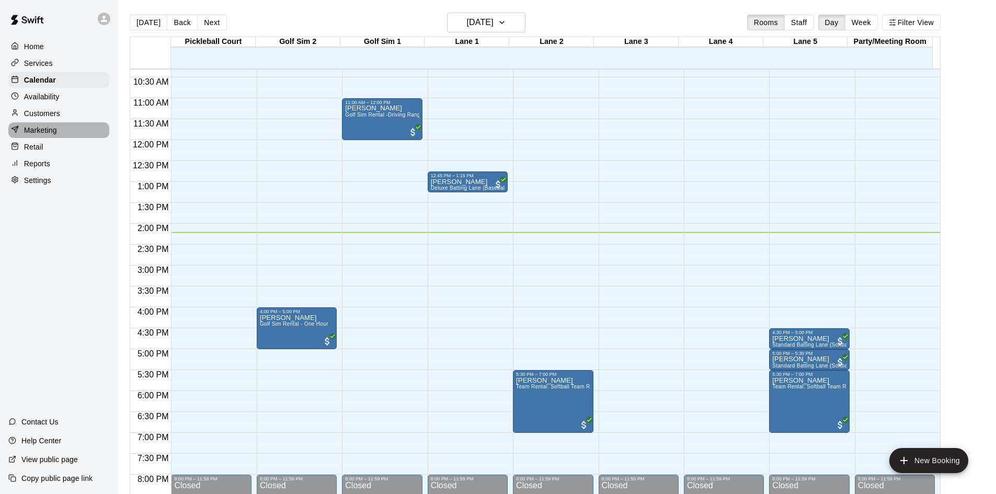
click at [33, 133] on p "Marketing" at bounding box center [40, 130] width 33 height 10
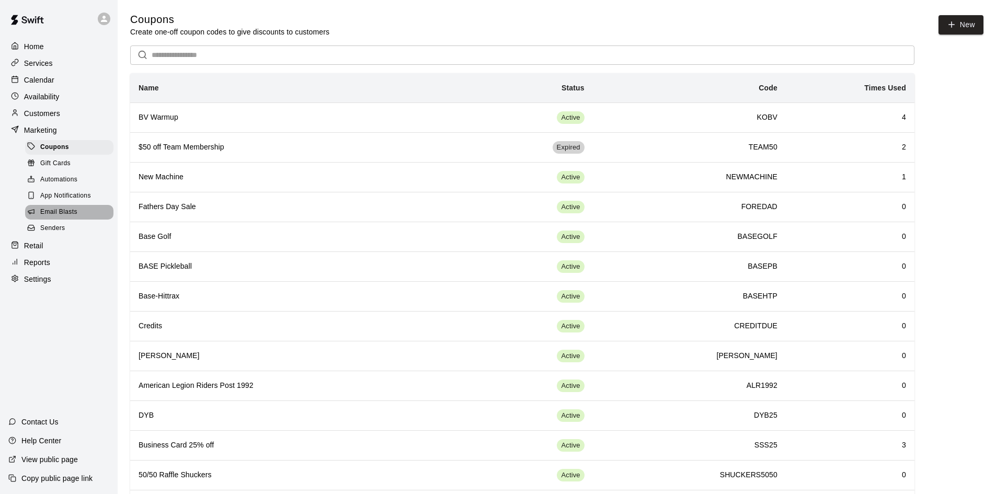
click at [55, 218] on span "Email Blasts" at bounding box center [58, 212] width 37 height 10
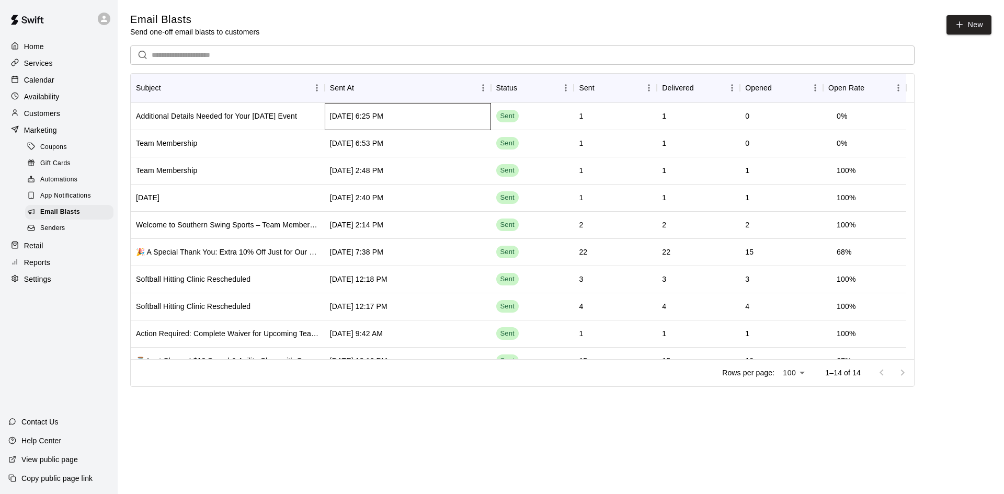
click at [395, 126] on div "[DATE] 6:25 PM" at bounding box center [408, 116] width 166 height 27
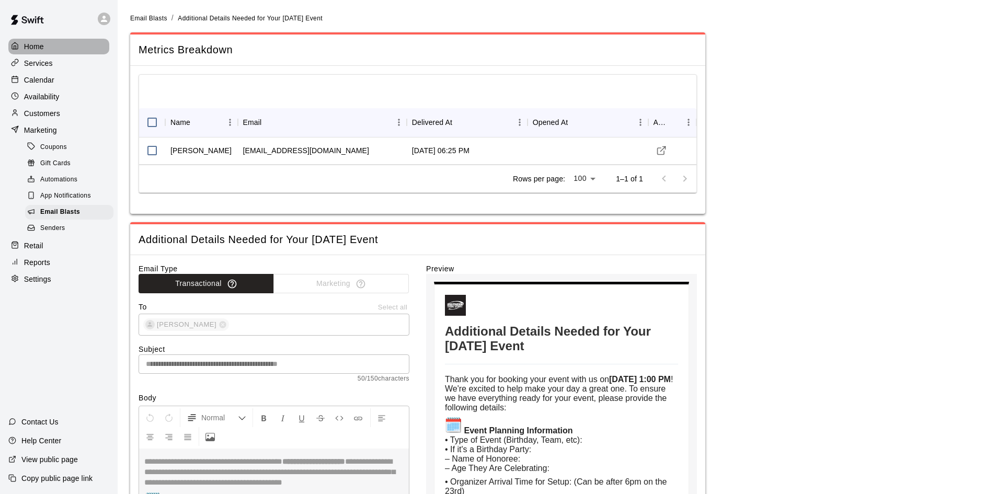
click at [42, 45] on p "Home" at bounding box center [34, 46] width 20 height 10
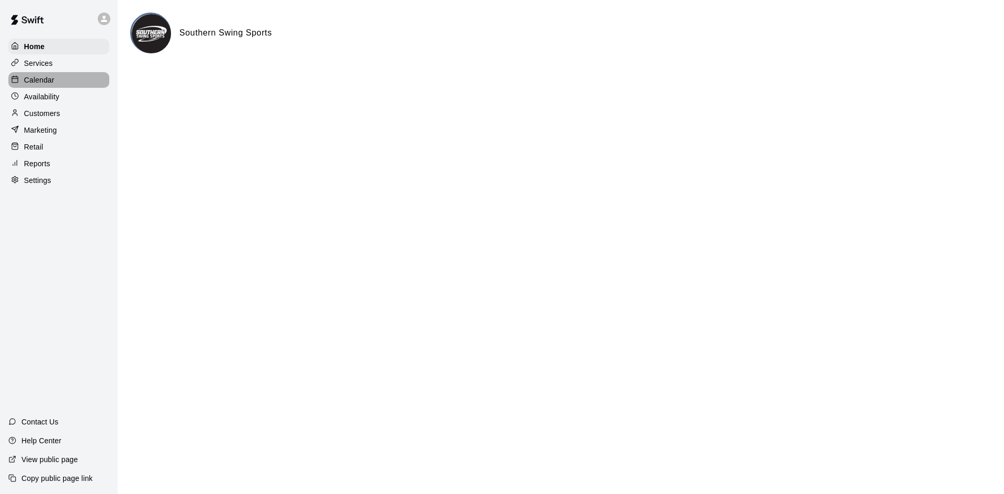
click at [44, 78] on p "Calendar" at bounding box center [39, 80] width 30 height 10
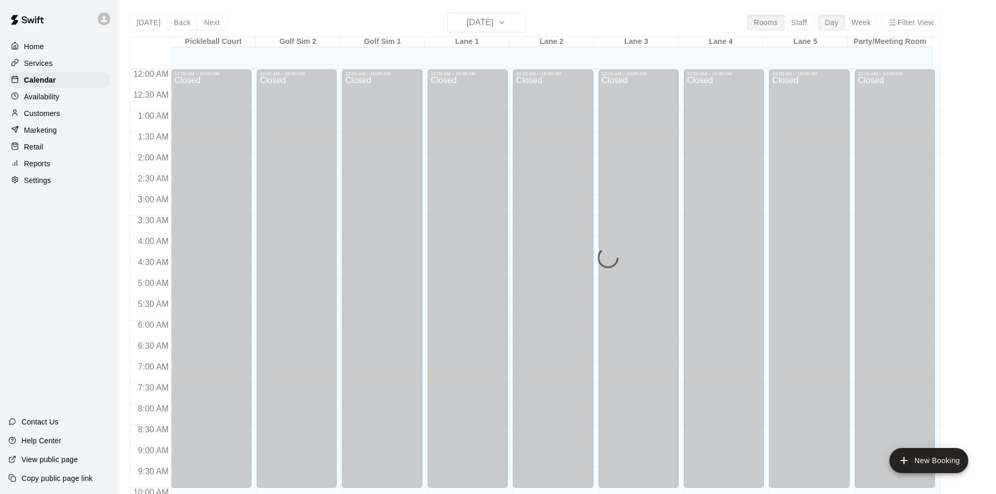
scroll to position [536, 0]
